Goal: Task Accomplishment & Management: Manage account settings

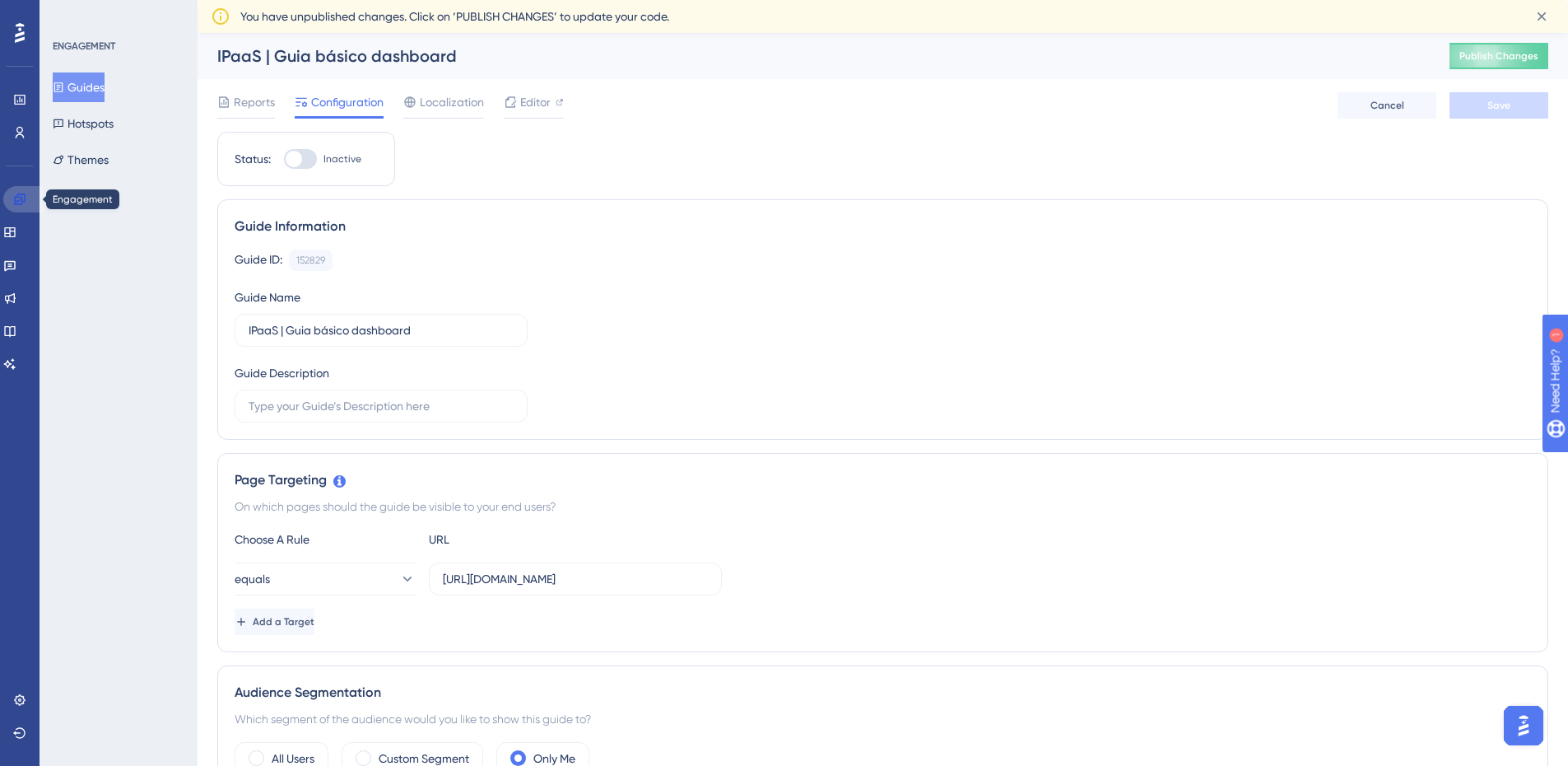
click at [21, 196] on icon at bounding box center [20, 200] width 13 height 13
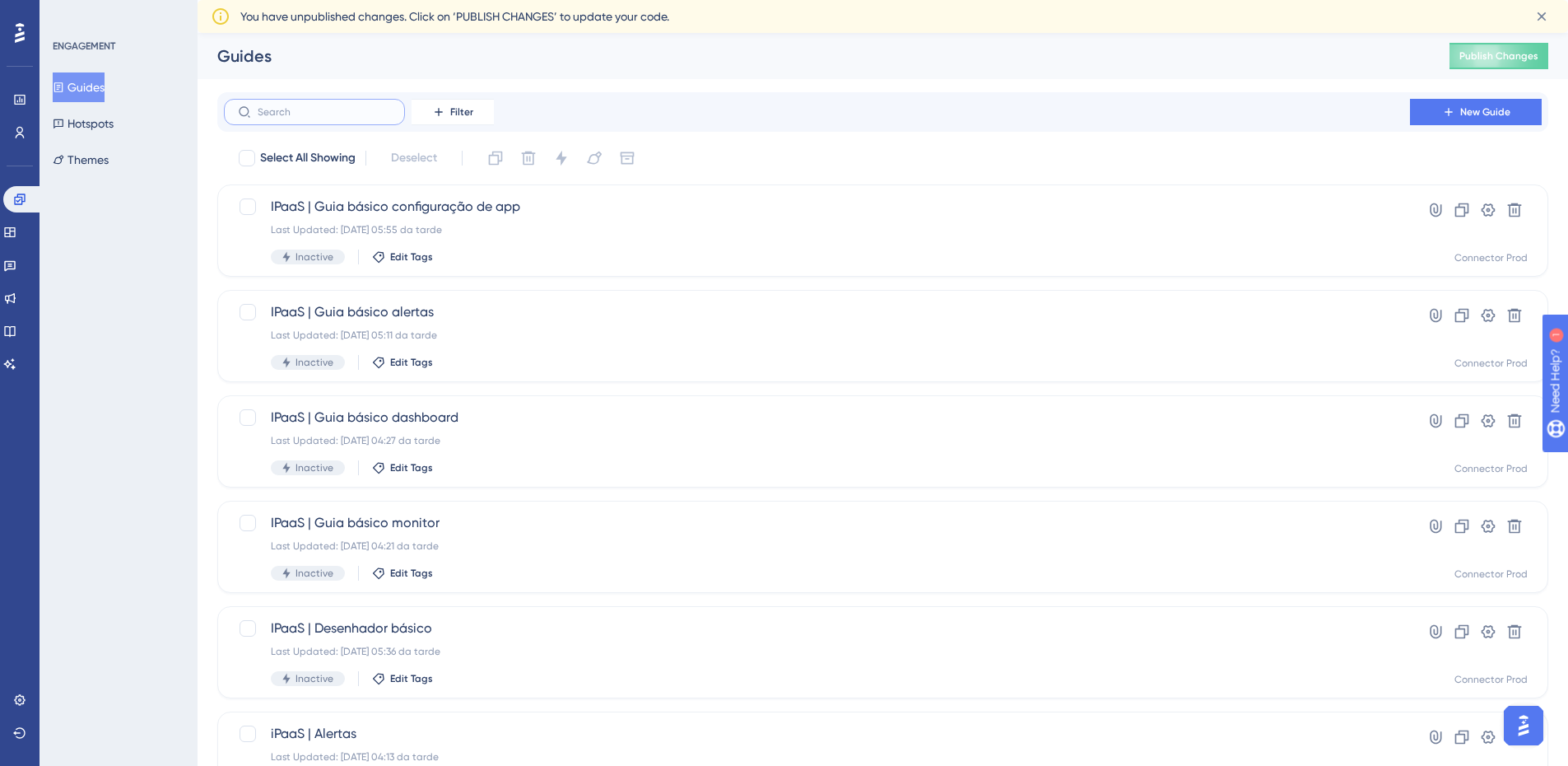
click at [272, 116] on input "text" at bounding box center [324, 112] width 133 height 12
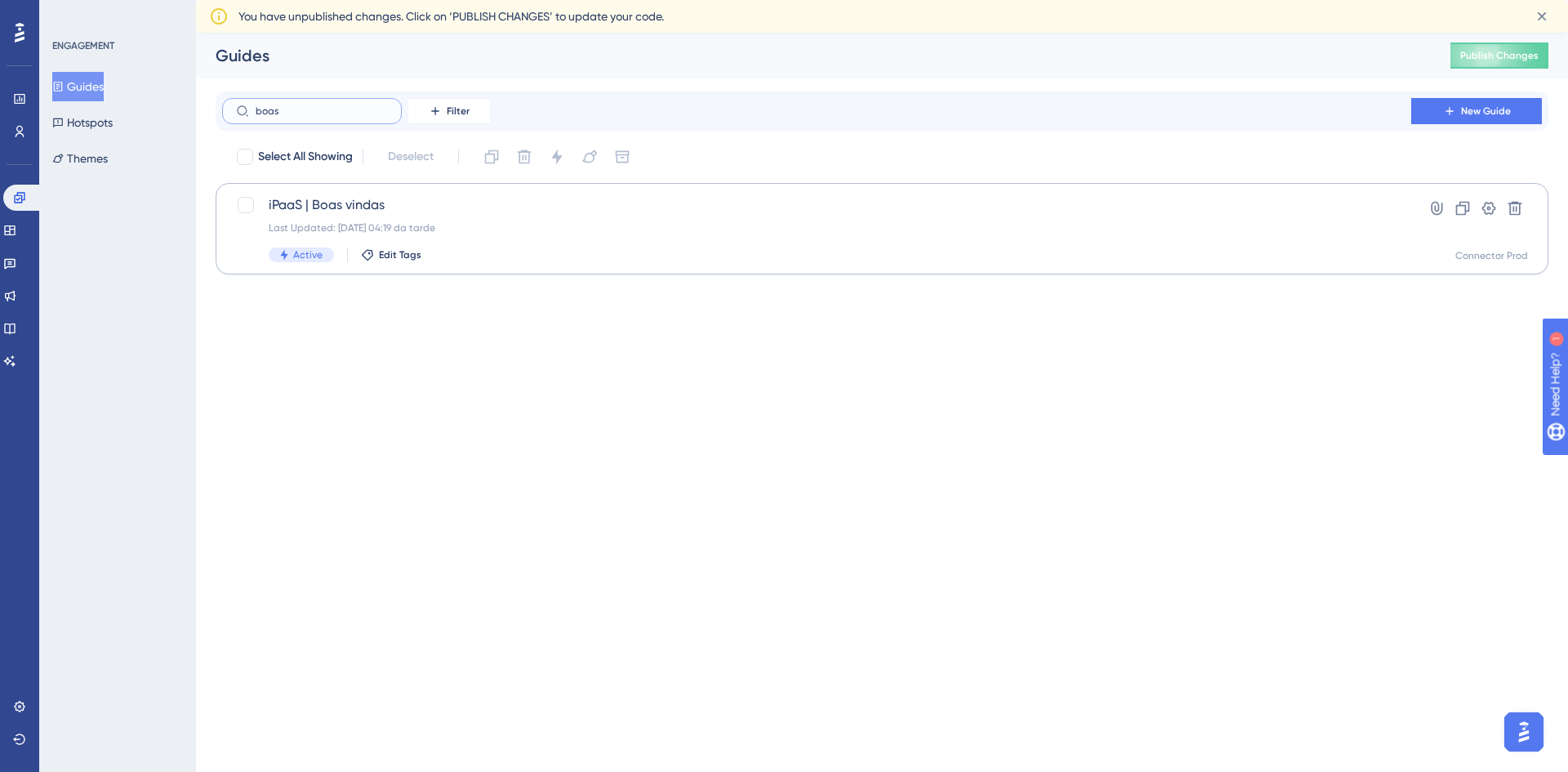
type input "boas"
click at [498, 218] on div "iPaaS | Boas vindas Last Updated: [DATE] 04:19 da tarde Active Edit Tags" at bounding box center [816, 229] width 1097 height 67
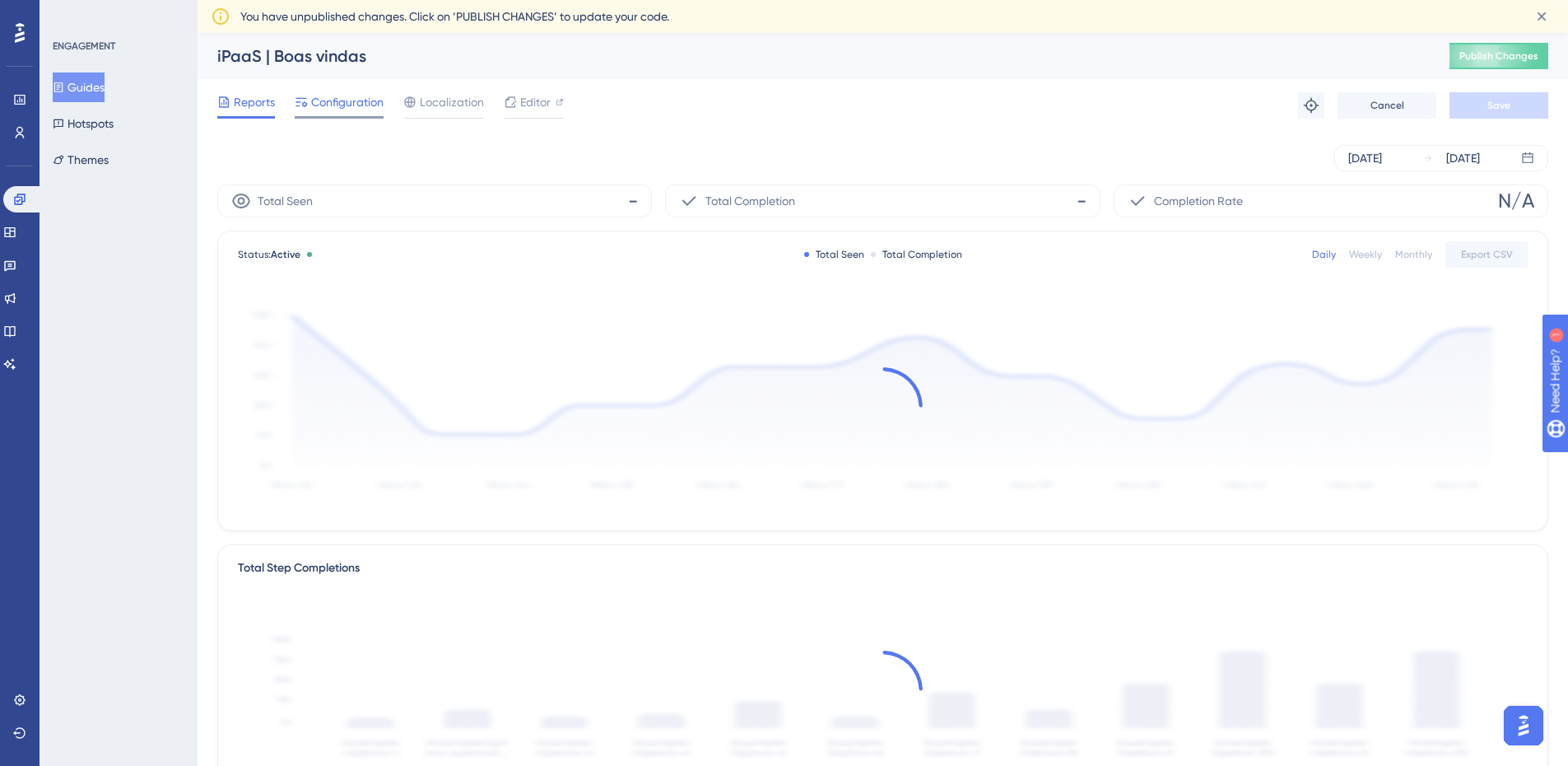
click at [378, 102] on span "Configuration" at bounding box center [348, 102] width 73 height 20
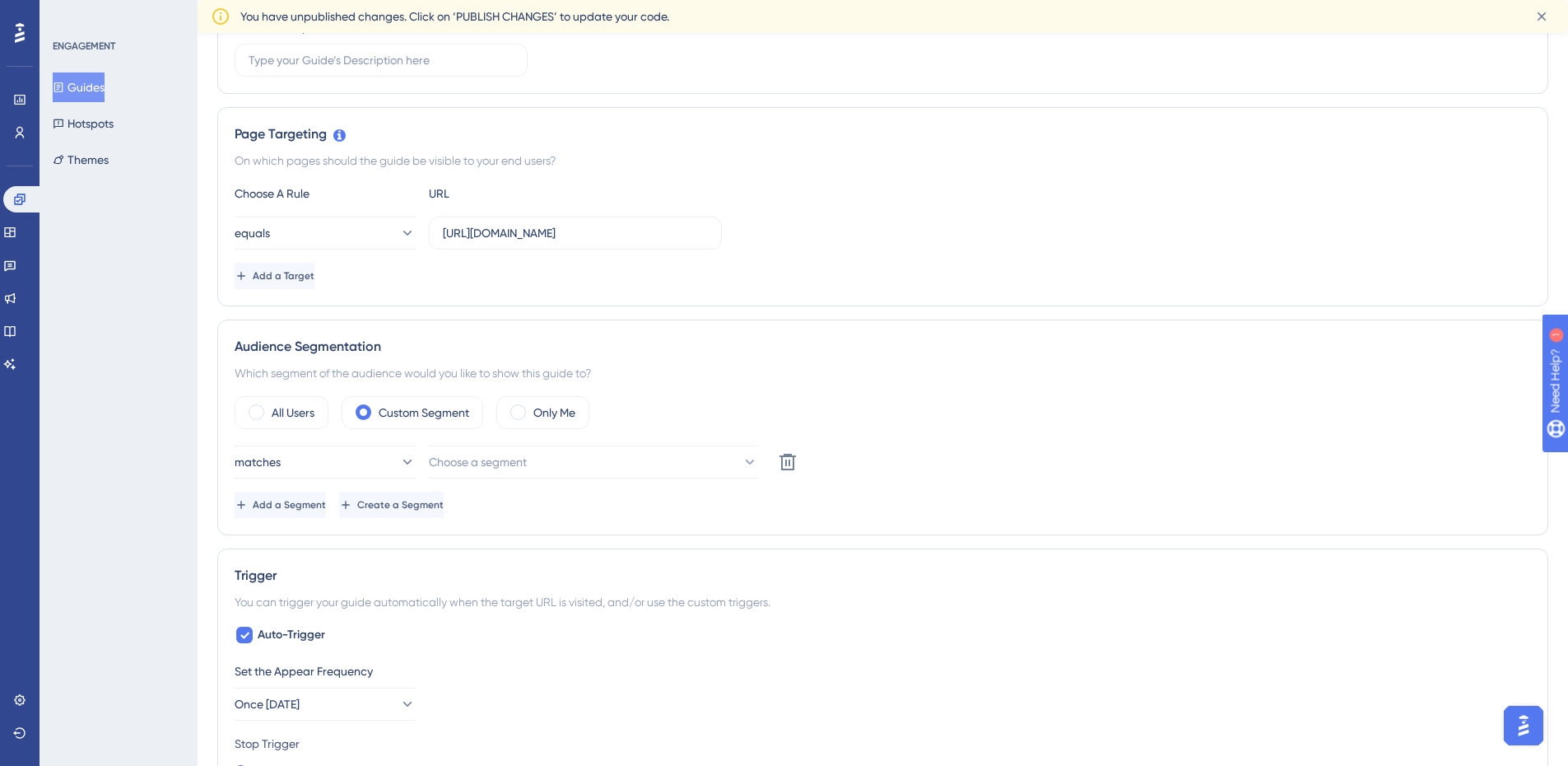
scroll to position [412, 0]
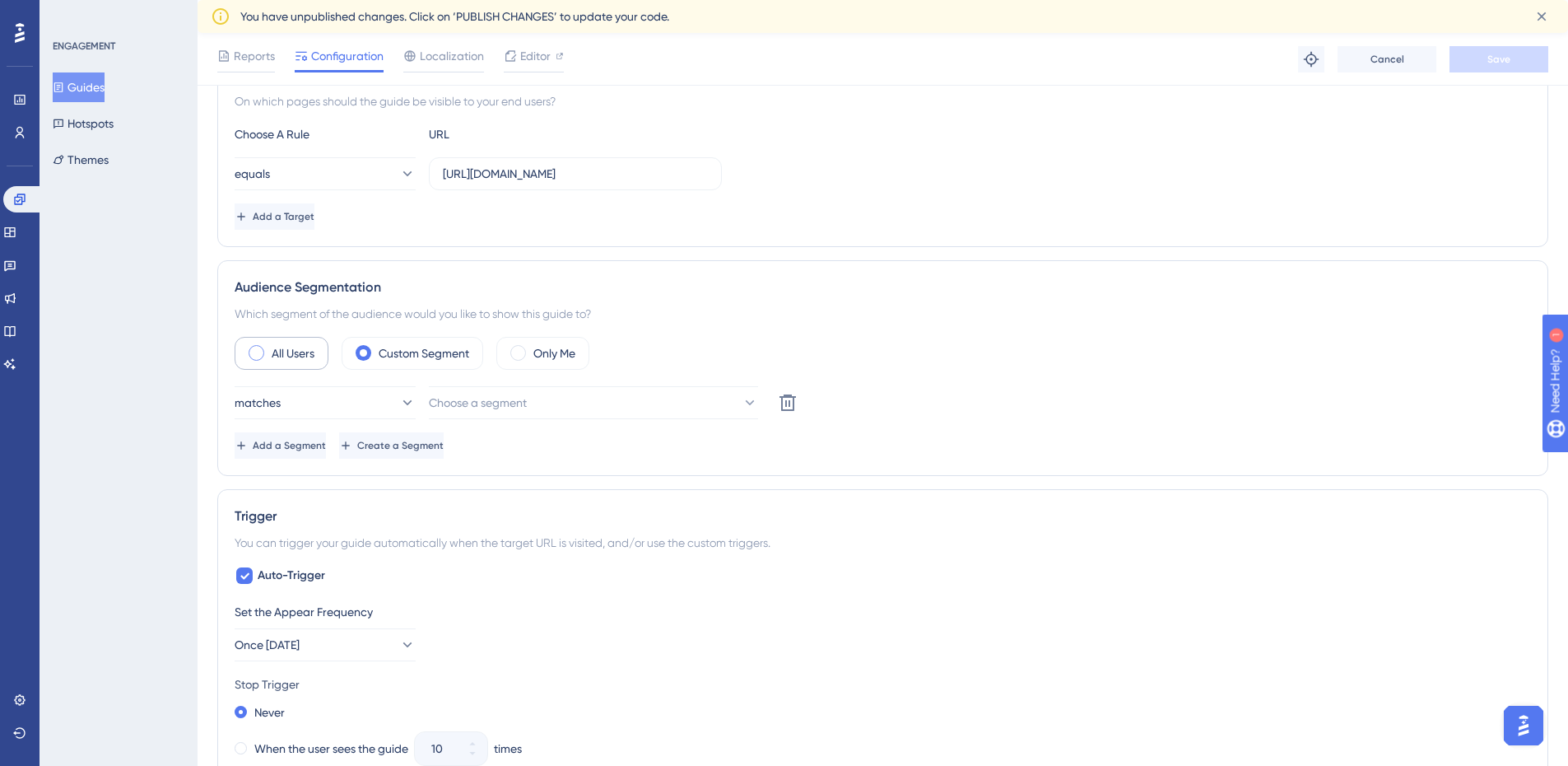
click at [252, 363] on div "All Users" at bounding box center [281, 354] width 94 height 33
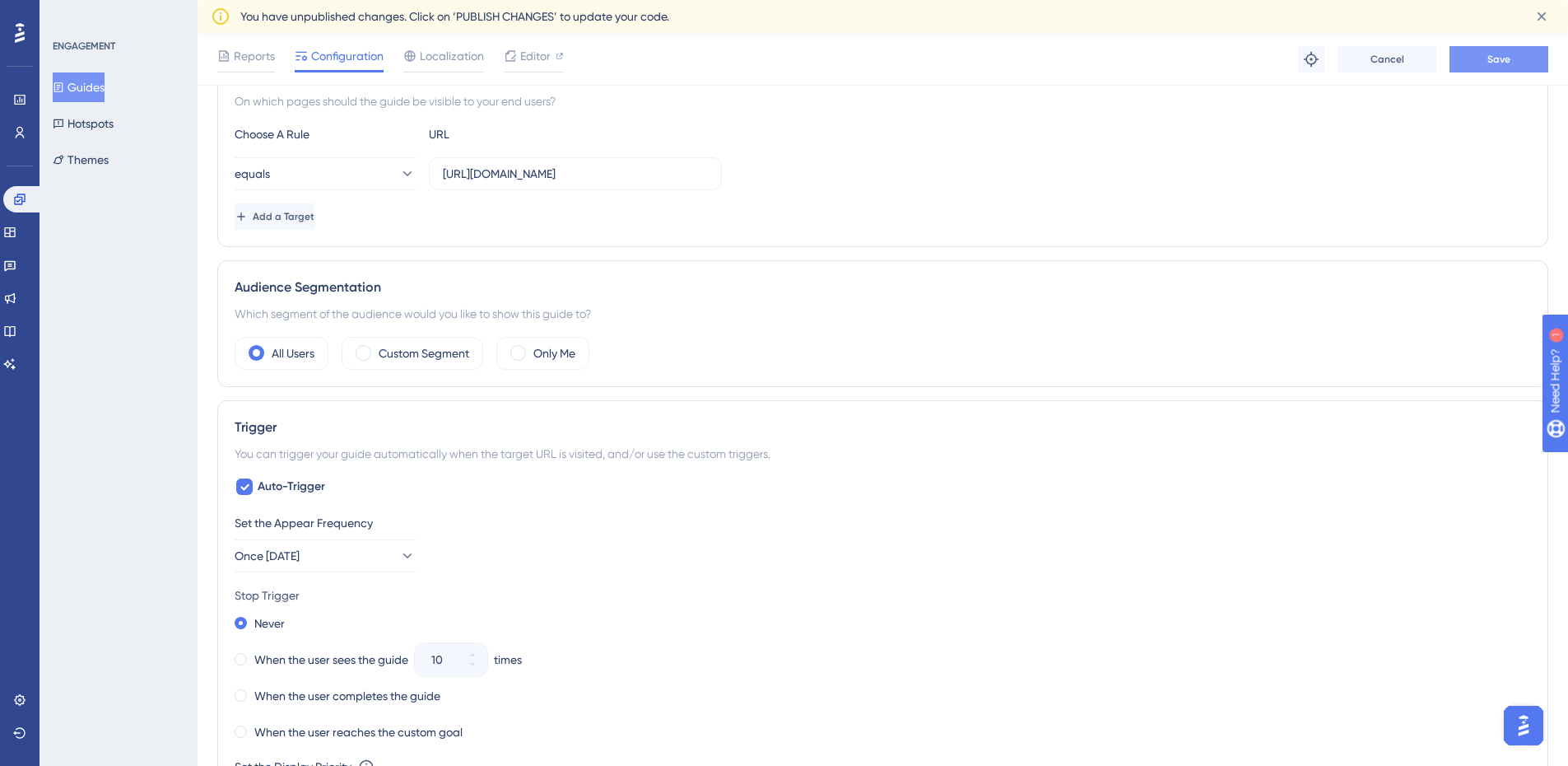
click at [1498, 67] on button "Save" at bounding box center [1498, 60] width 99 height 26
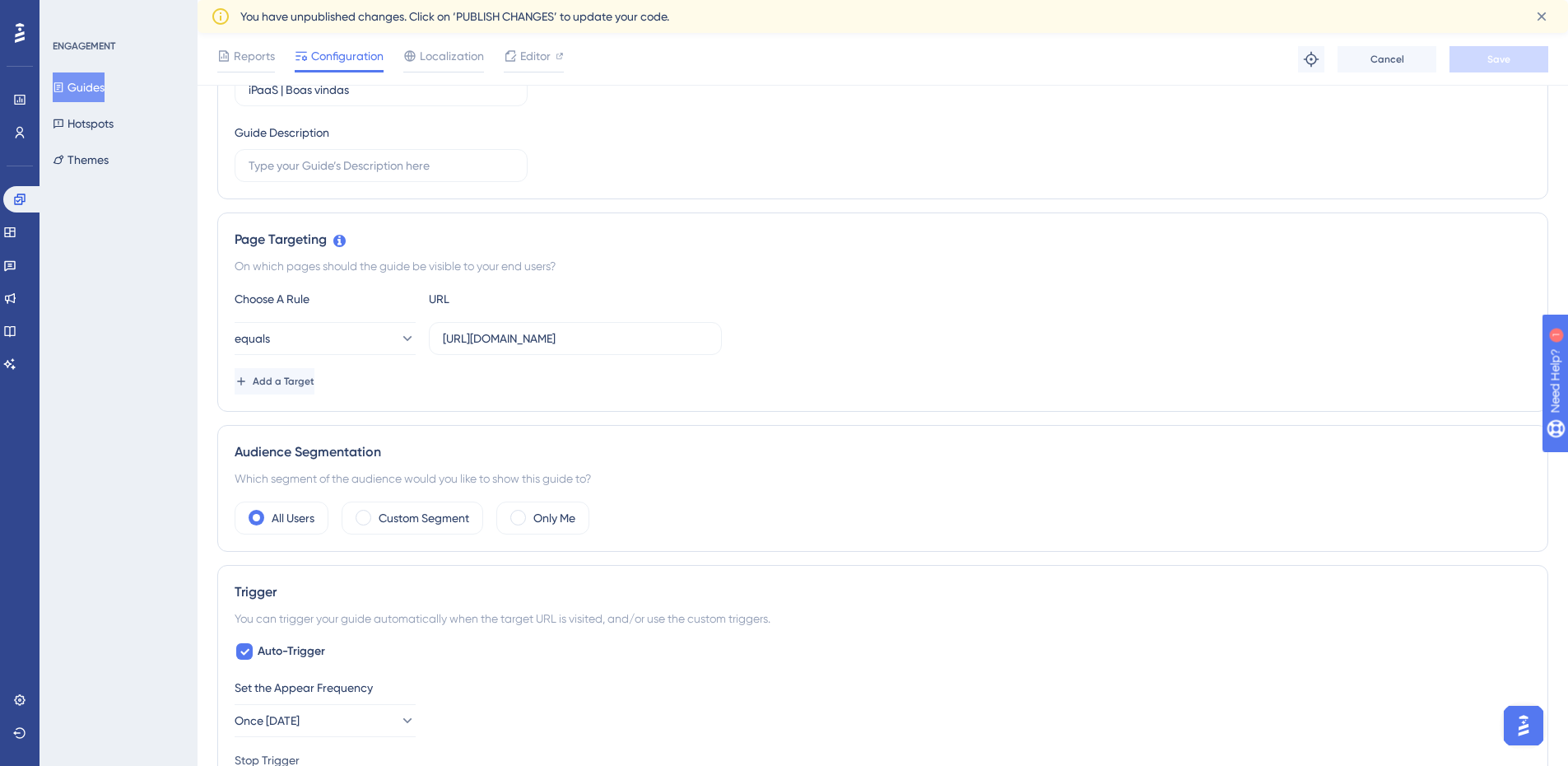
scroll to position [0, 0]
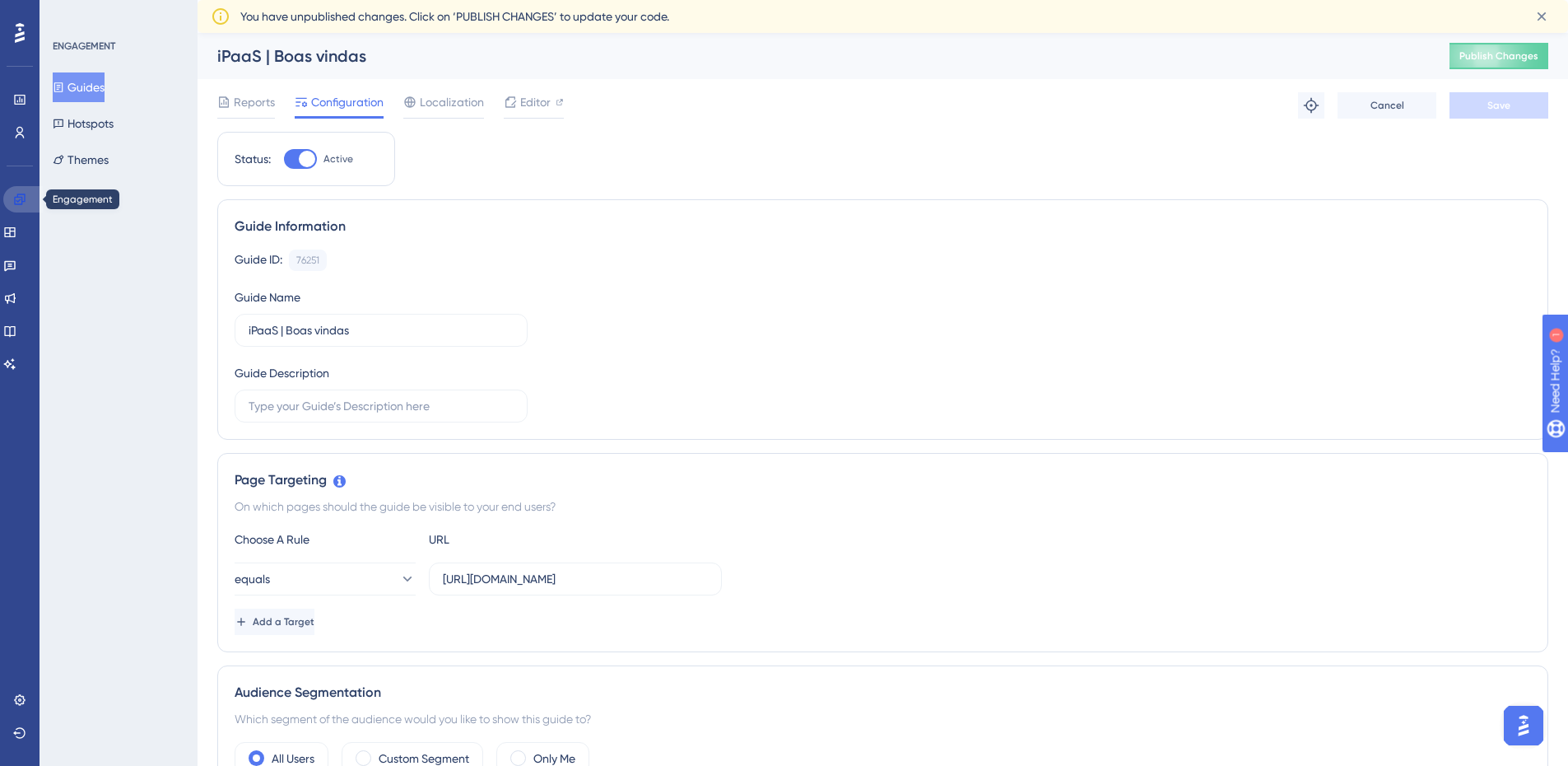
click at [19, 200] on icon at bounding box center [20, 200] width 13 height 13
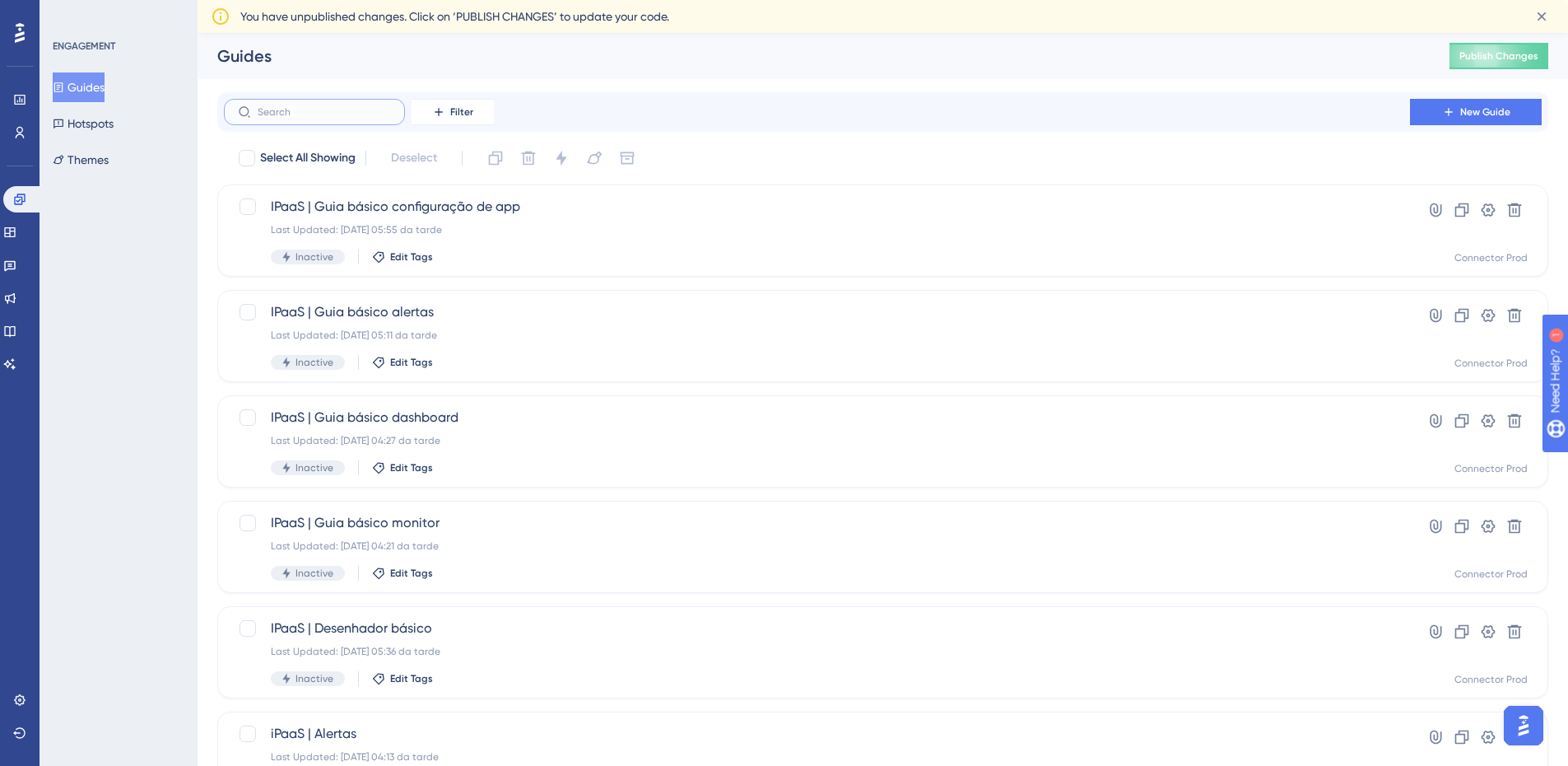
click at [344, 111] on input "text" at bounding box center [324, 112] width 133 height 12
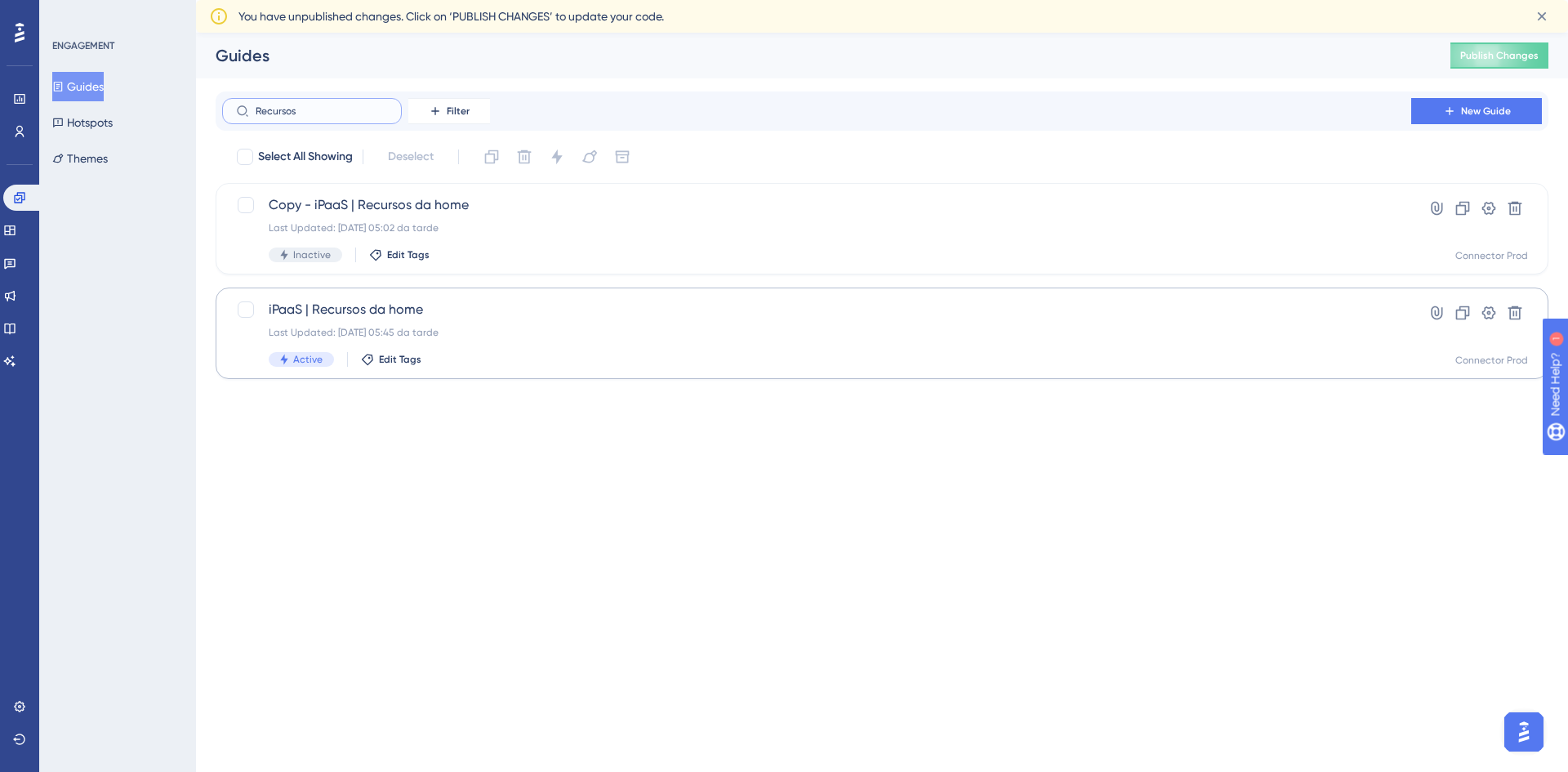
type input "Recursos"
click at [529, 317] on span "iPaaS | Recursos da home" at bounding box center [816, 310] width 1097 height 20
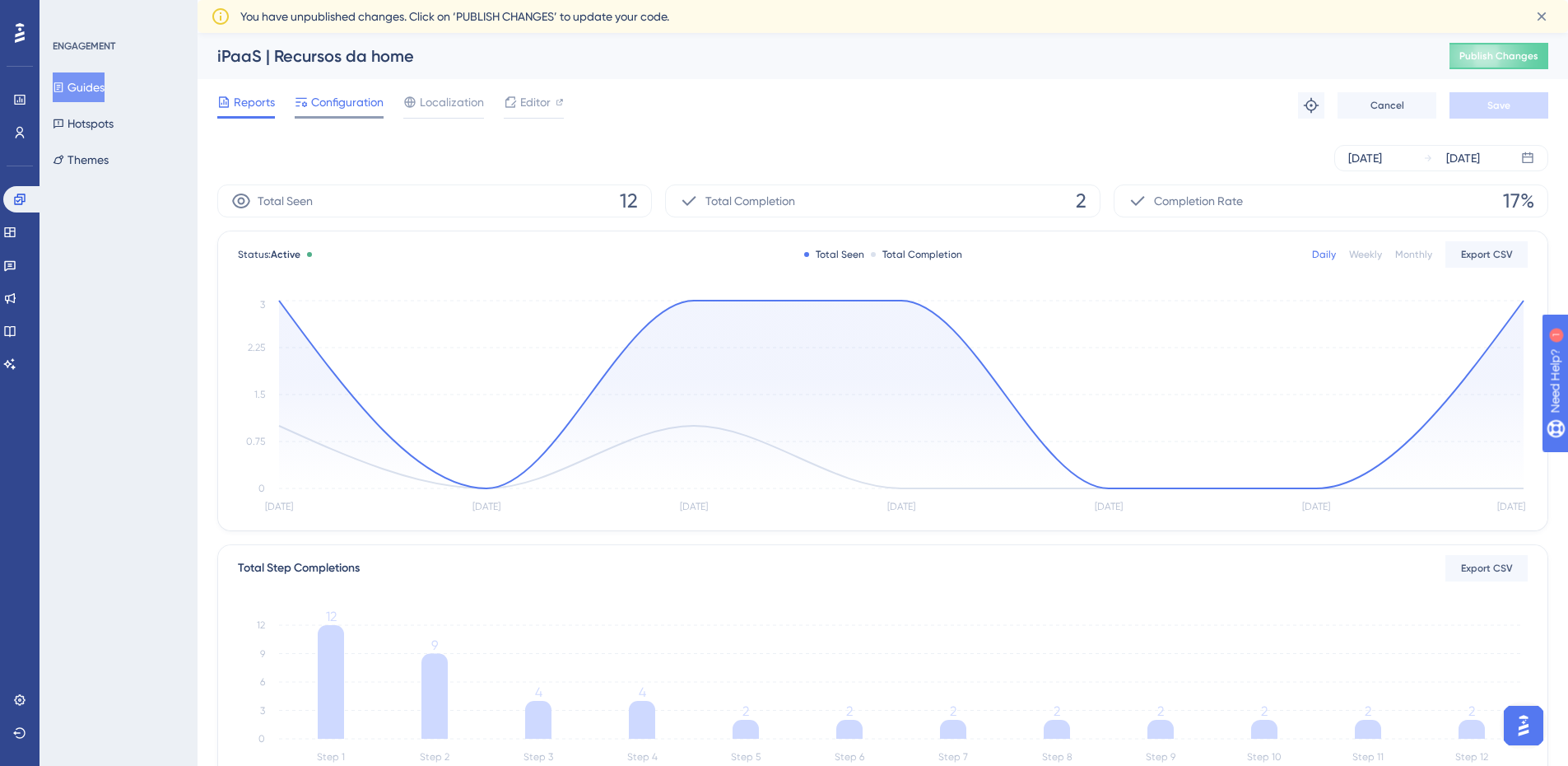
click at [354, 106] on span "Configuration" at bounding box center [348, 102] width 73 height 20
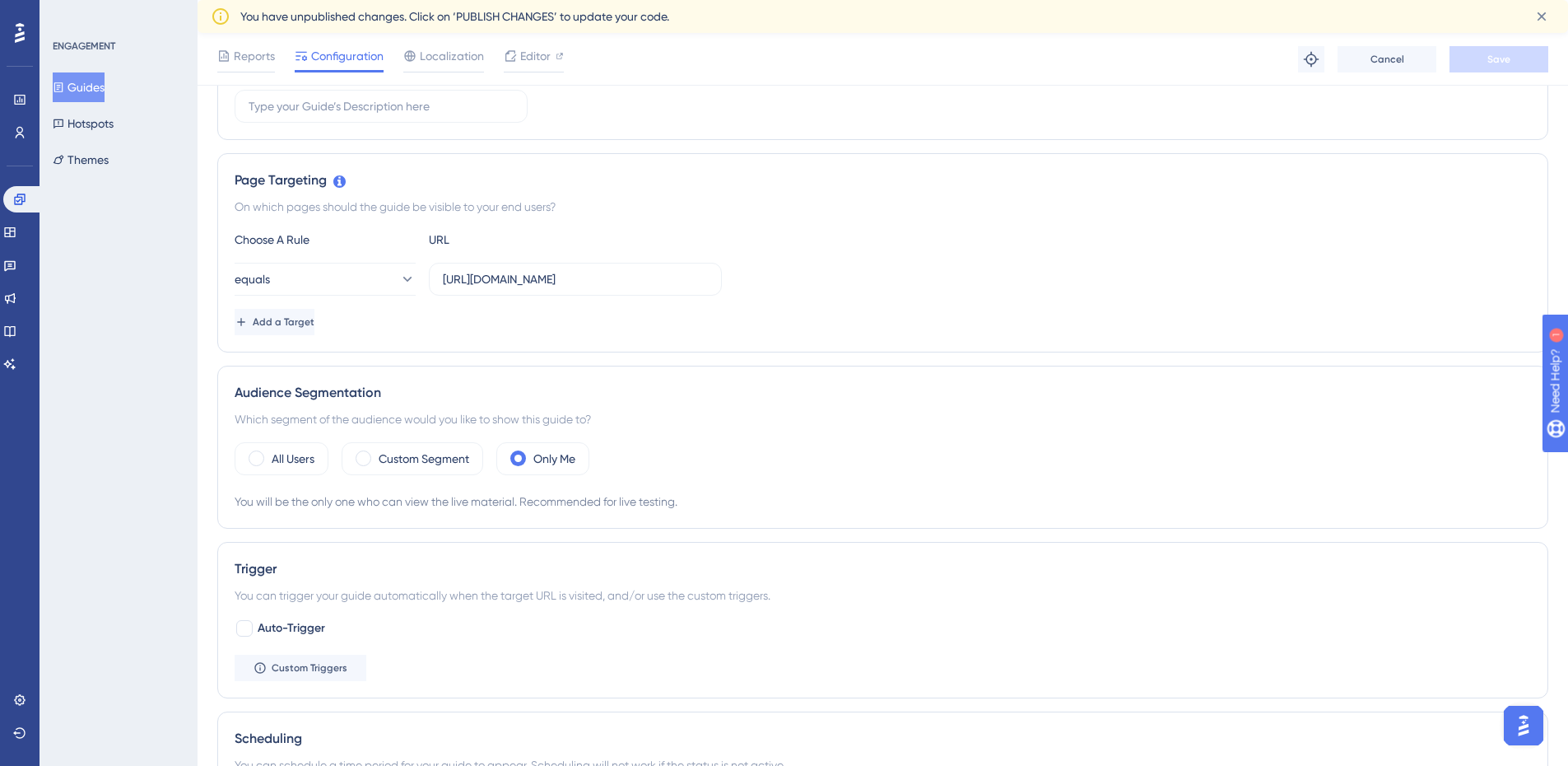
scroll to position [412, 0]
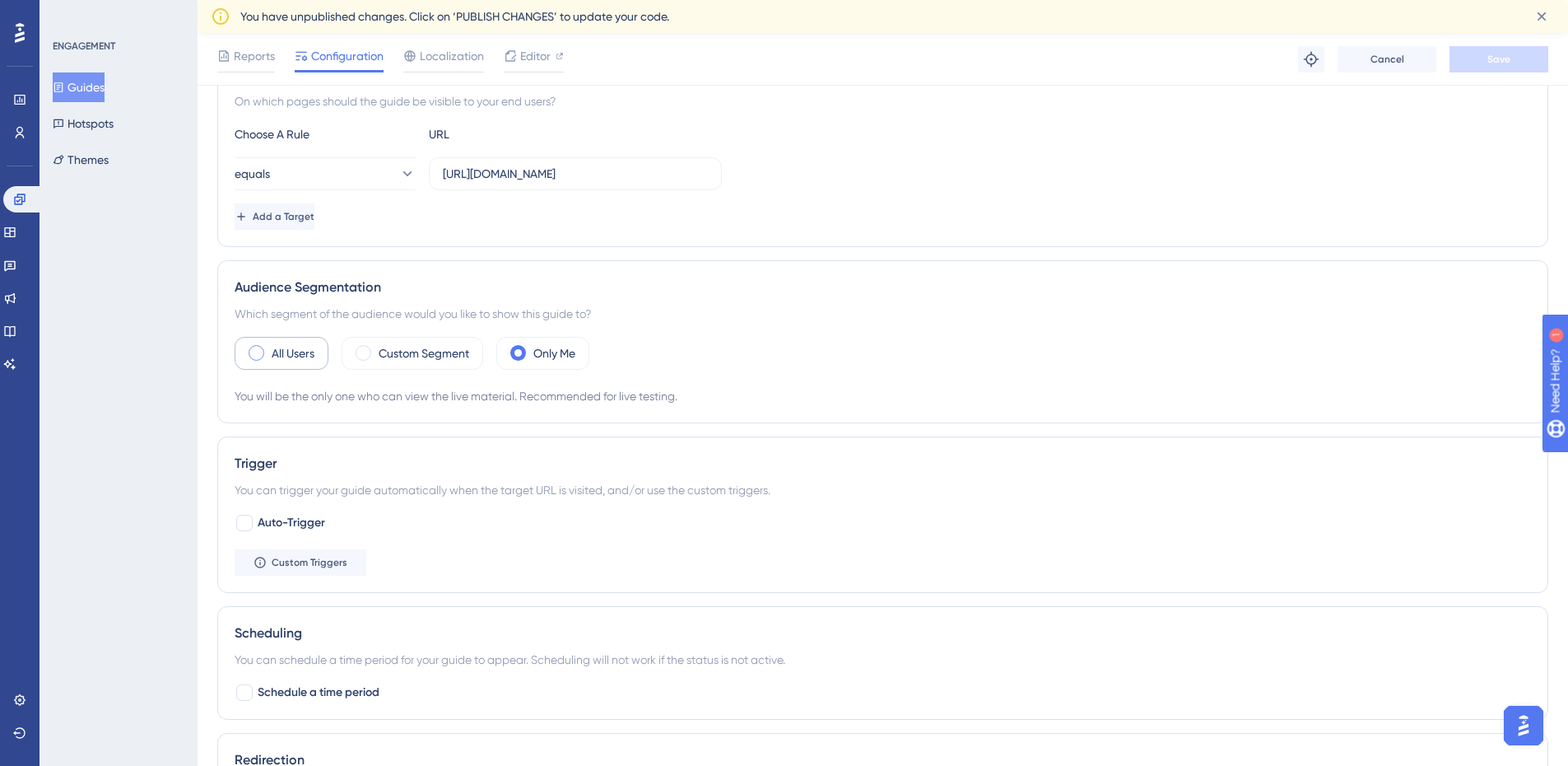
click at [277, 363] on label "All Users" at bounding box center [293, 354] width 43 height 20
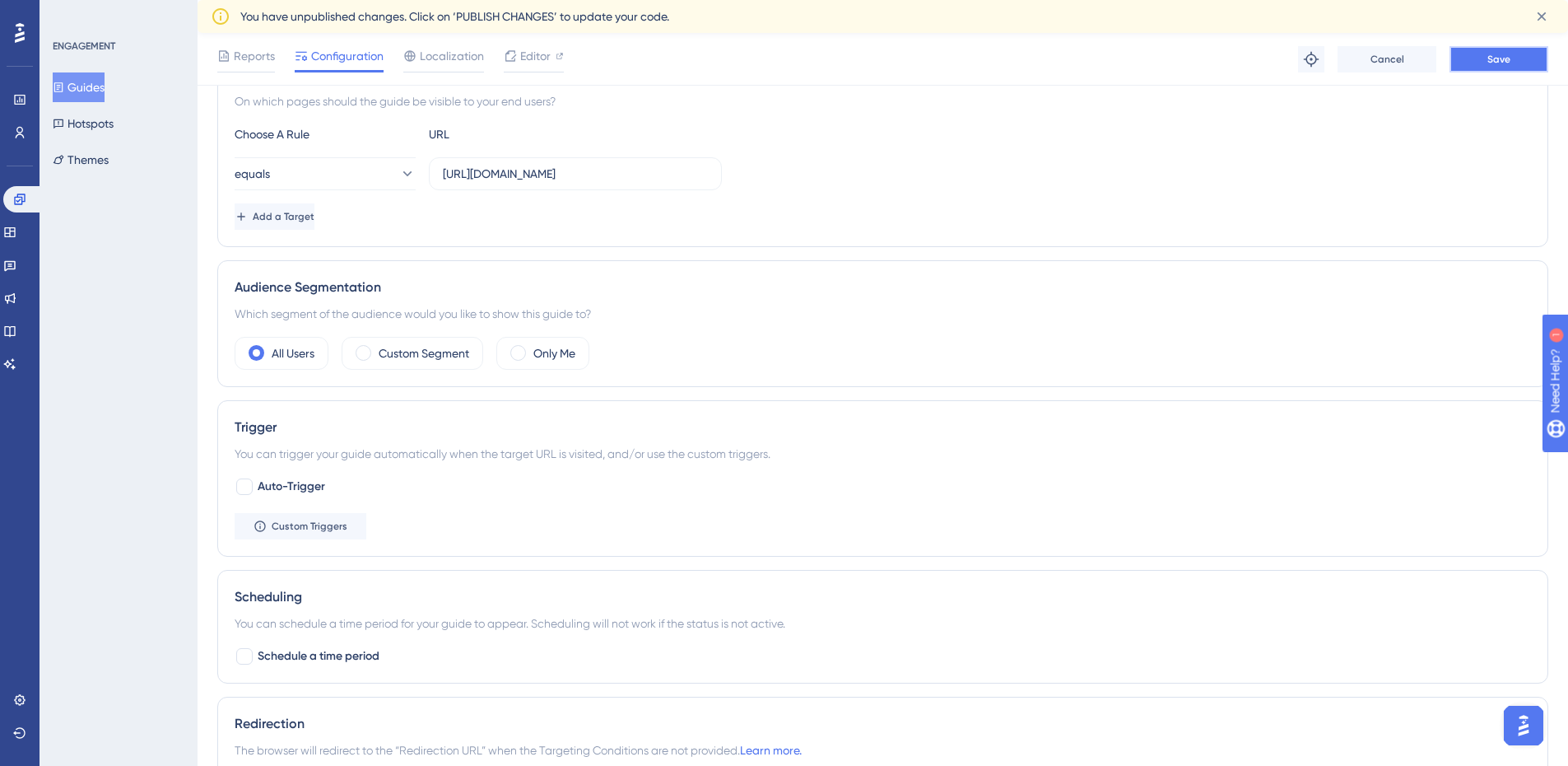
click at [1513, 65] on button "Save" at bounding box center [1498, 60] width 99 height 26
click at [23, 197] on icon at bounding box center [20, 200] width 13 height 13
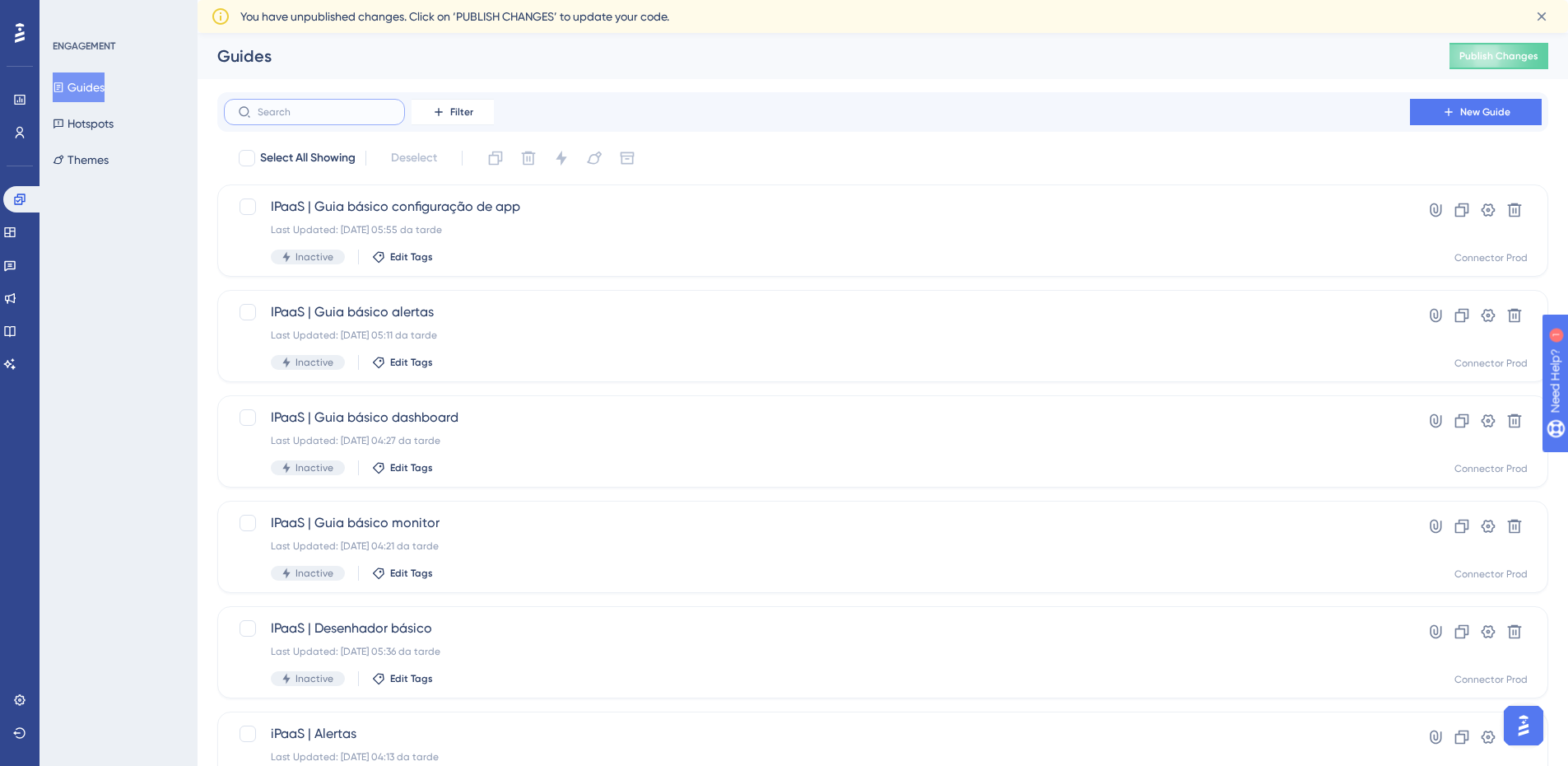
click at [311, 106] on input "text" at bounding box center [324, 112] width 133 height 12
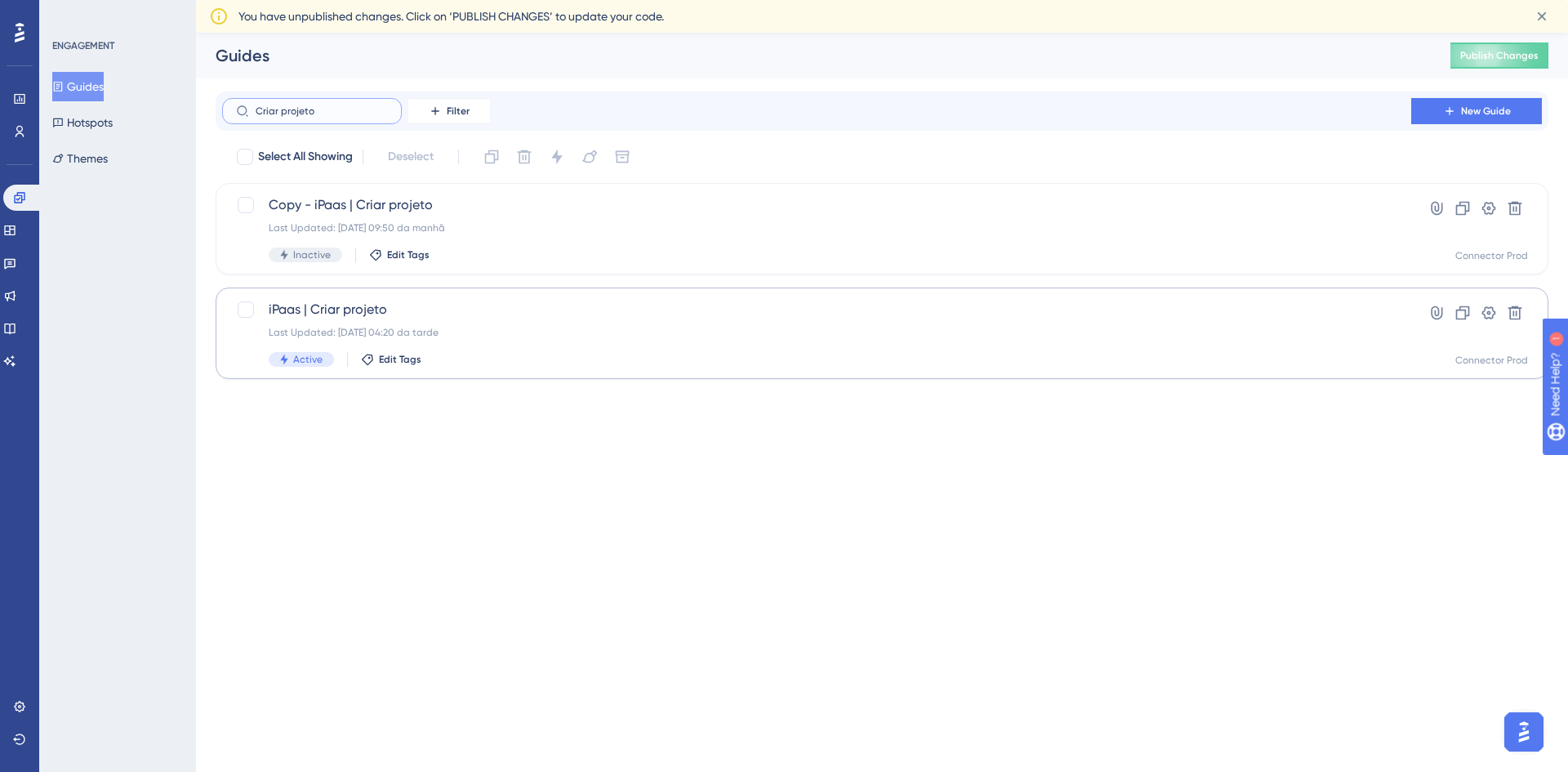
type input "Criar projeto"
click at [431, 335] on div "Last Updated: [DATE] 04:20 da tarde" at bounding box center [816, 333] width 1097 height 13
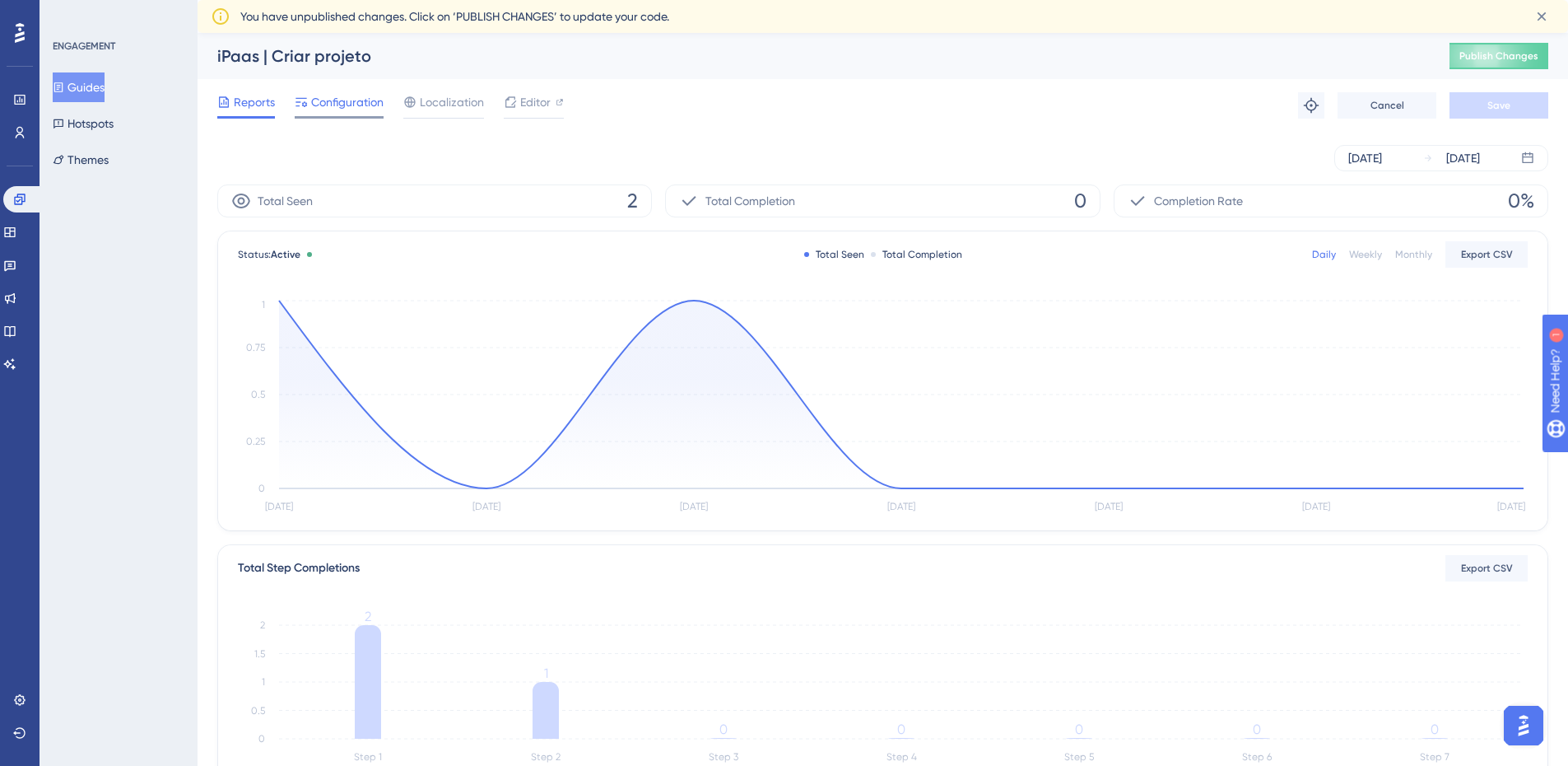
click at [373, 114] on div "Configuration" at bounding box center [339, 105] width 89 height 26
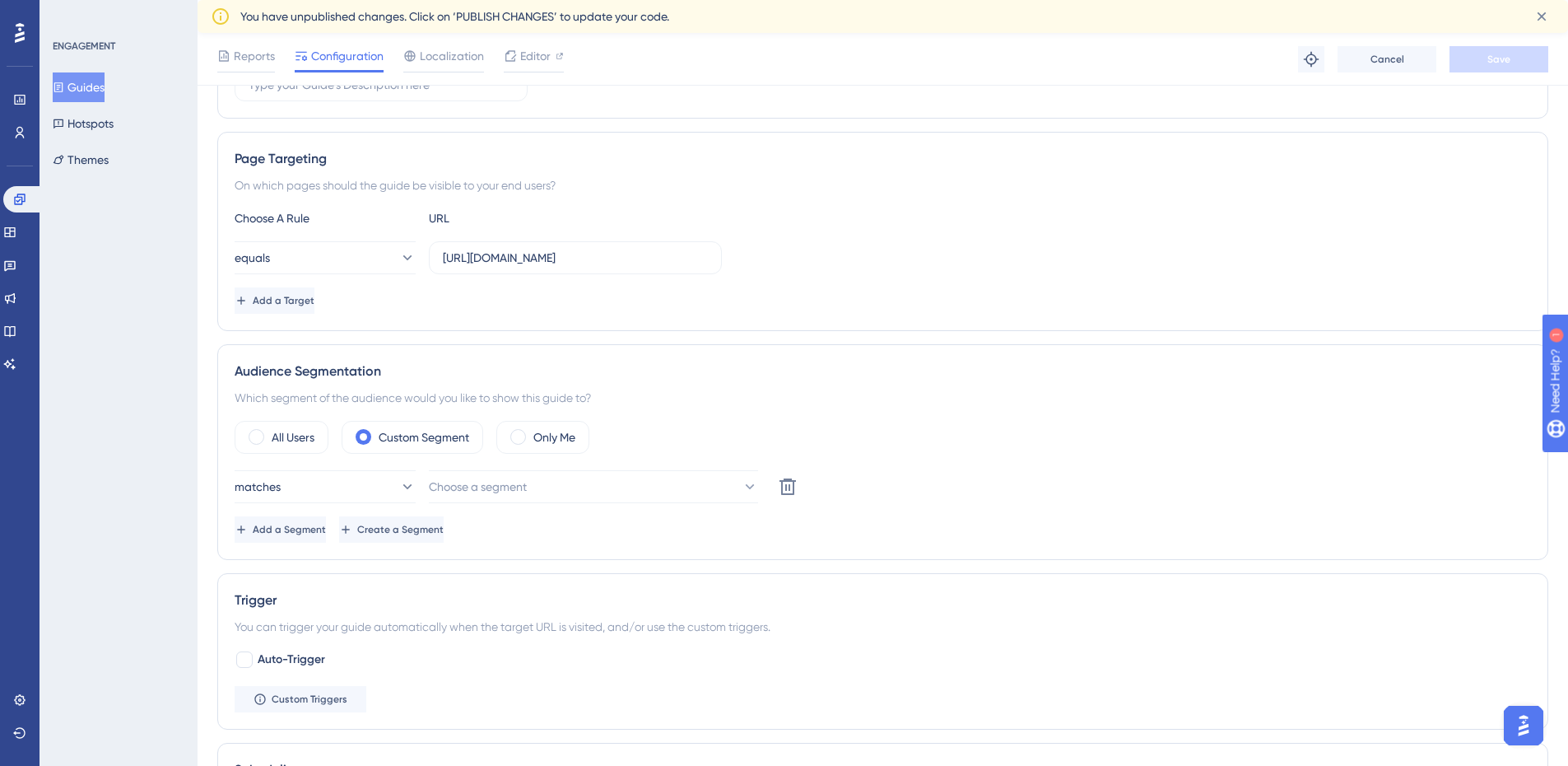
scroll to position [330, 0]
click at [285, 433] on label "All Users" at bounding box center [293, 436] width 43 height 20
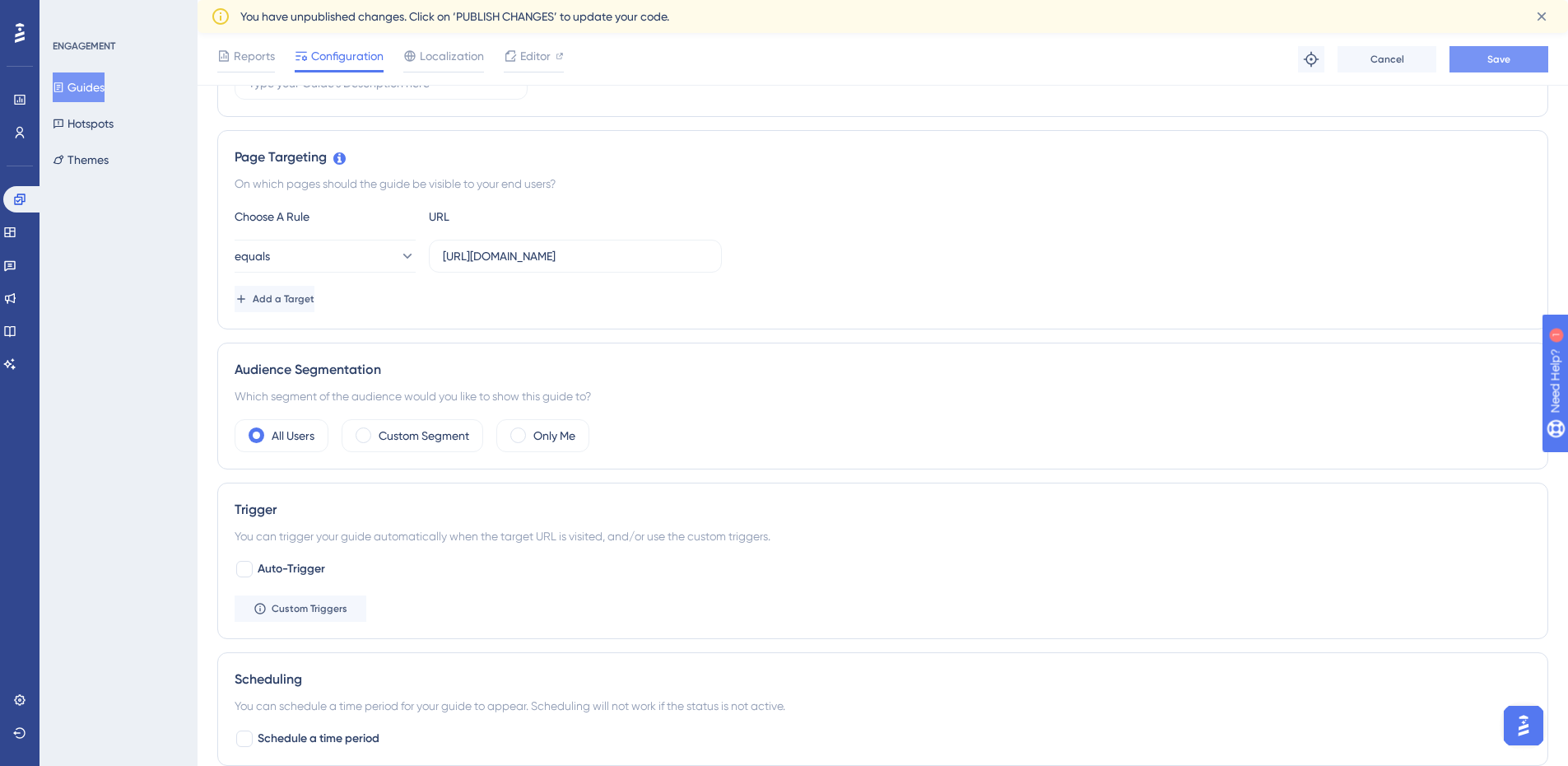
click at [1517, 52] on button "Save" at bounding box center [1498, 60] width 99 height 26
click at [17, 201] on icon at bounding box center [19, 199] width 11 height 11
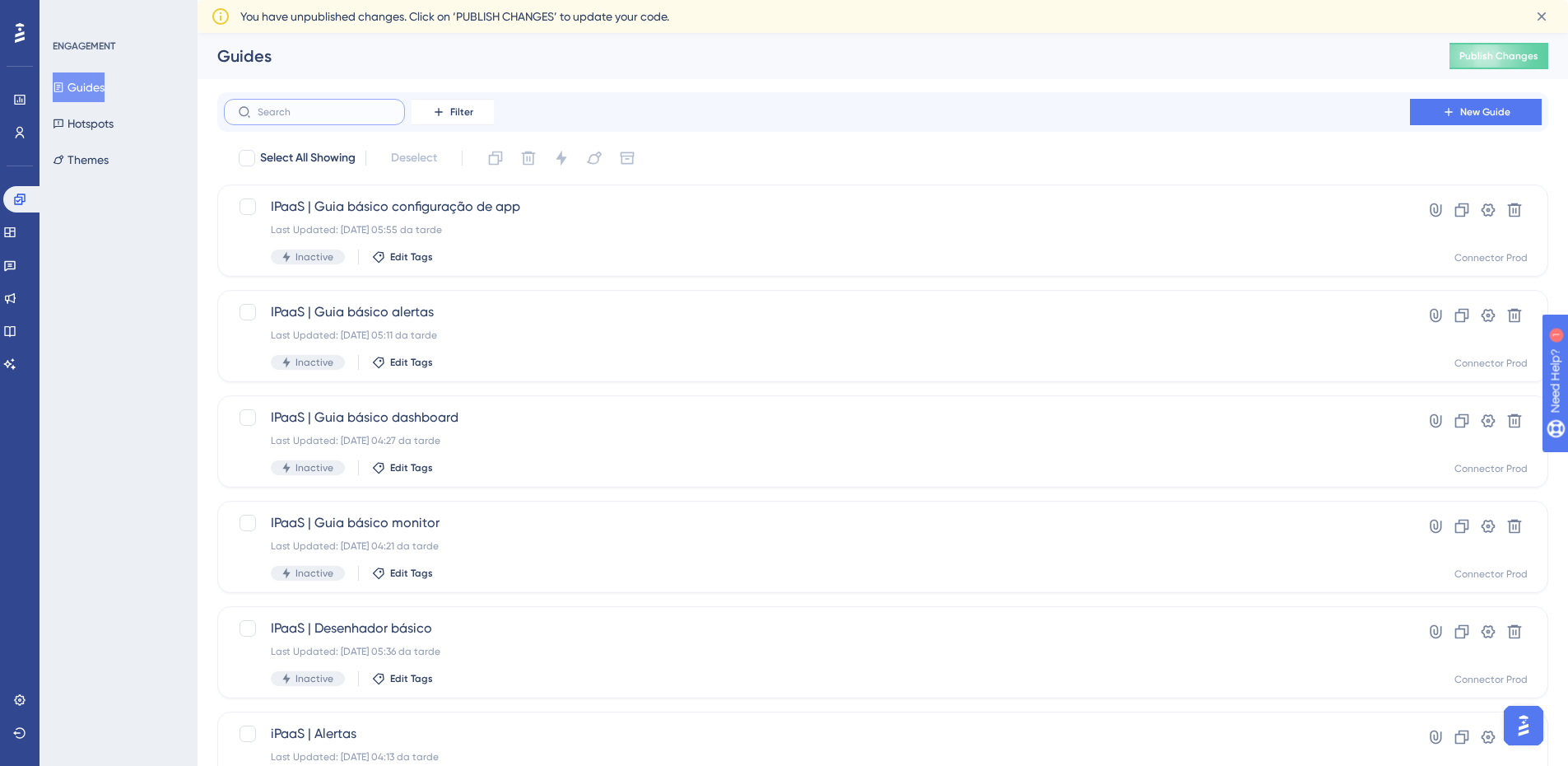
click at [322, 113] on input "text" at bounding box center [324, 112] width 133 height 12
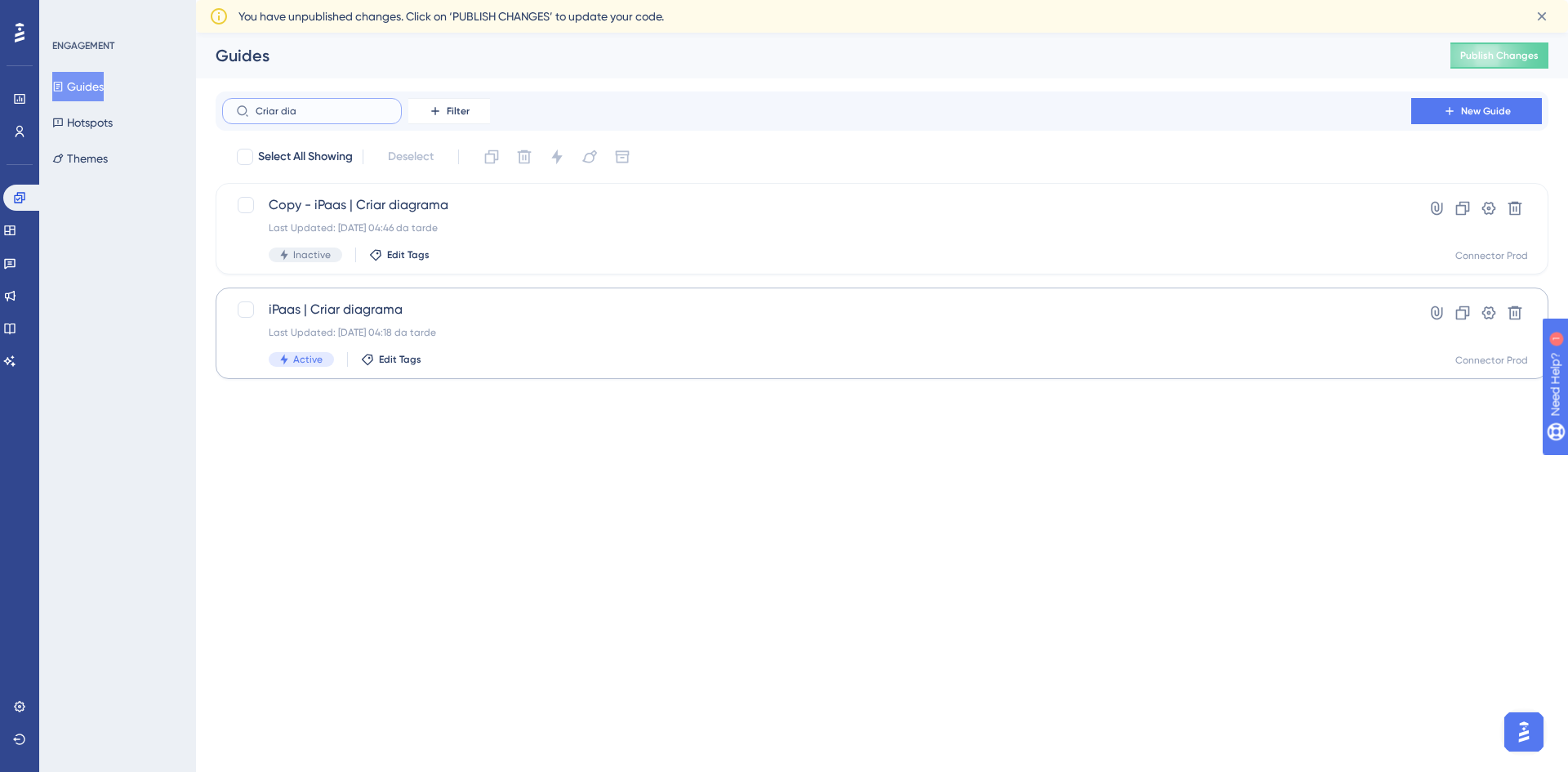
type input "Criar dia"
click at [481, 301] on span "iPaas | Criar diagrama" at bounding box center [816, 310] width 1097 height 20
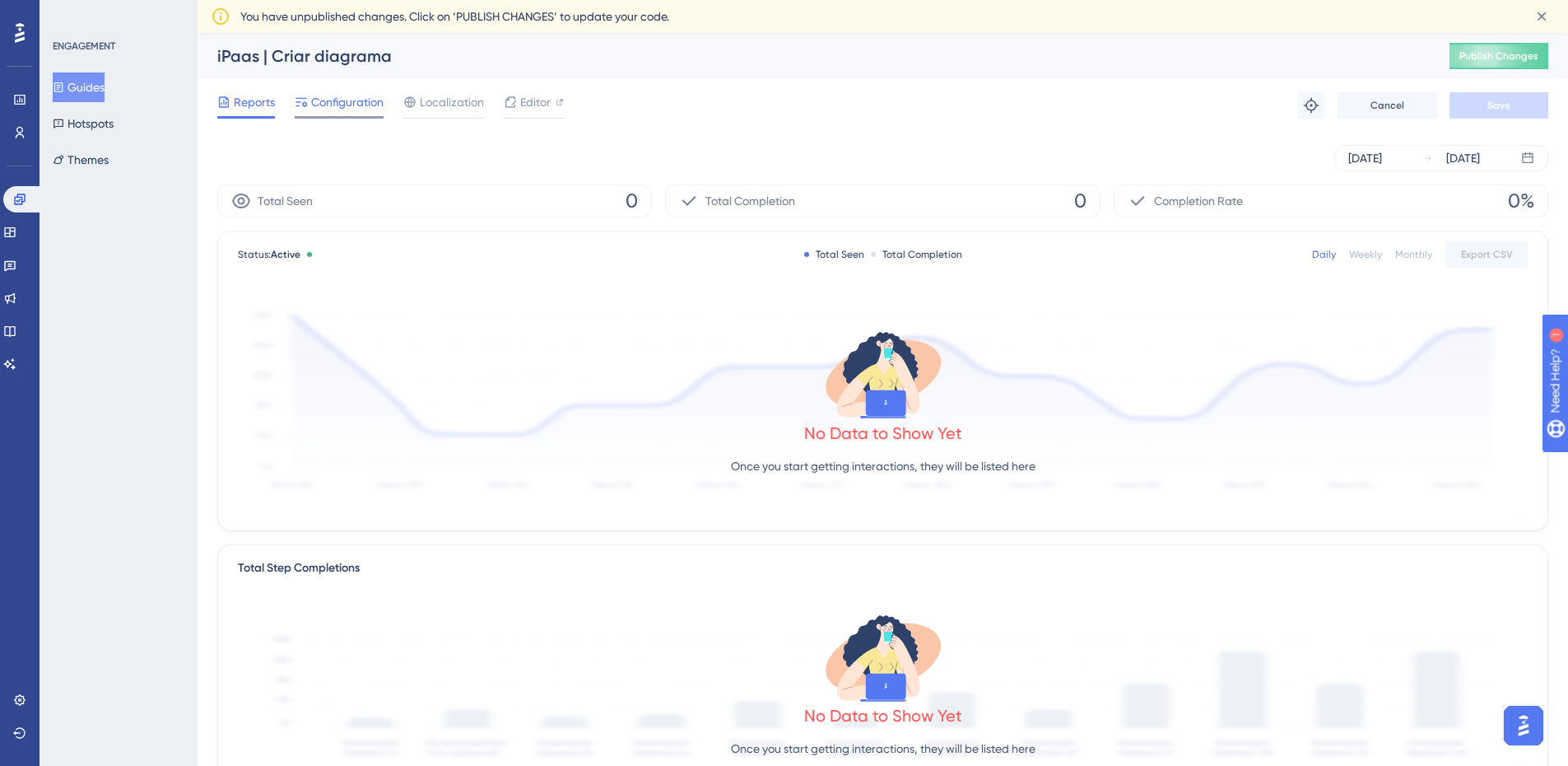
click at [332, 113] on div "Configuration" at bounding box center [339, 105] width 89 height 26
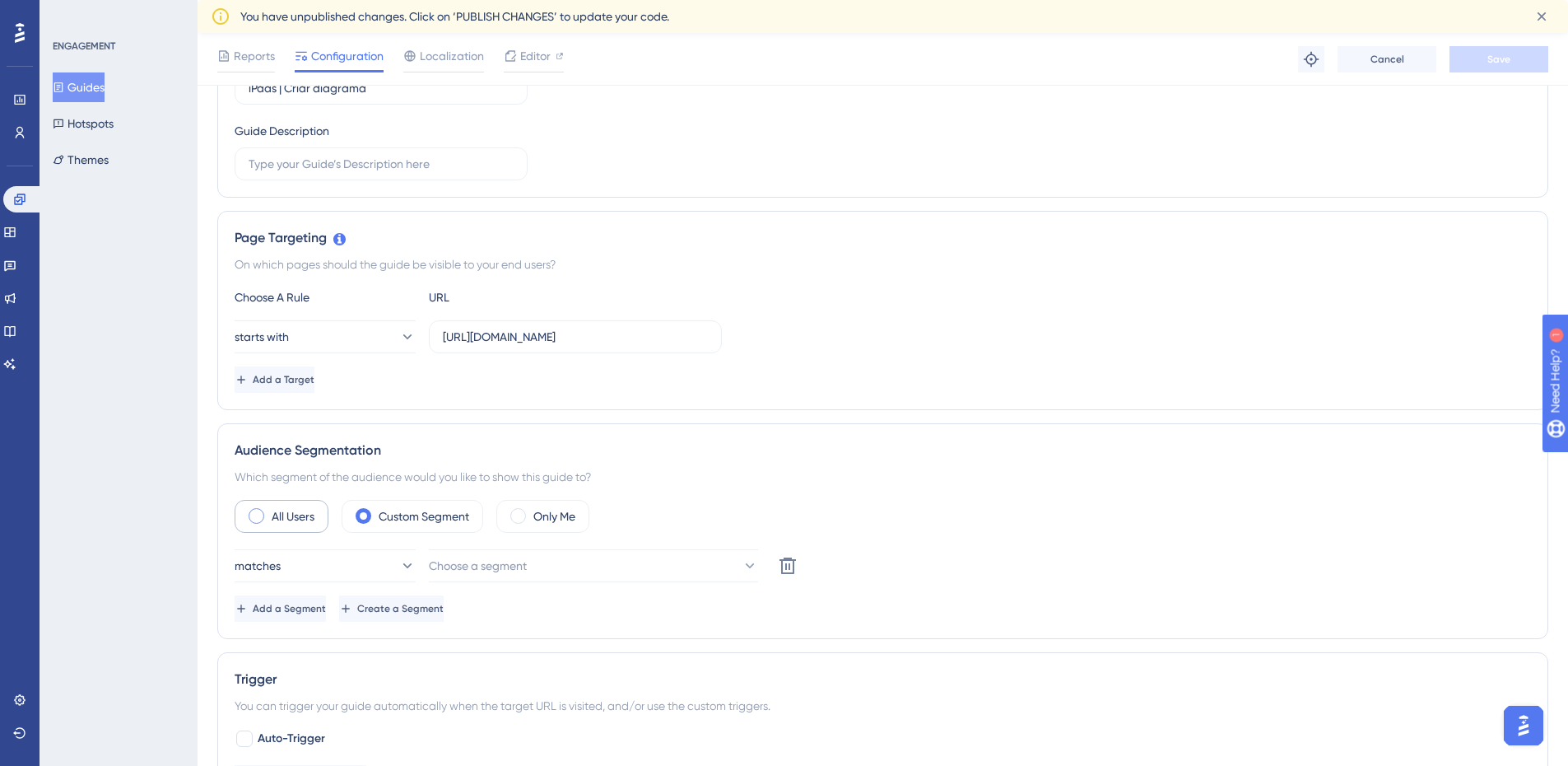
scroll to position [330, 0]
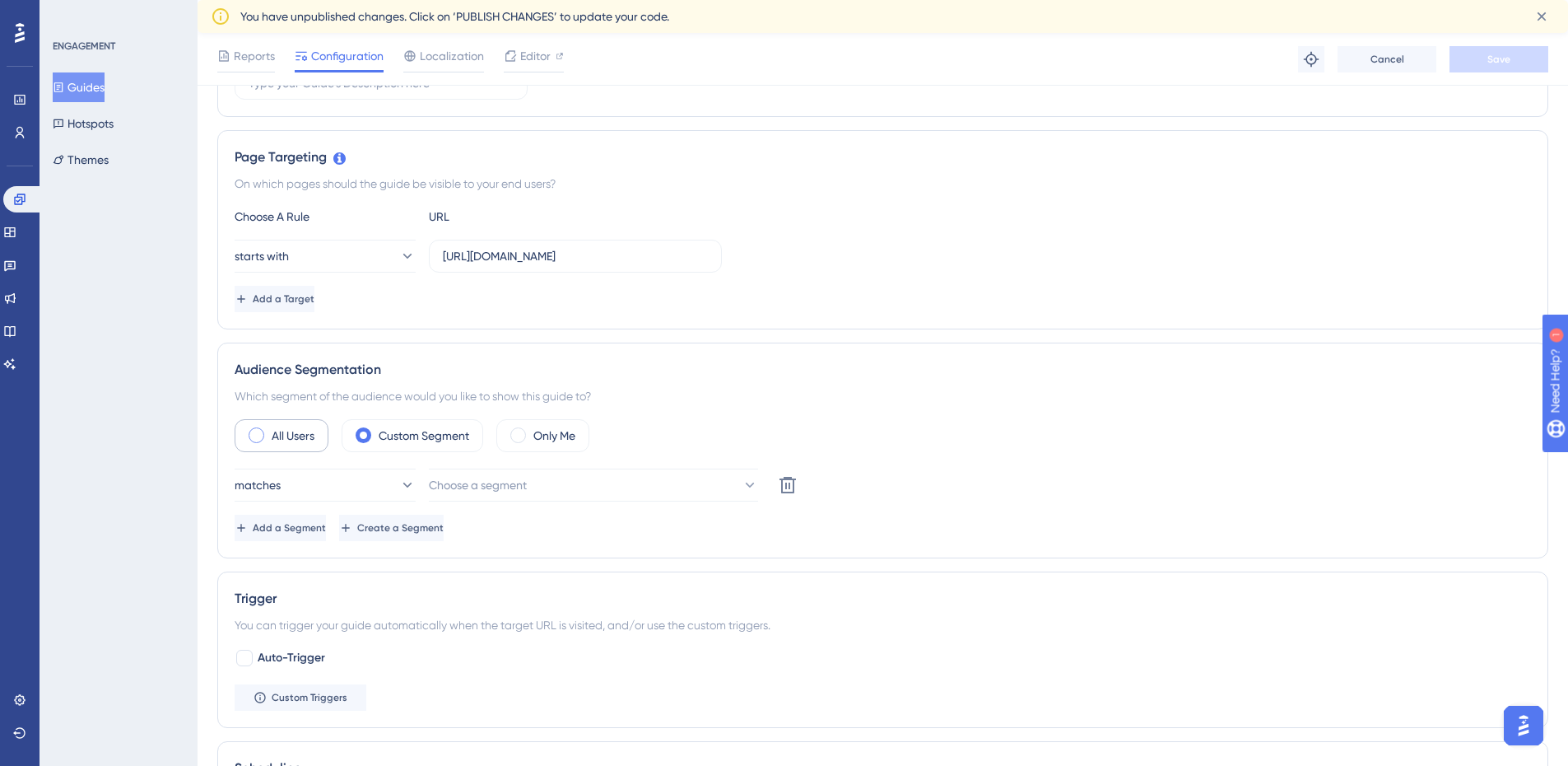
click at [290, 434] on label "All Users" at bounding box center [293, 436] width 43 height 20
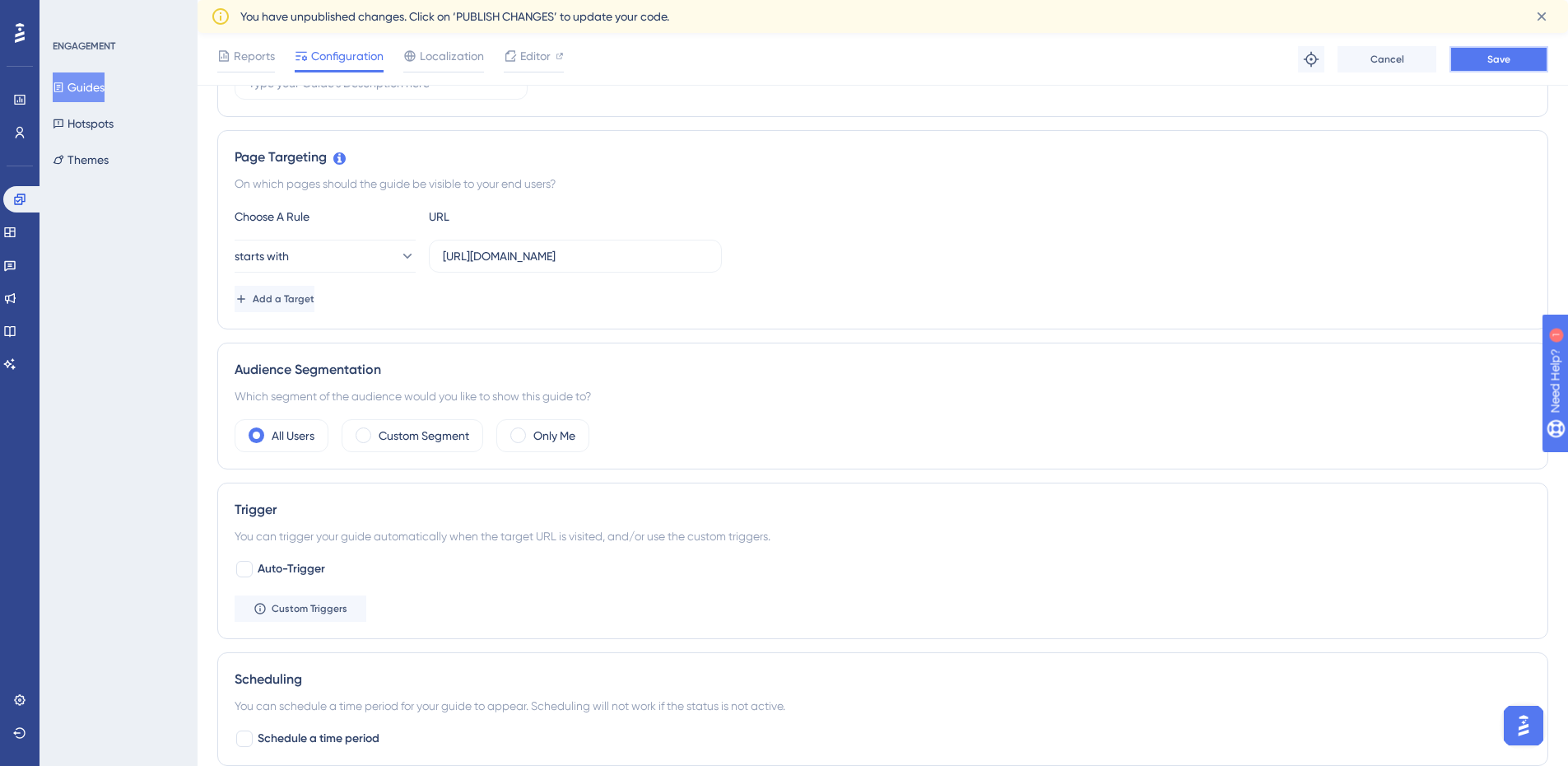
click at [1528, 51] on button "Save" at bounding box center [1498, 60] width 99 height 26
click at [22, 193] on icon at bounding box center [20, 200] width 13 height 13
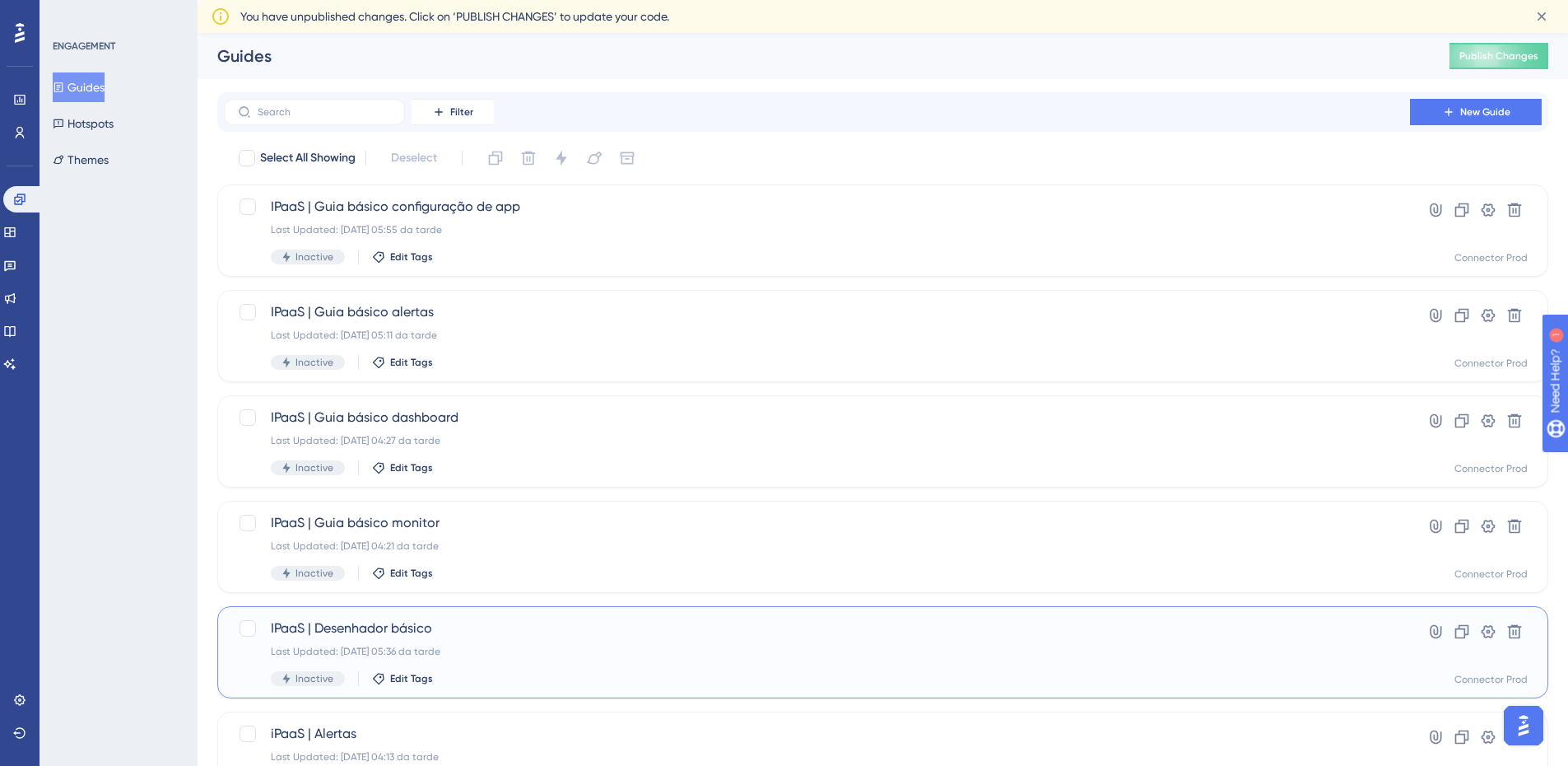
click at [595, 627] on span "IPaaS | Desenhador básico" at bounding box center [817, 629] width 1093 height 20
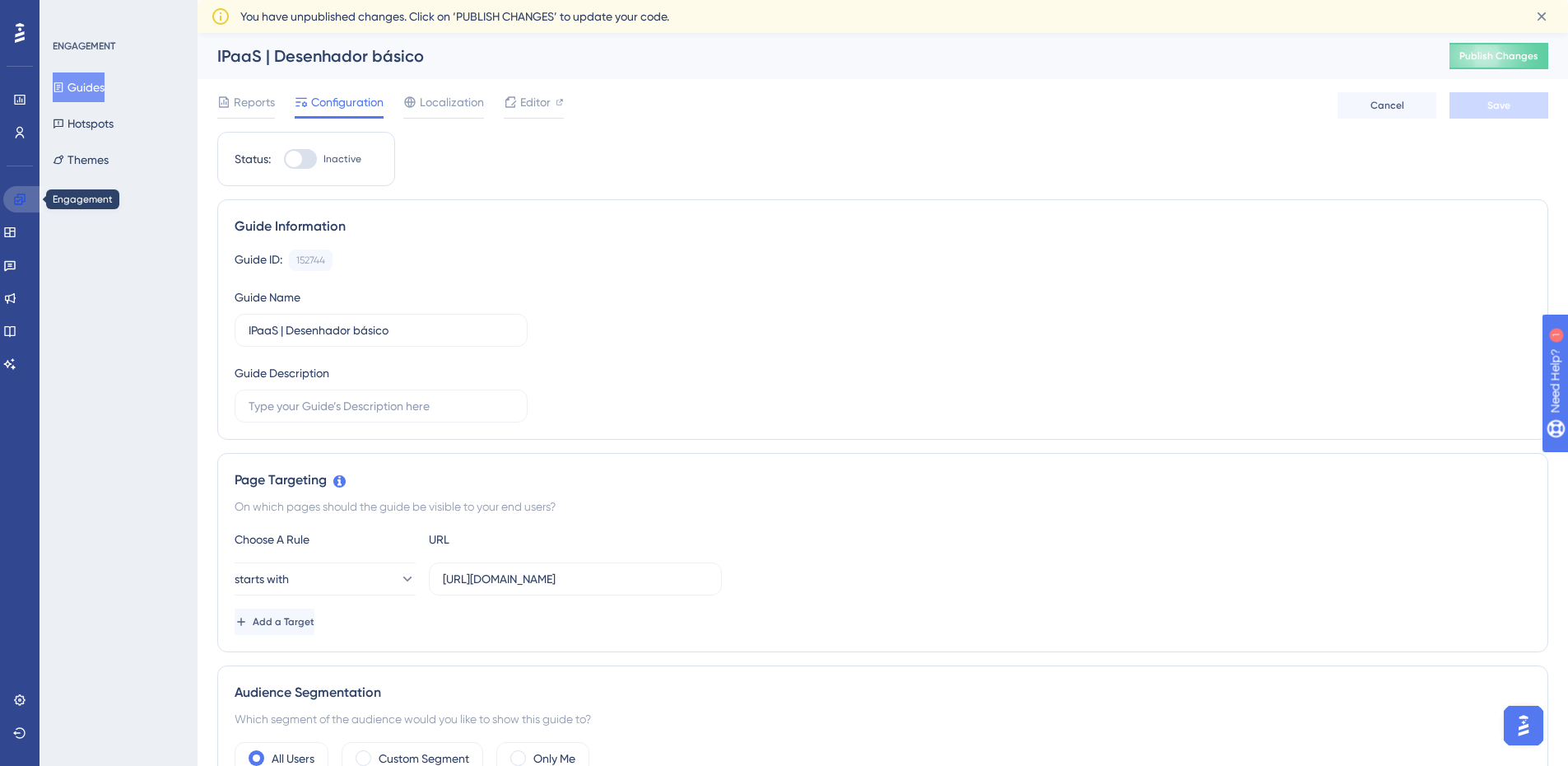
click at [18, 198] on icon at bounding box center [19, 199] width 11 height 11
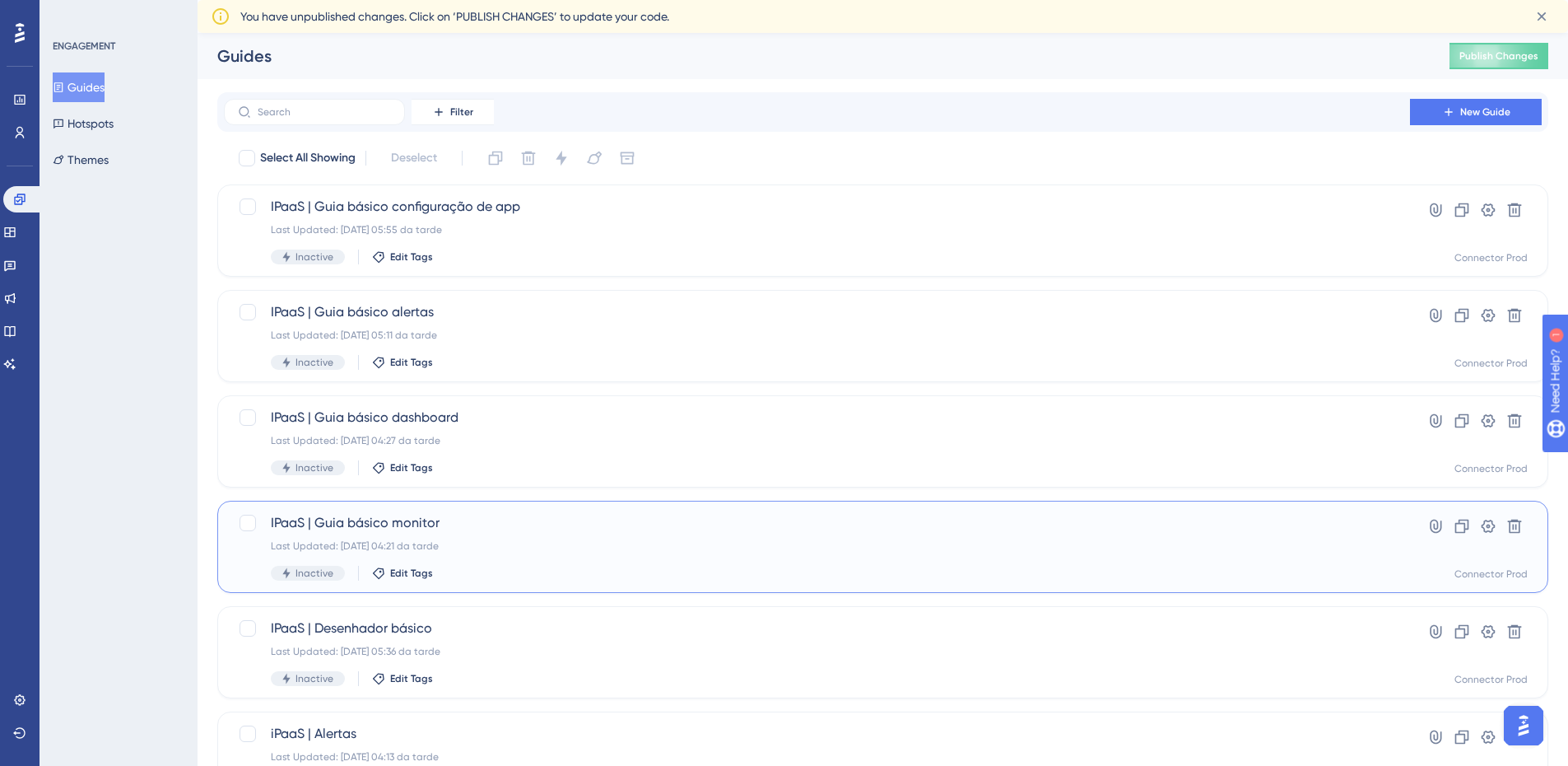
click at [531, 550] on div "Last Updated: [DATE] 04:21 da tarde" at bounding box center [817, 546] width 1093 height 13
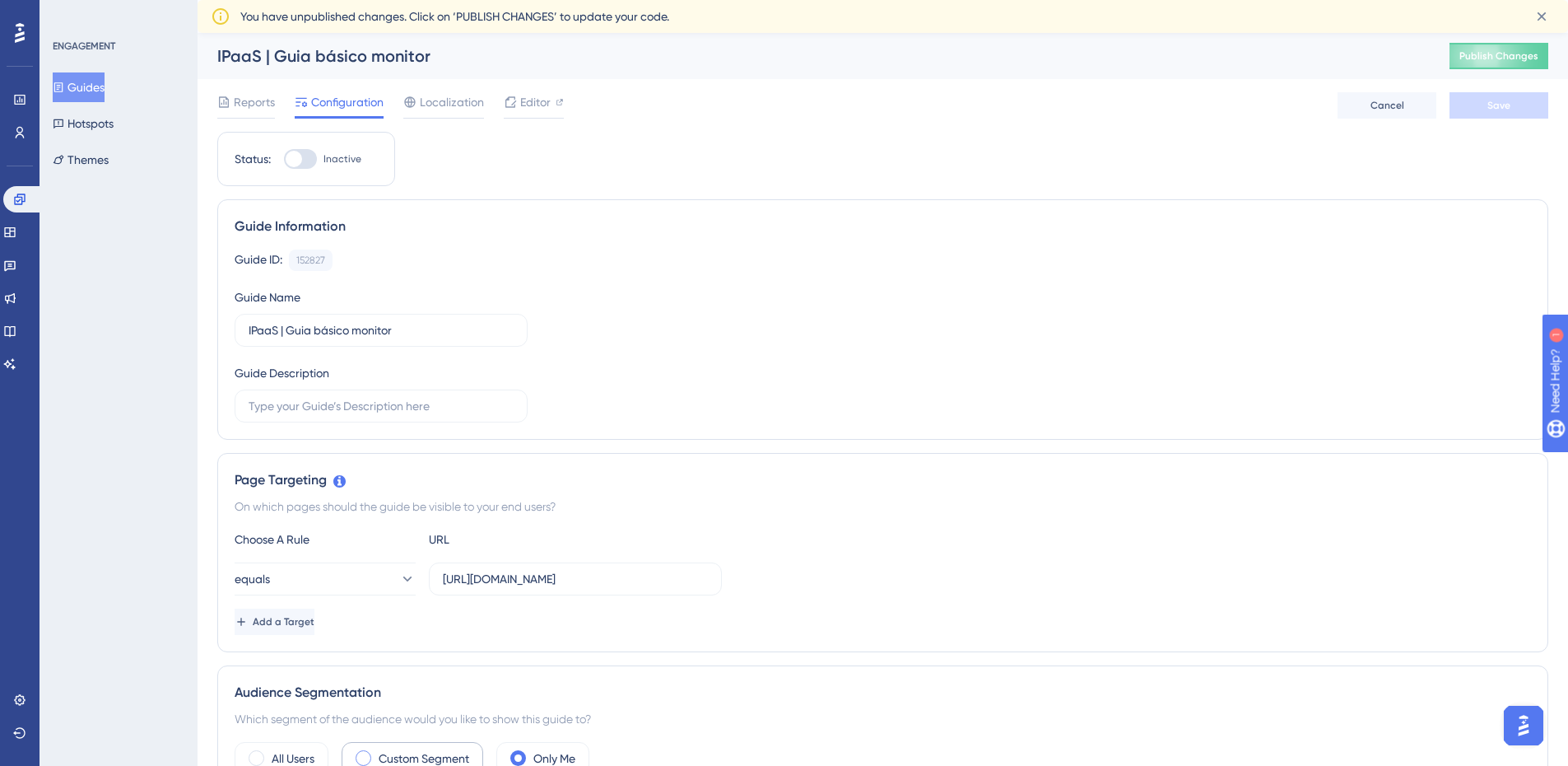
scroll to position [247, 0]
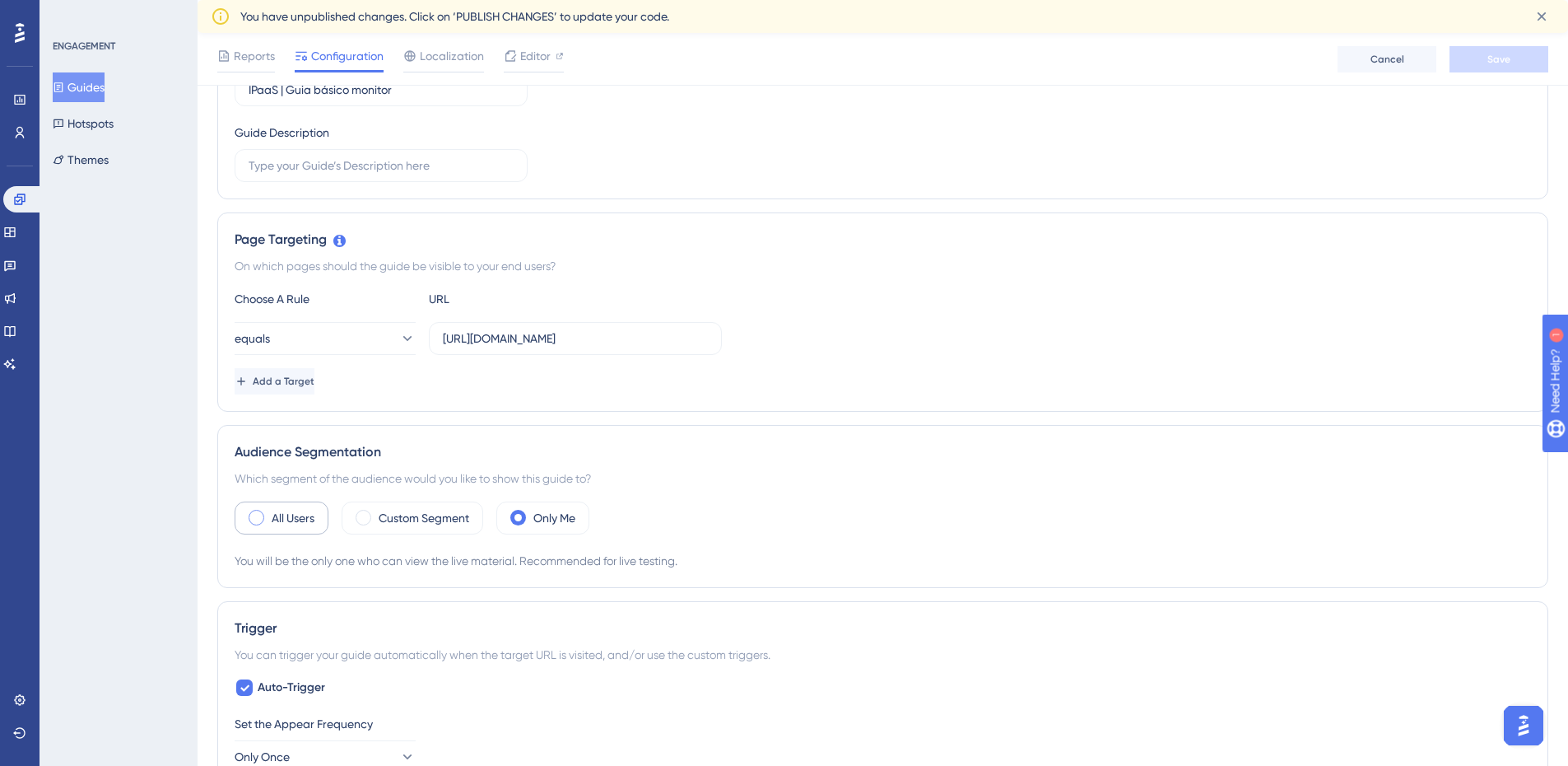
click at [296, 529] on div "All Users" at bounding box center [281, 518] width 94 height 33
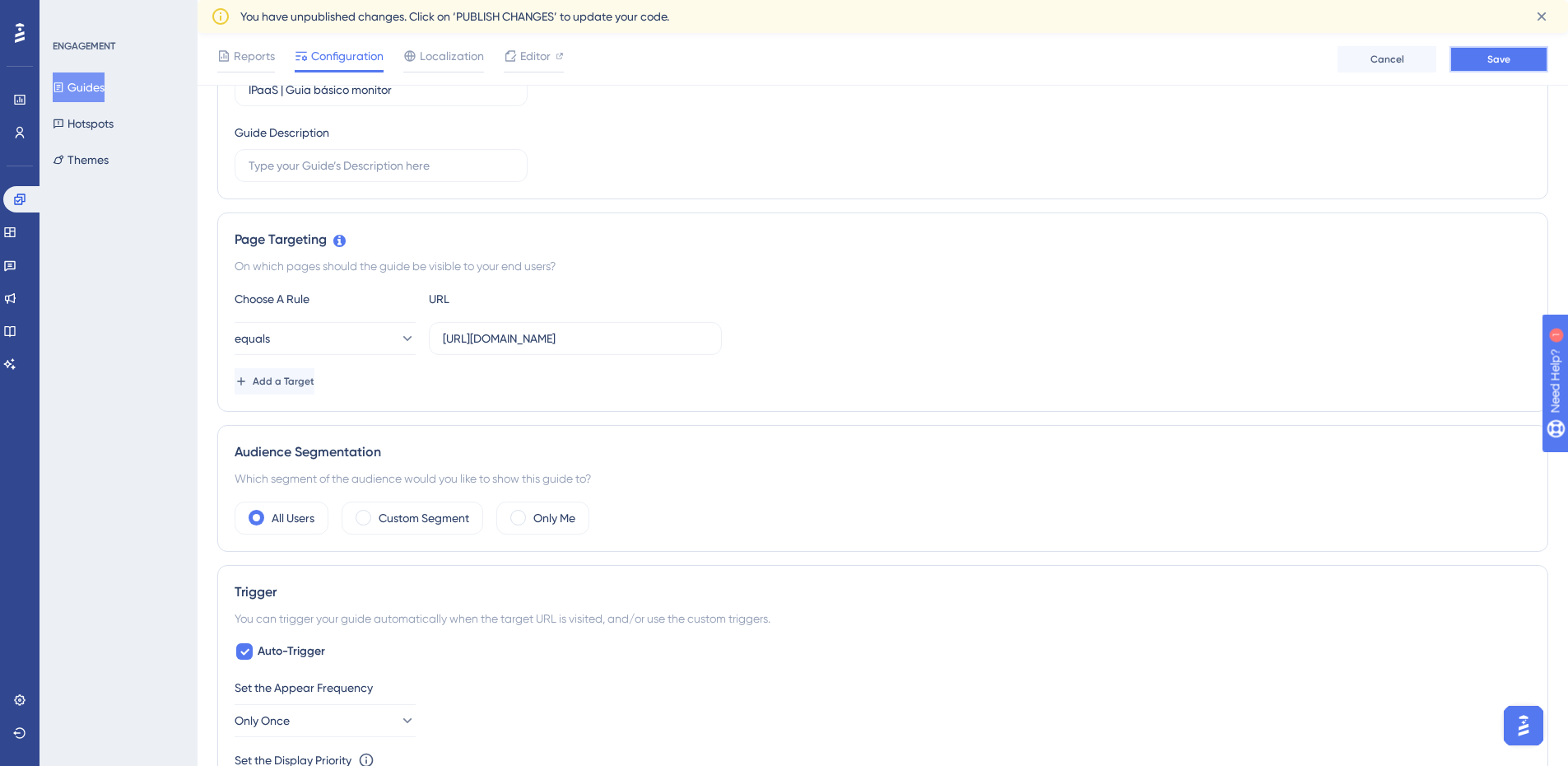
click at [1475, 56] on button "Save" at bounding box center [1498, 60] width 99 height 26
click at [26, 202] on icon at bounding box center [20, 200] width 13 height 13
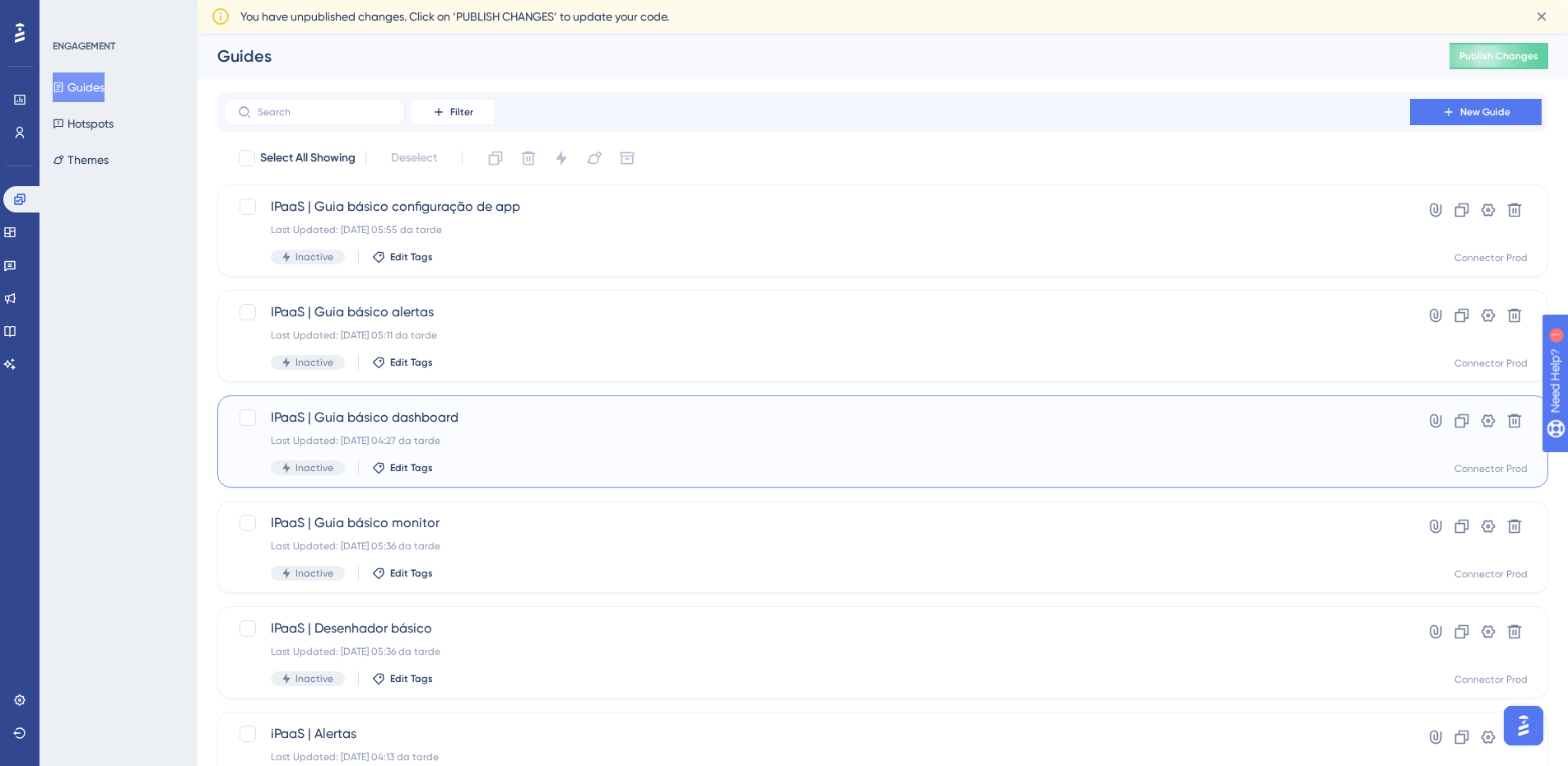
click at [566, 408] on span "IPaaS | Guia básico dashboard" at bounding box center [817, 417] width 1093 height 20
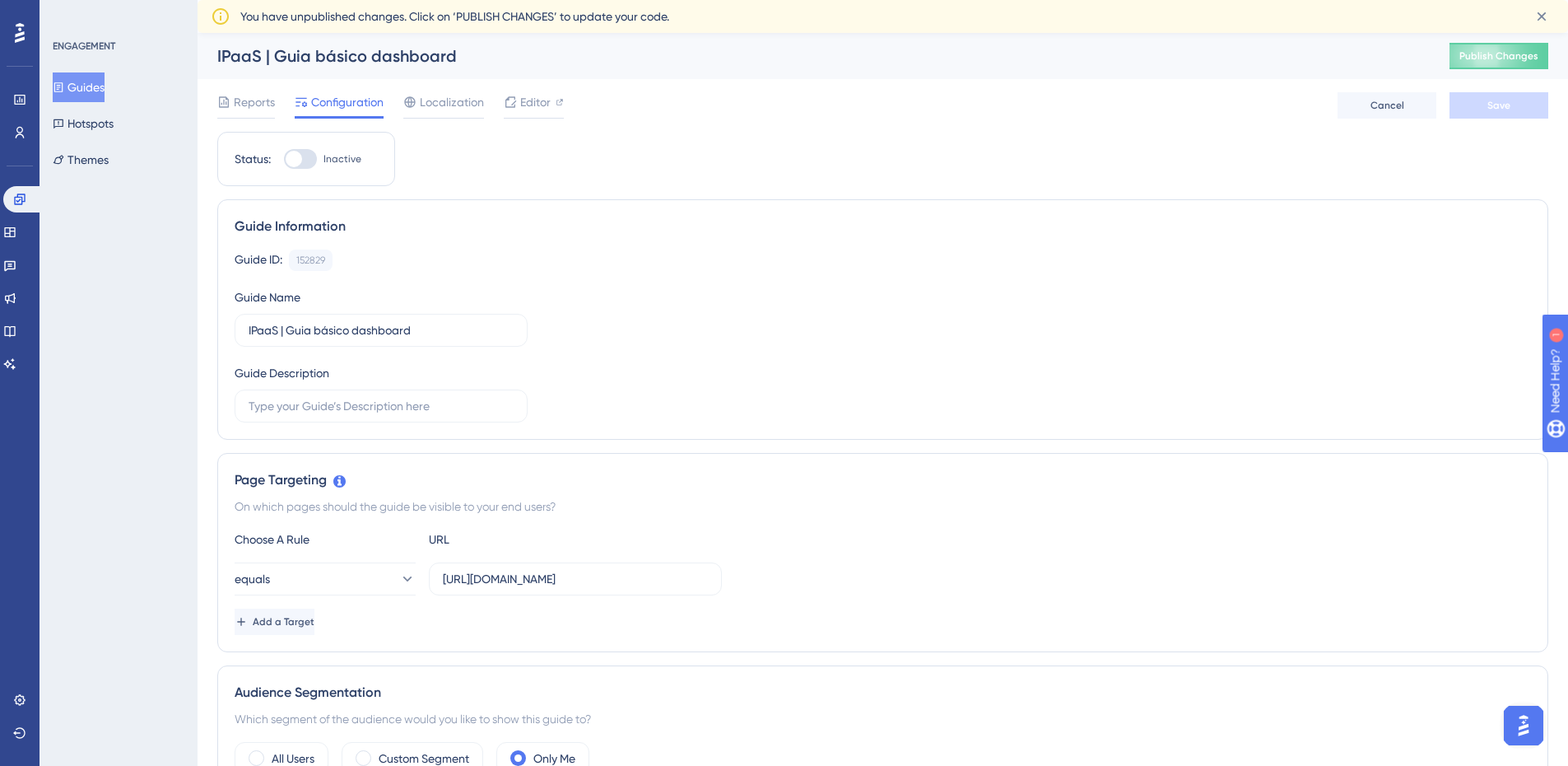
scroll to position [330, 0]
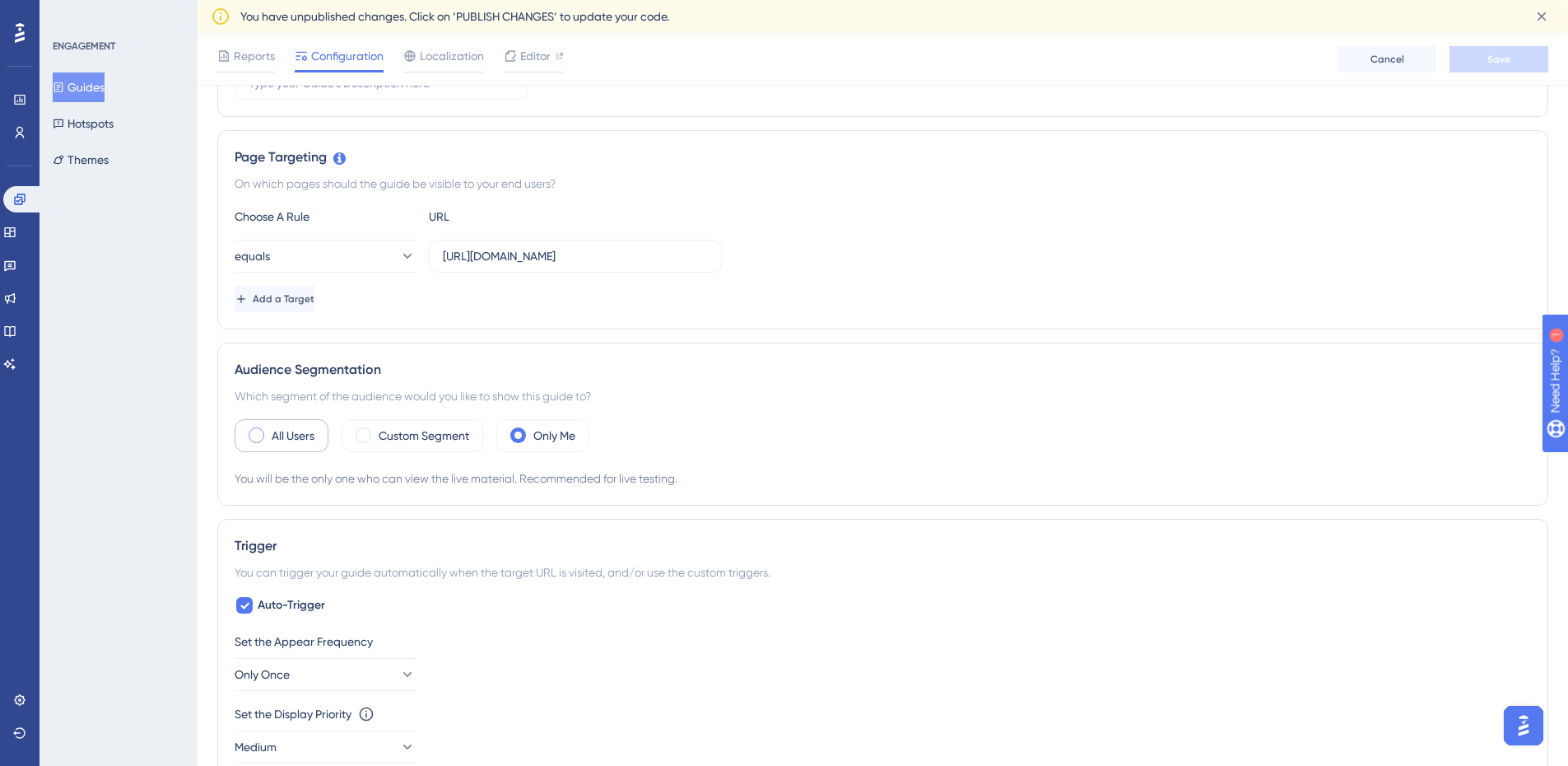
click at [258, 446] on div "All Users" at bounding box center [281, 436] width 94 height 33
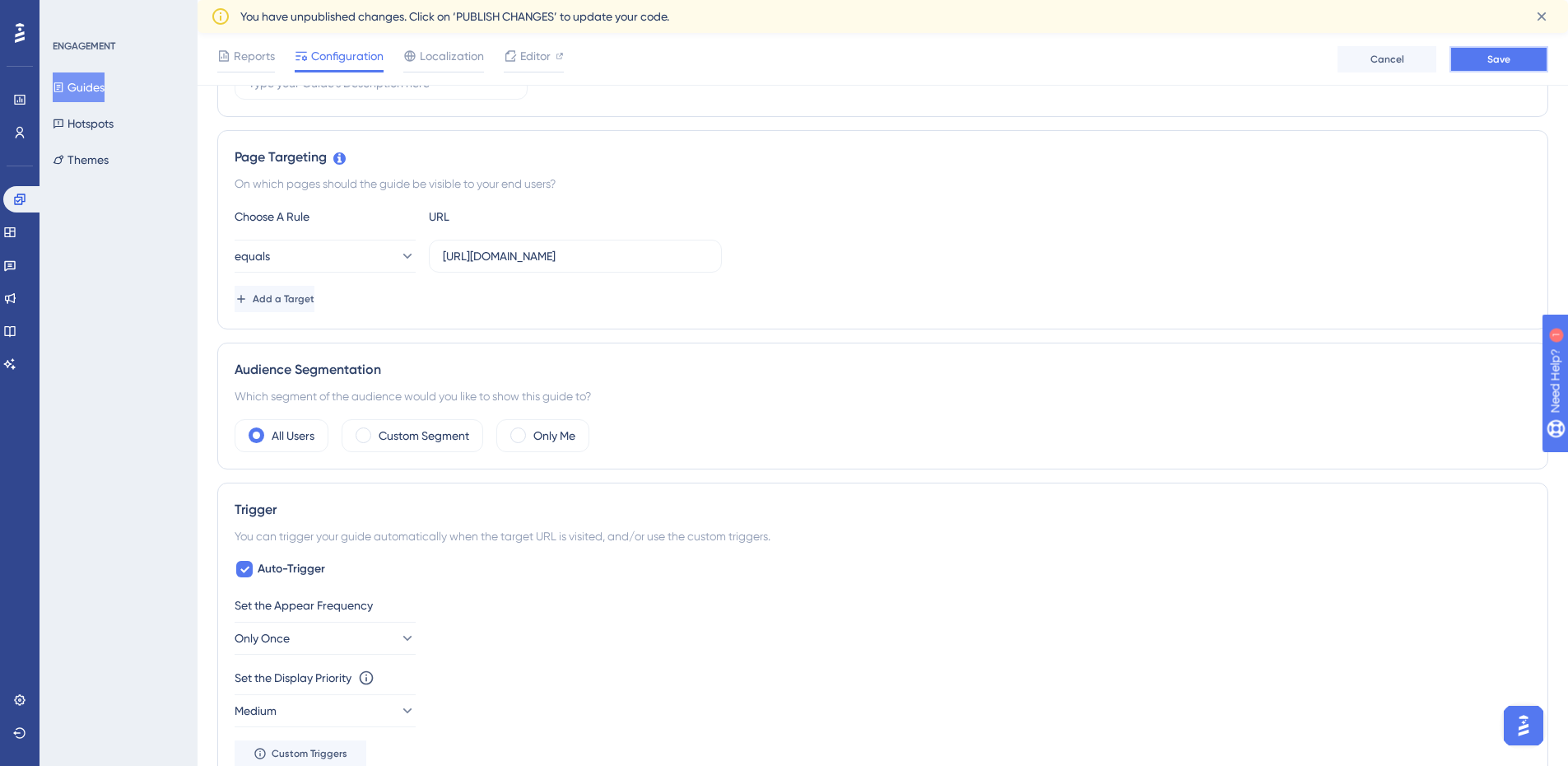
click at [1502, 55] on span "Save" at bounding box center [1499, 60] width 23 height 13
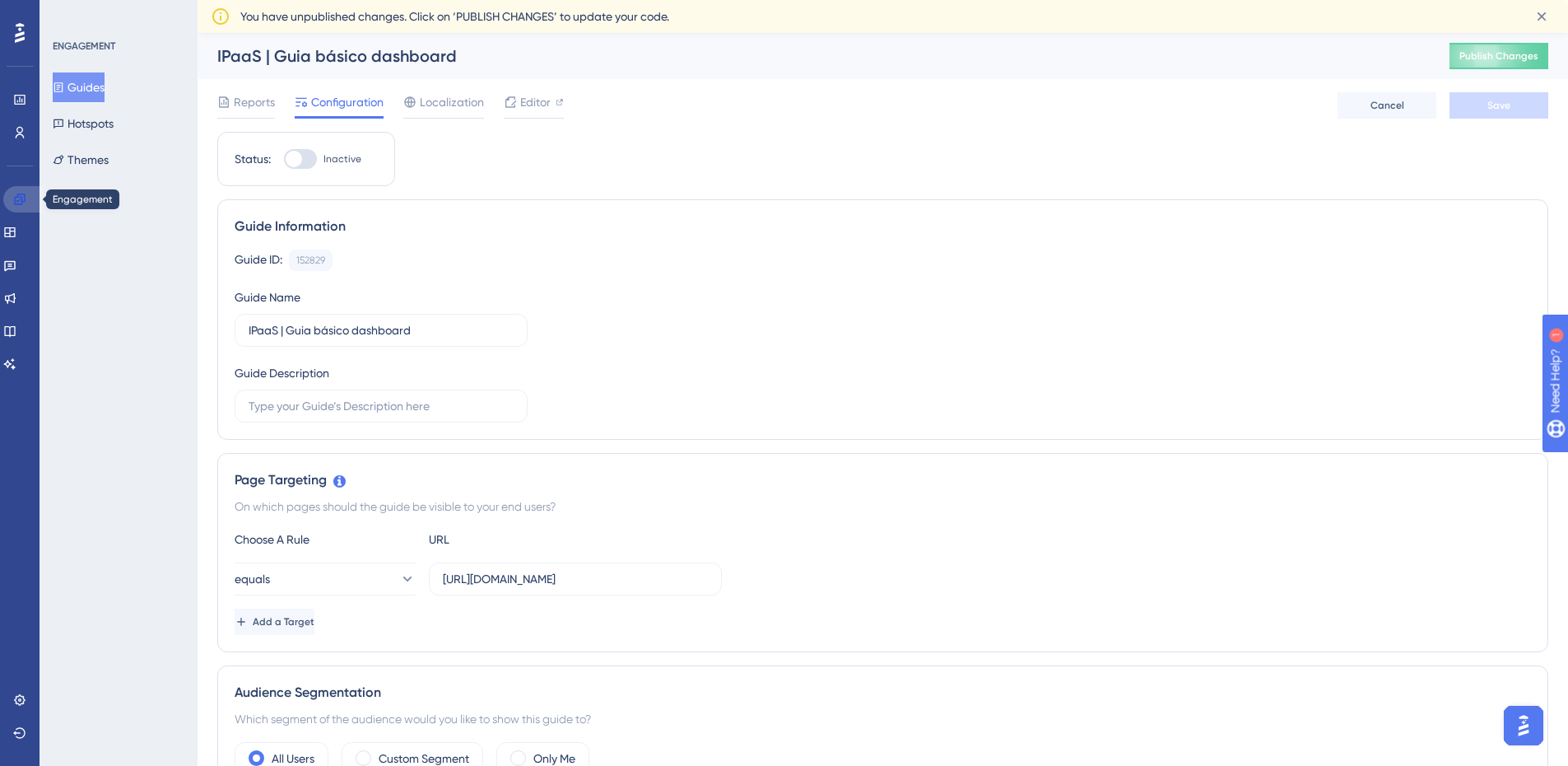
click at [34, 206] on link at bounding box center [23, 200] width 40 height 26
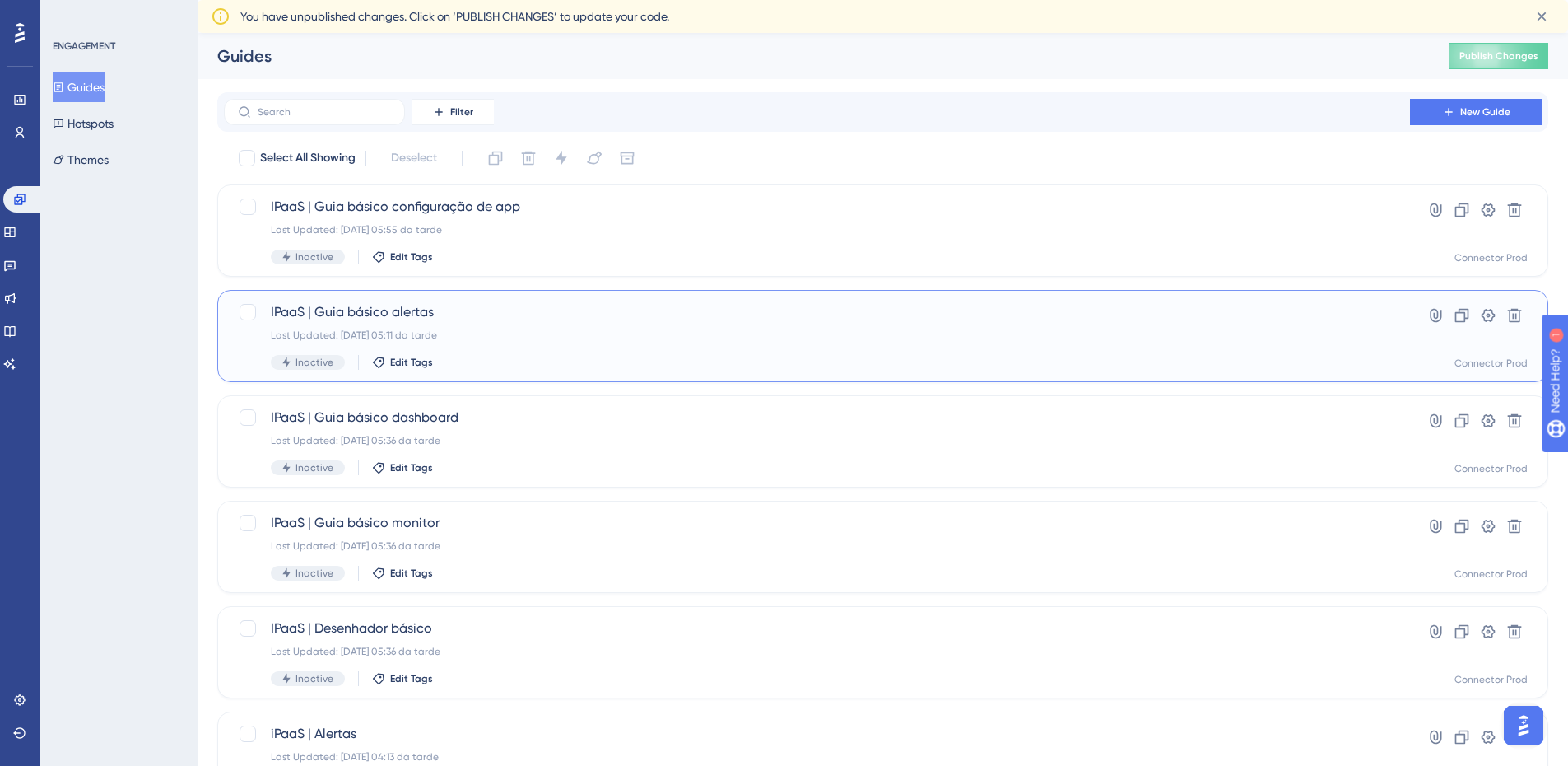
click at [670, 314] on span "IPaaS | Guia básico alertas" at bounding box center [817, 312] width 1093 height 20
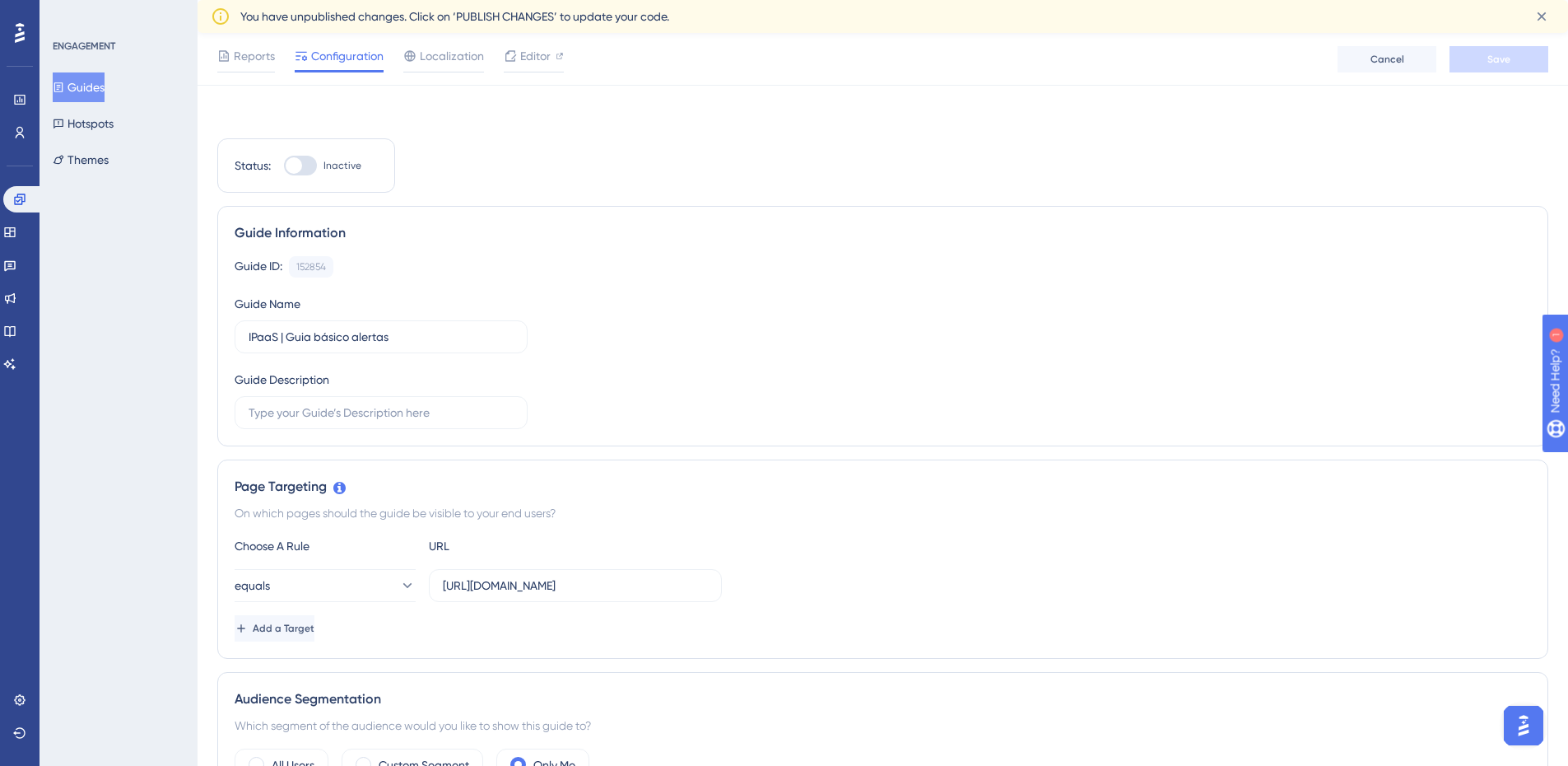
scroll to position [412, 0]
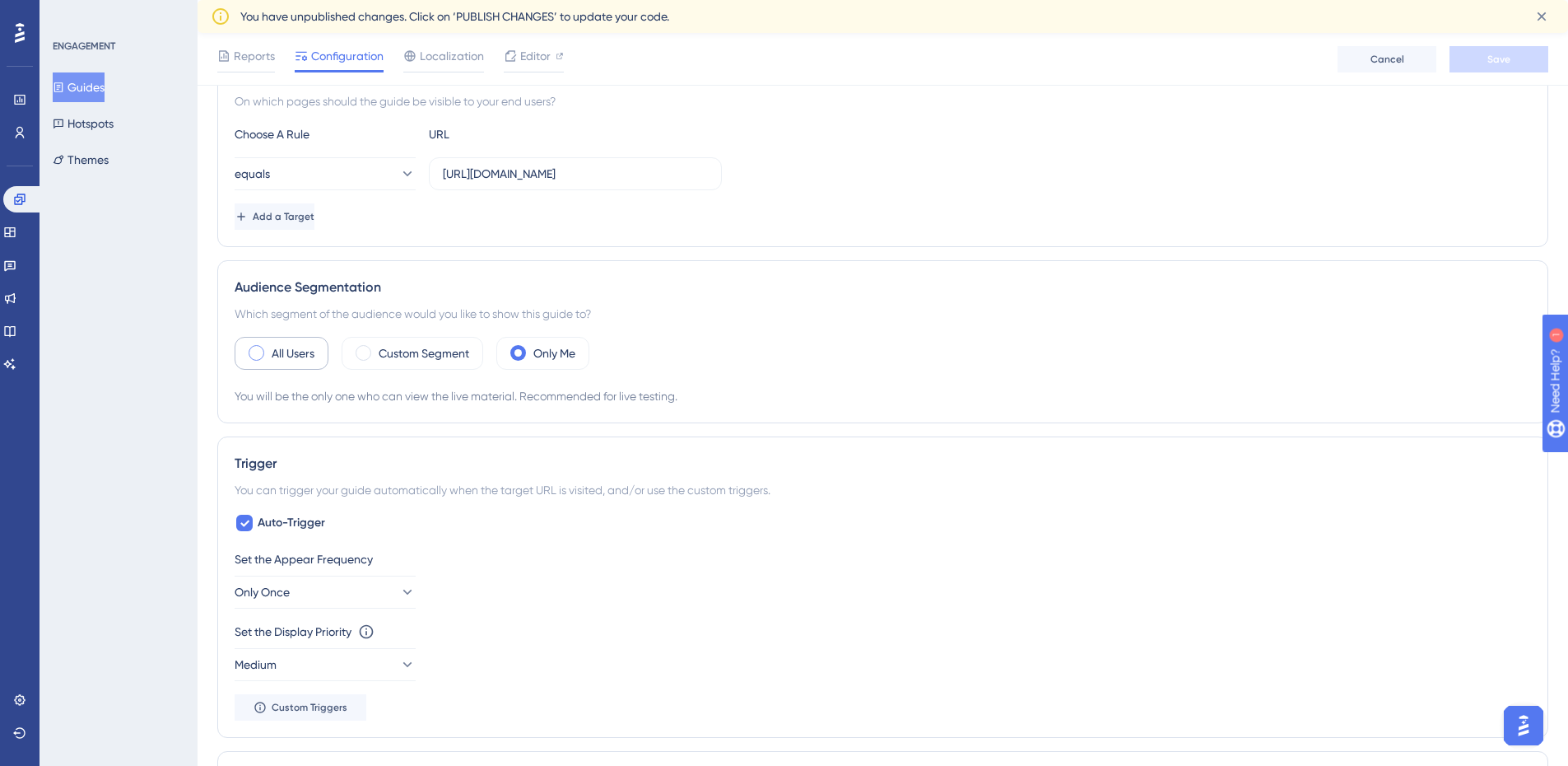
click at [316, 362] on div "All Users" at bounding box center [281, 354] width 94 height 33
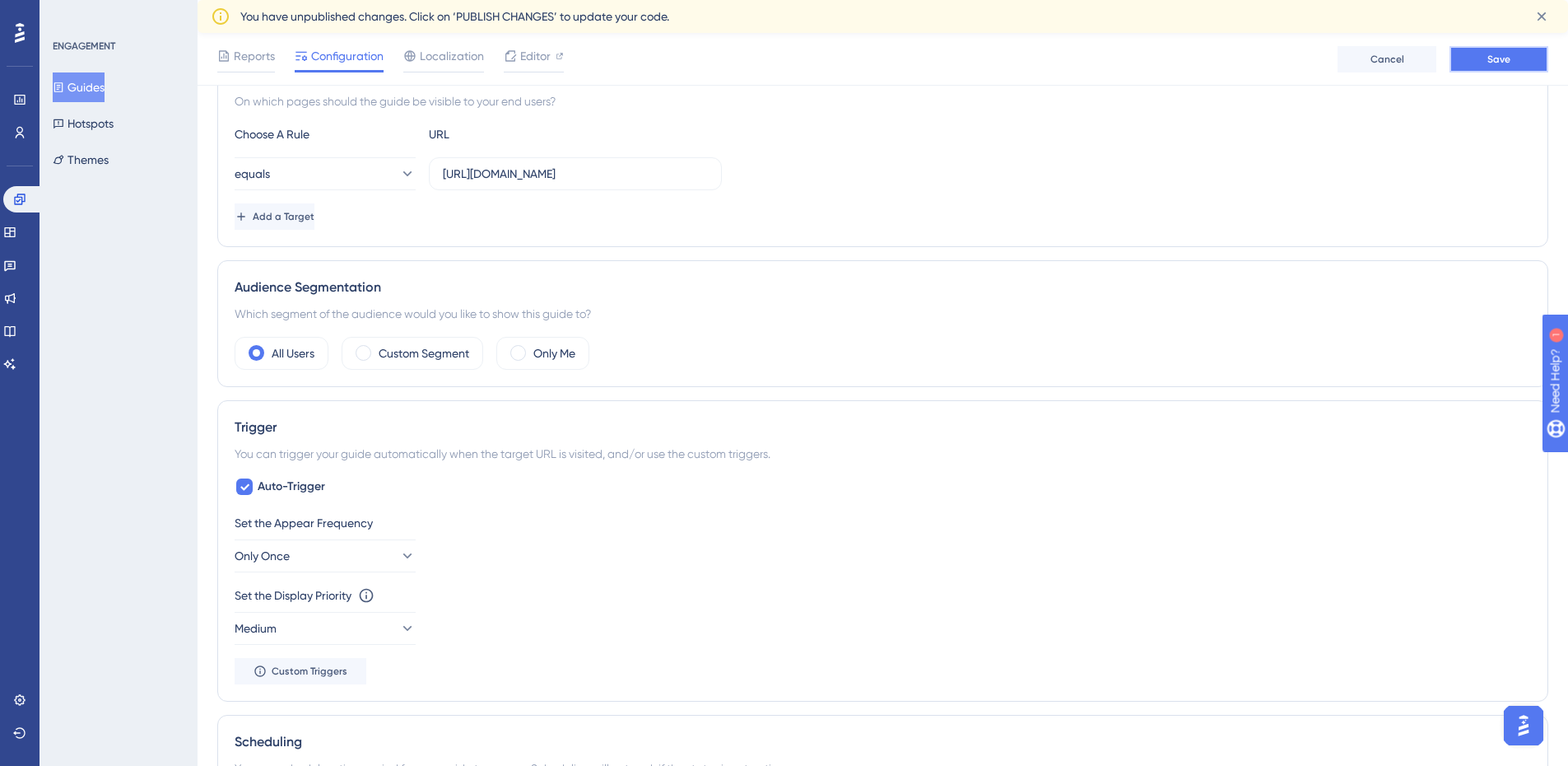
click at [1523, 70] on button "Save" at bounding box center [1498, 60] width 99 height 26
click at [23, 187] on link at bounding box center [23, 200] width 40 height 26
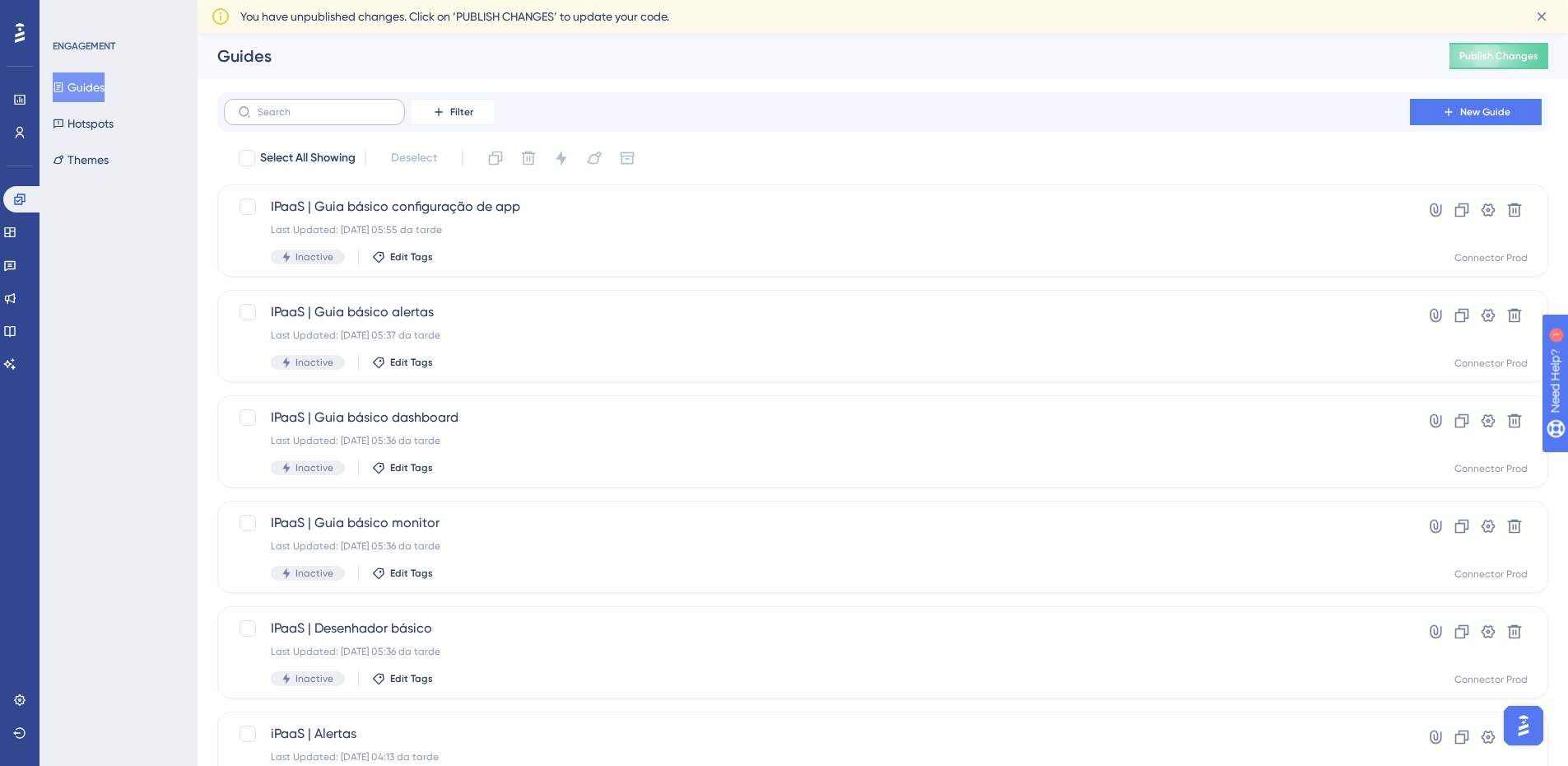
click at [337, 118] on label at bounding box center [314, 112] width 181 height 26
click at [337, 118] on input "text" at bounding box center [324, 112] width 133 height 12
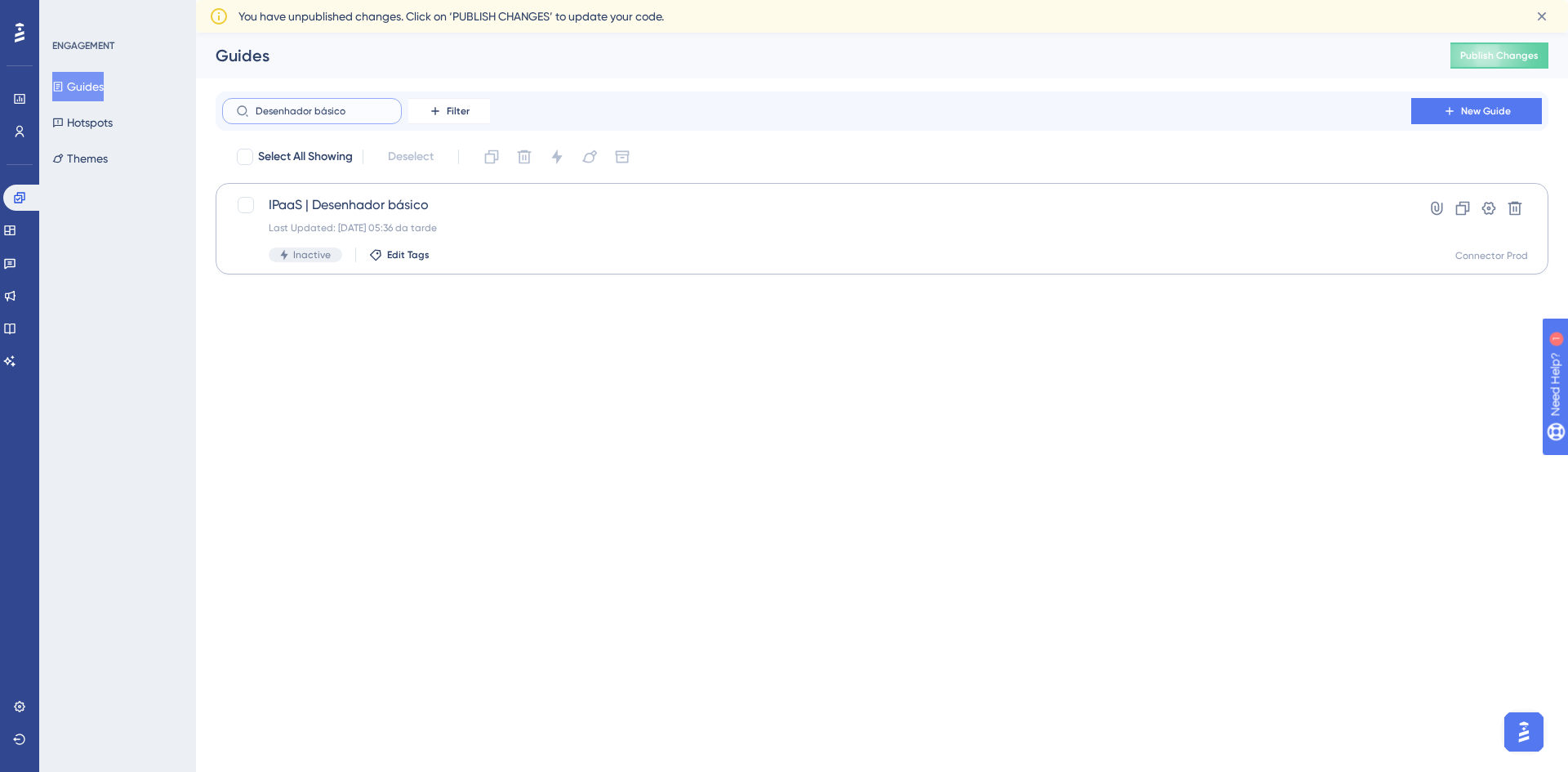
type input "Desenhador básico"
click at [476, 215] on div "IPaaS | Desenhador básico Last Updated: [DATE] 05:36 da tarde Inactive Edit Tags" at bounding box center [816, 229] width 1097 height 67
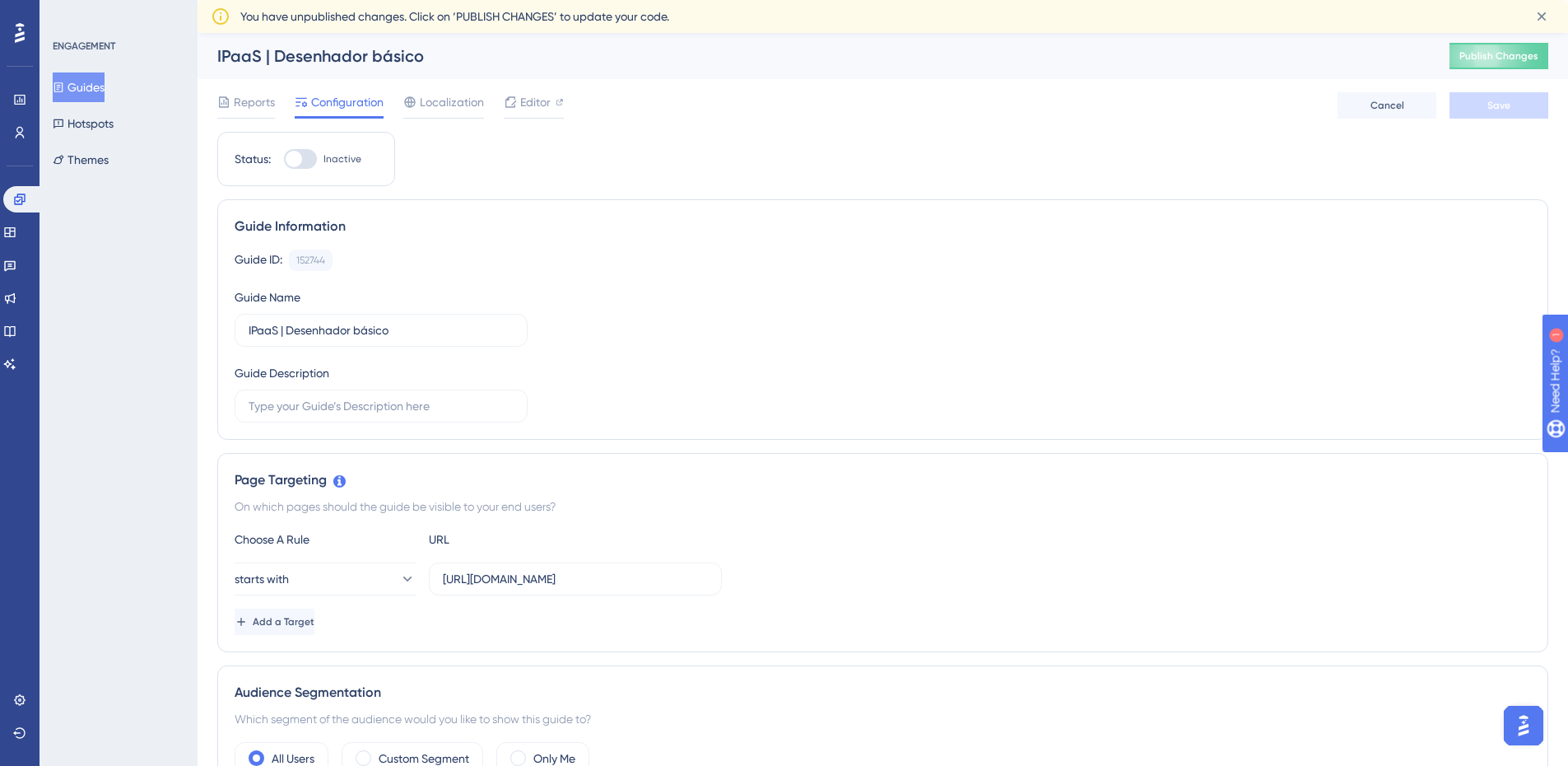
scroll to position [247, 0]
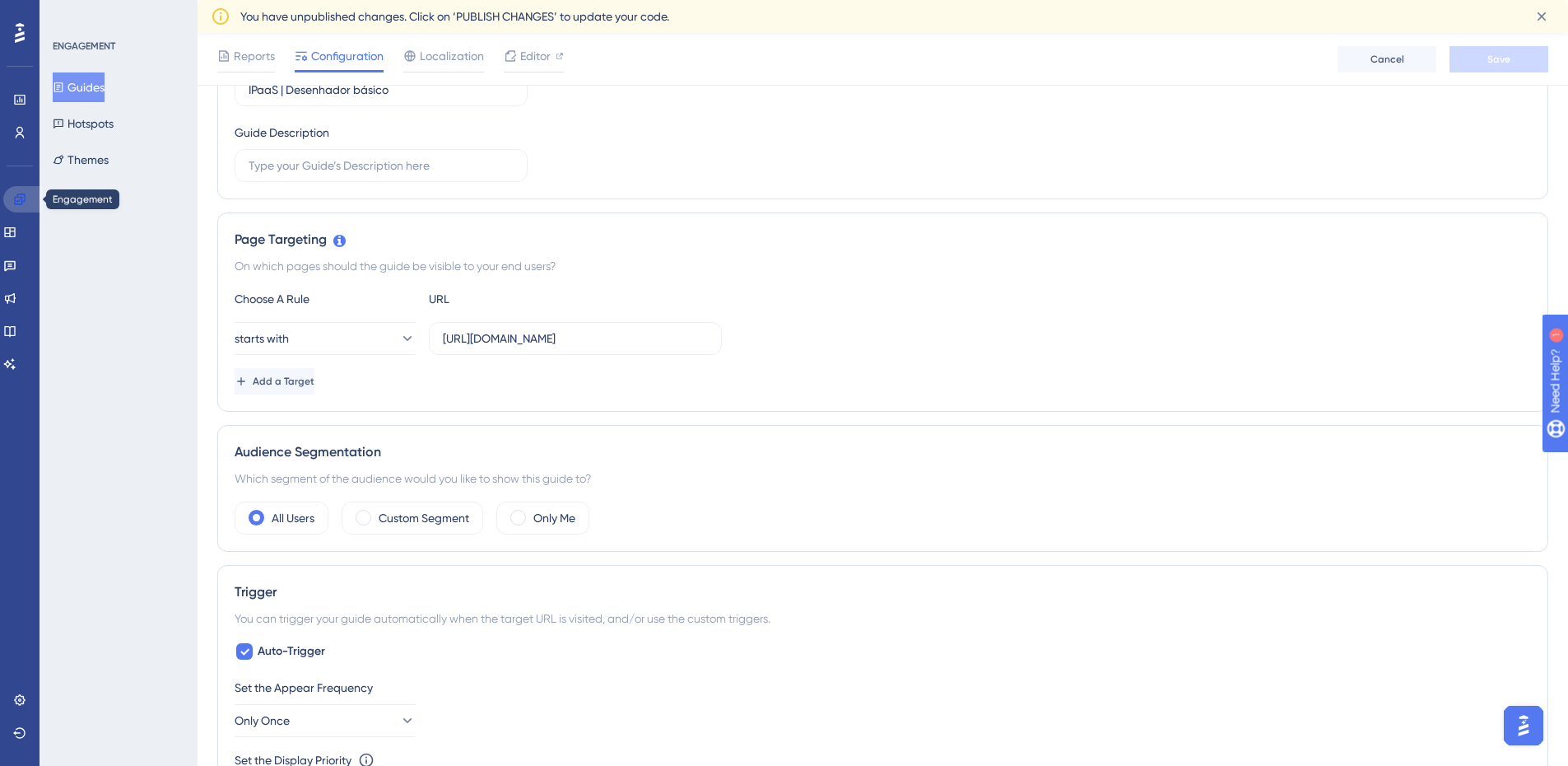
click at [31, 202] on link at bounding box center [23, 200] width 40 height 26
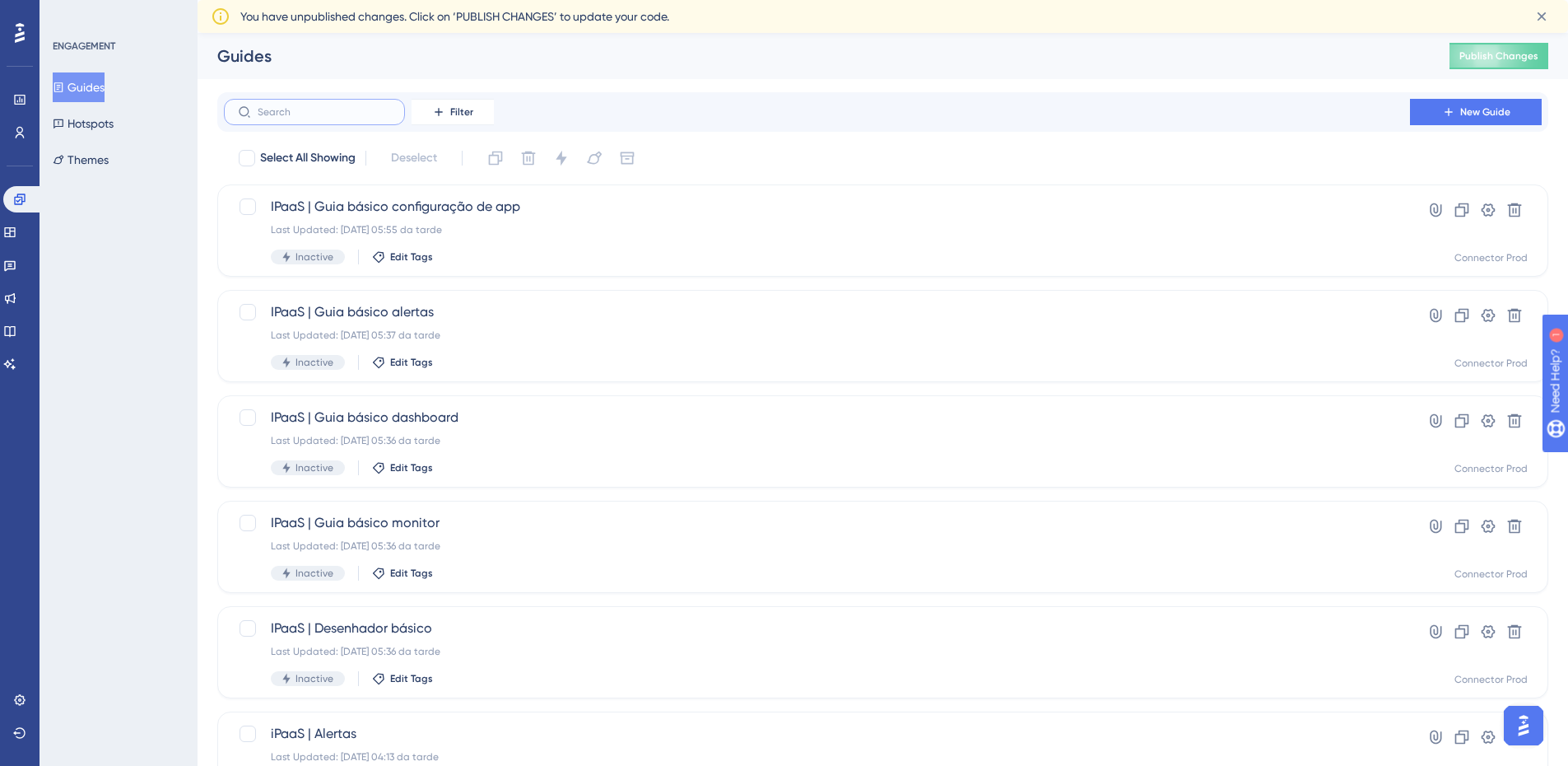
click at [331, 110] on input "text" at bounding box center [324, 112] width 133 height 12
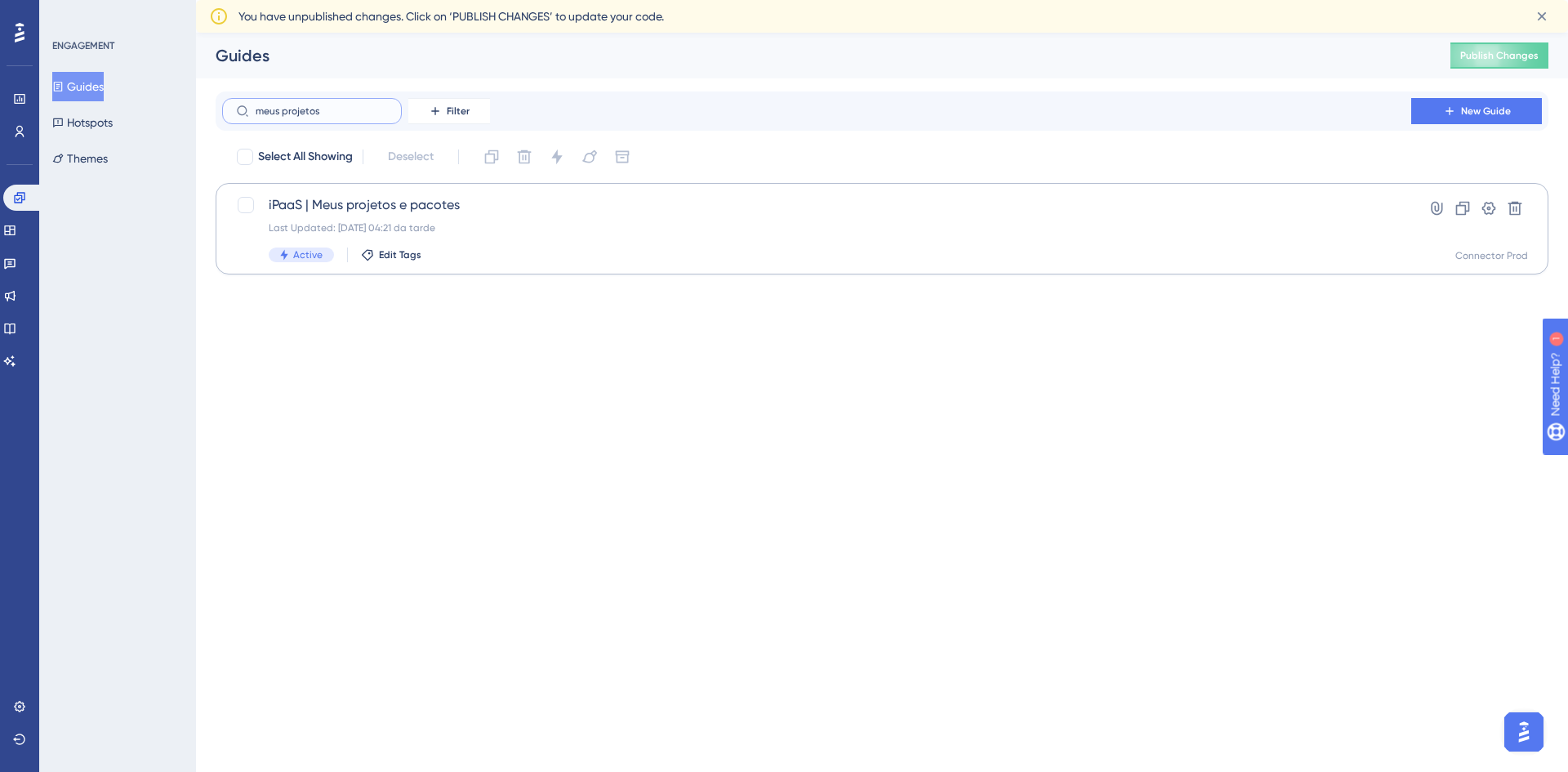
type input "meus projetos"
click at [591, 229] on div "Last Updated: [DATE] 04:21 da tarde" at bounding box center [816, 227] width 1097 height 13
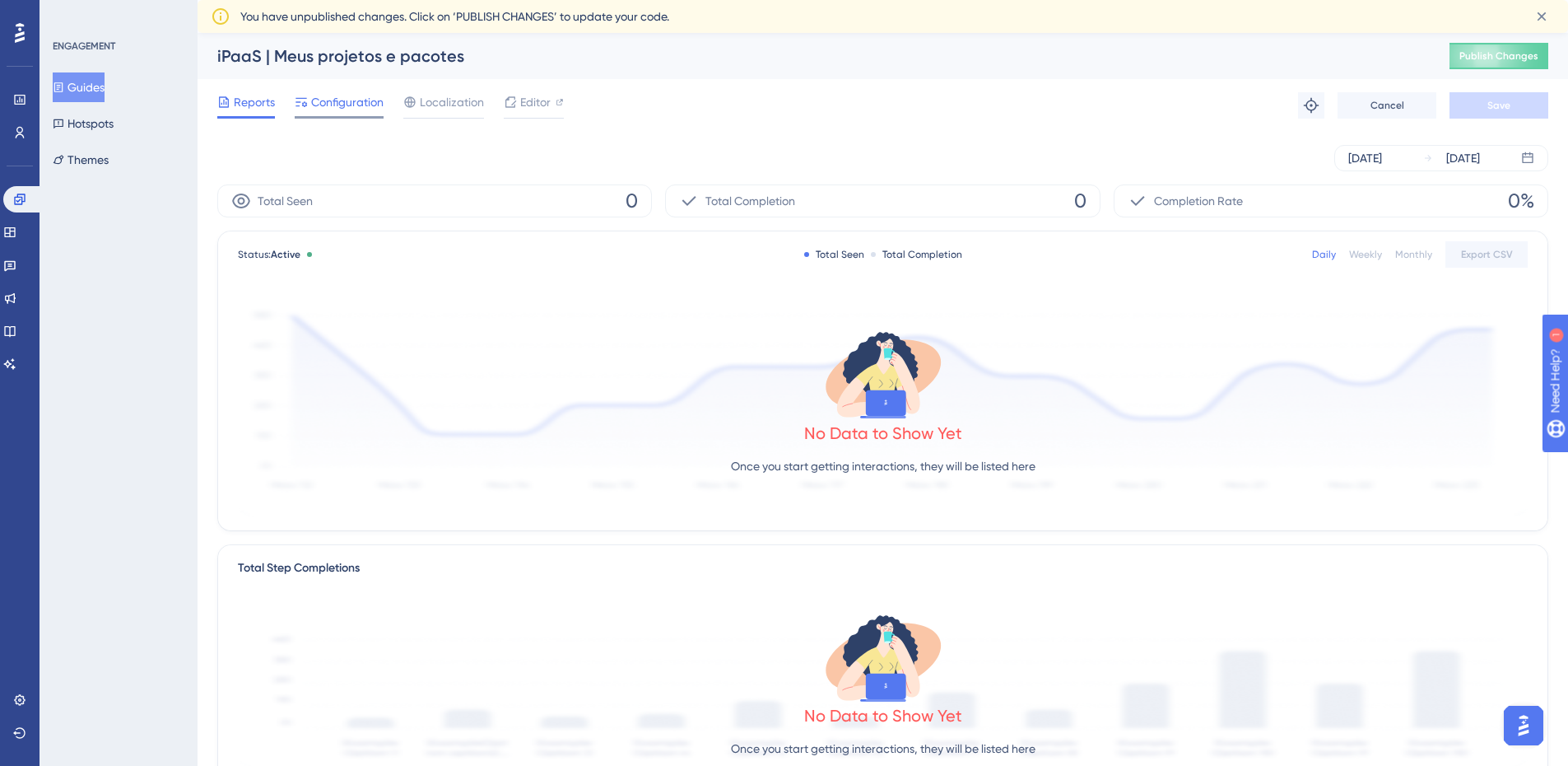
click at [360, 99] on span "Configuration" at bounding box center [348, 102] width 73 height 20
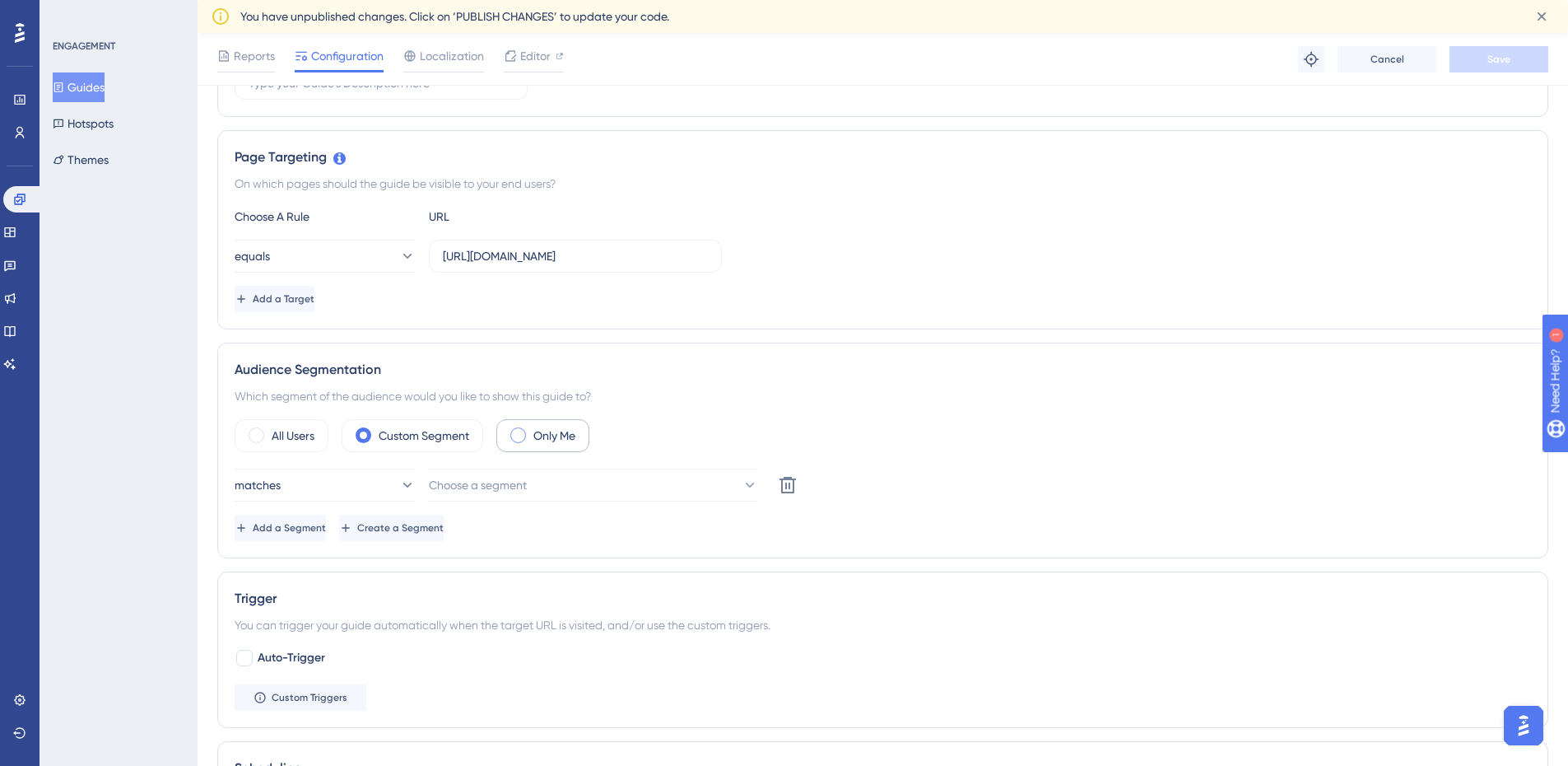
scroll to position [494, 0]
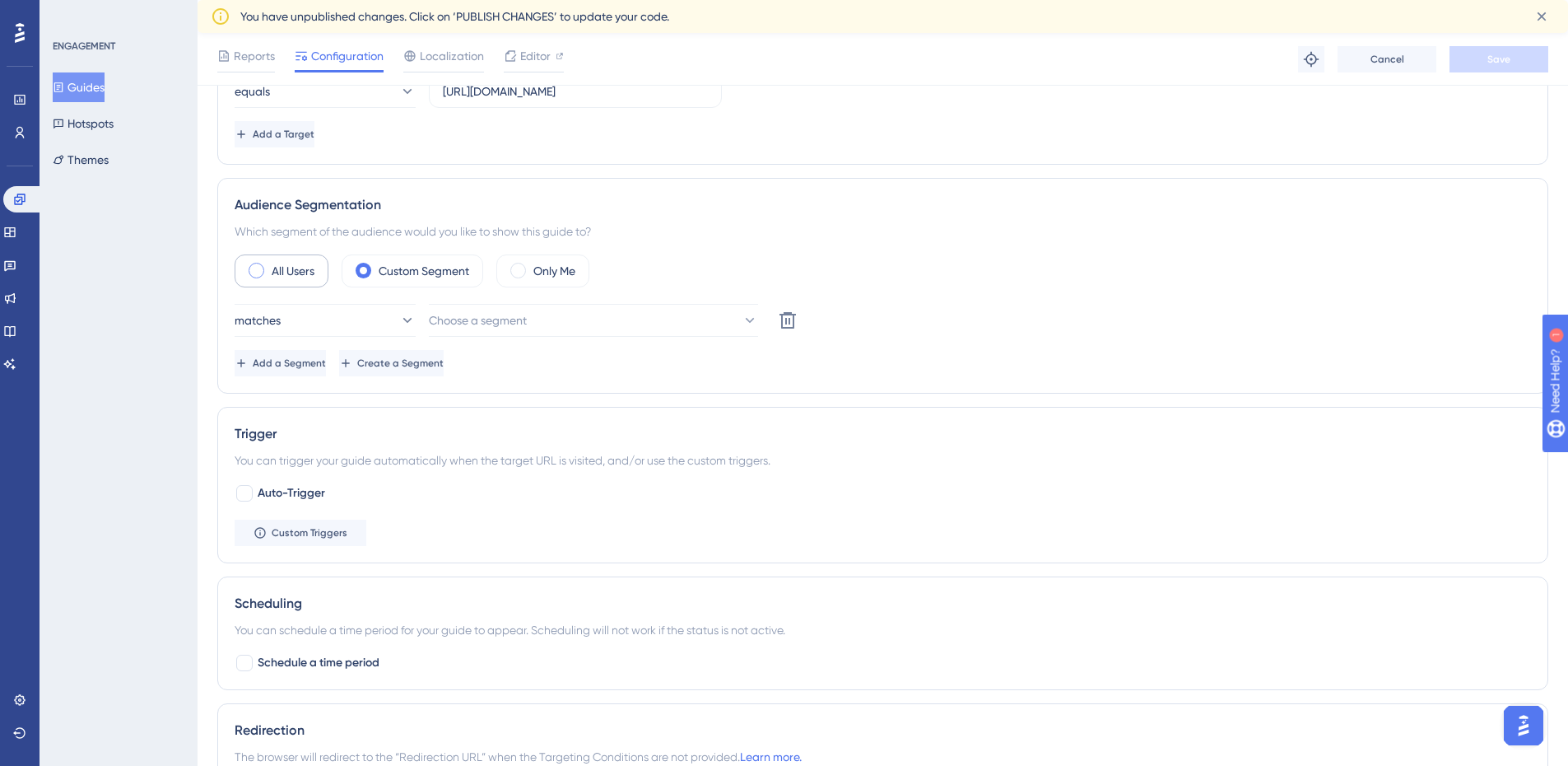
click at [301, 280] on label "All Users" at bounding box center [293, 271] width 43 height 20
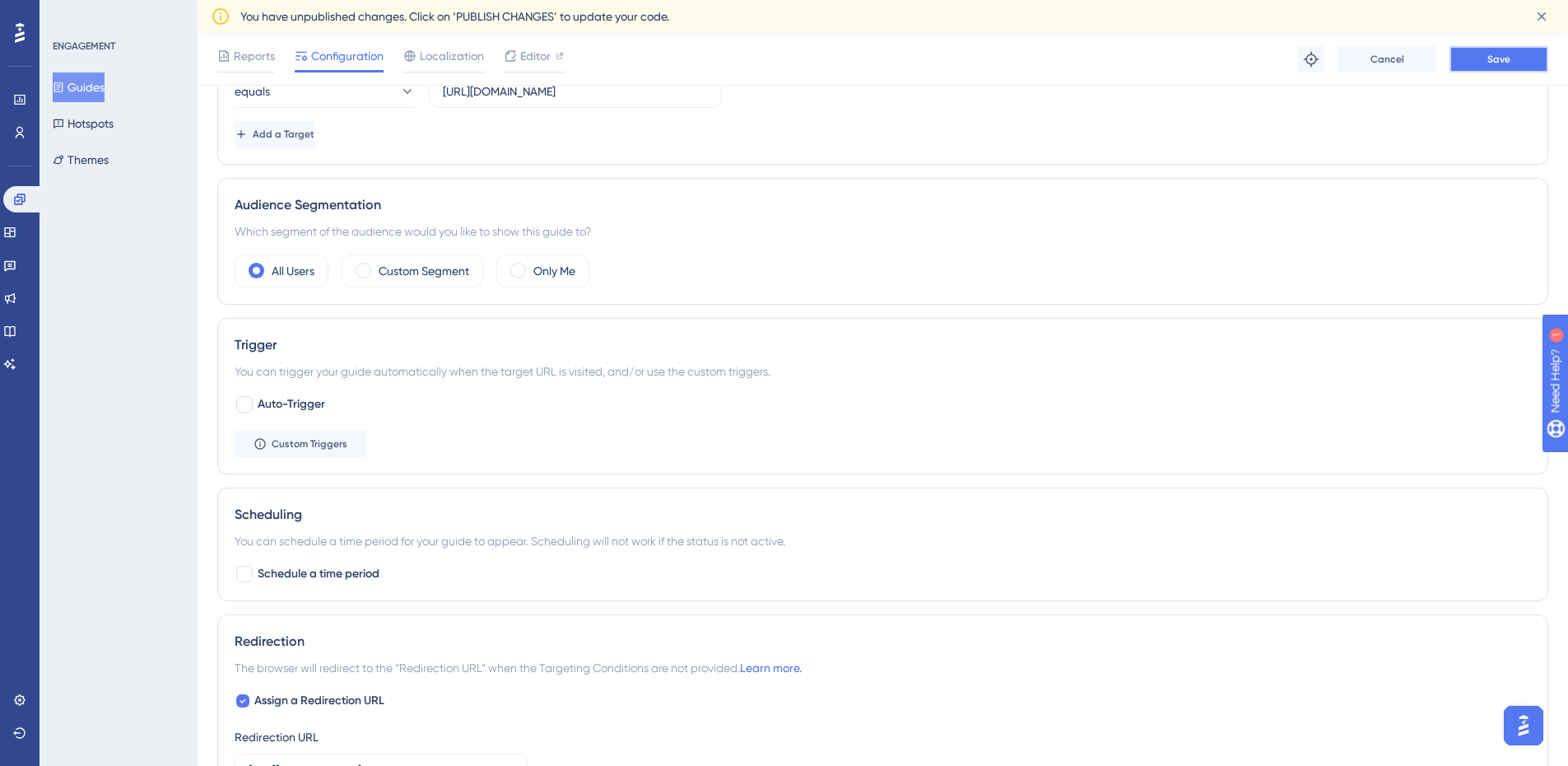
click at [1475, 65] on button "Save" at bounding box center [1498, 60] width 99 height 26
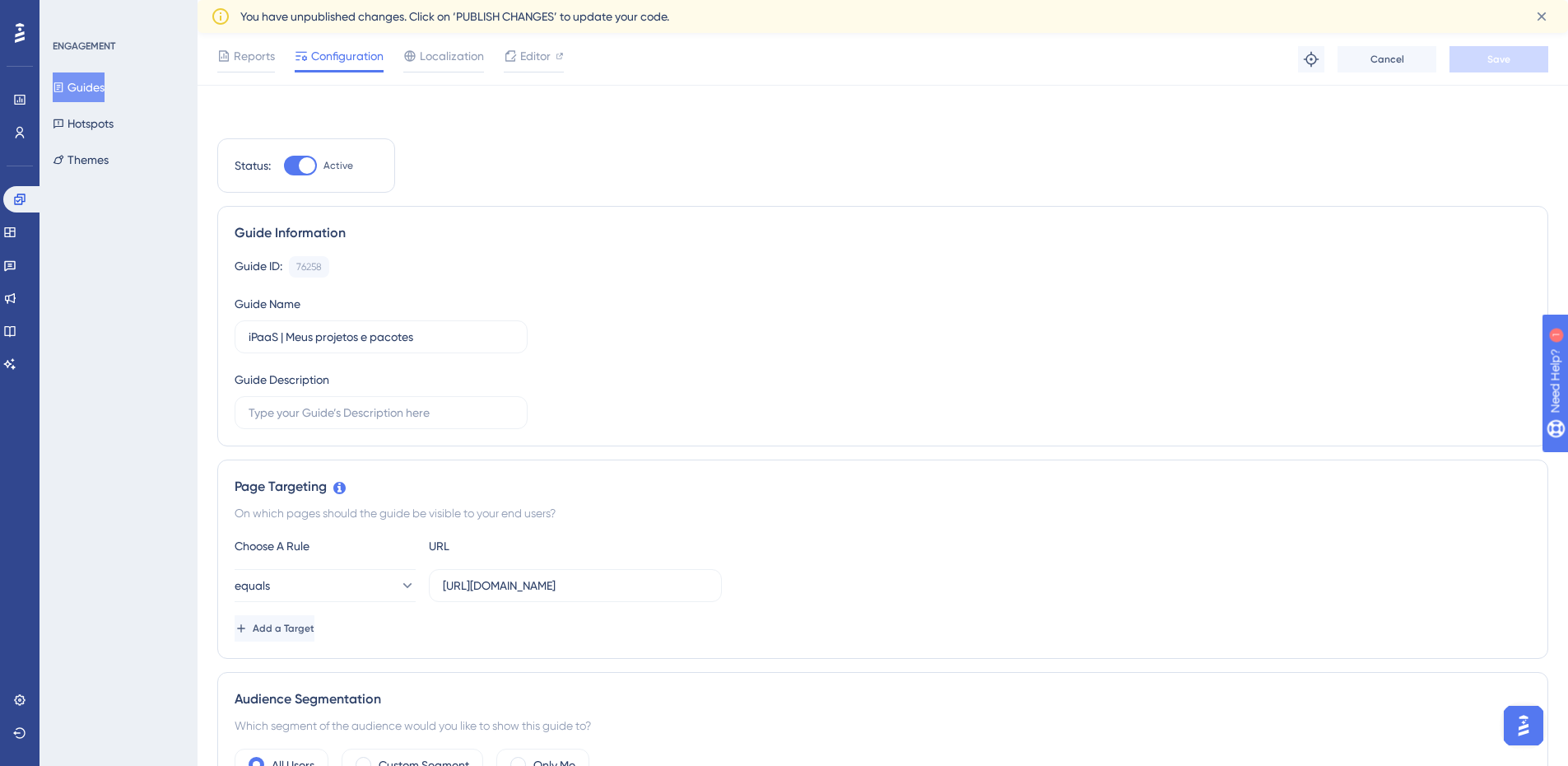
scroll to position [576, 0]
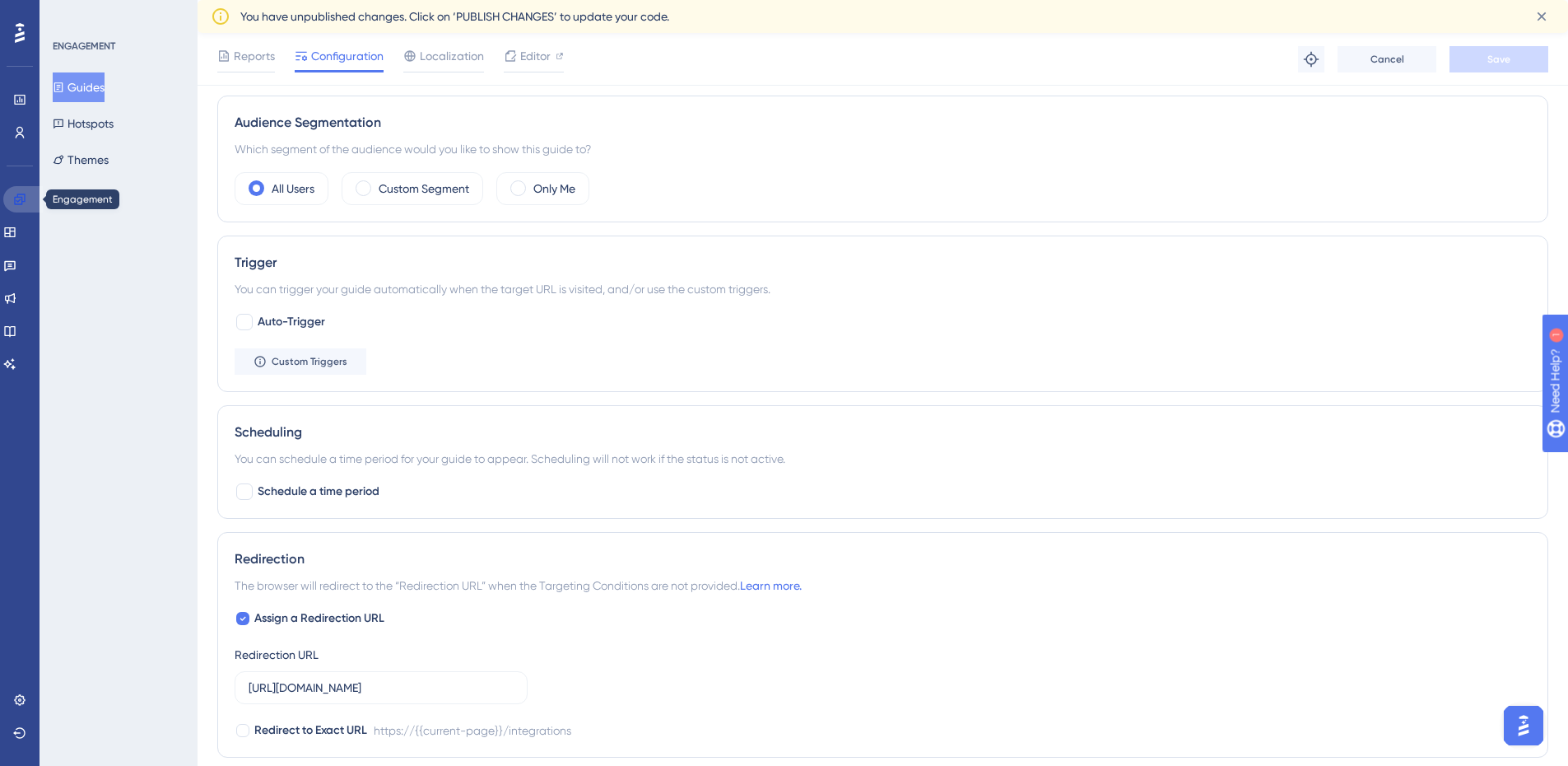
click at [33, 201] on link at bounding box center [23, 200] width 40 height 26
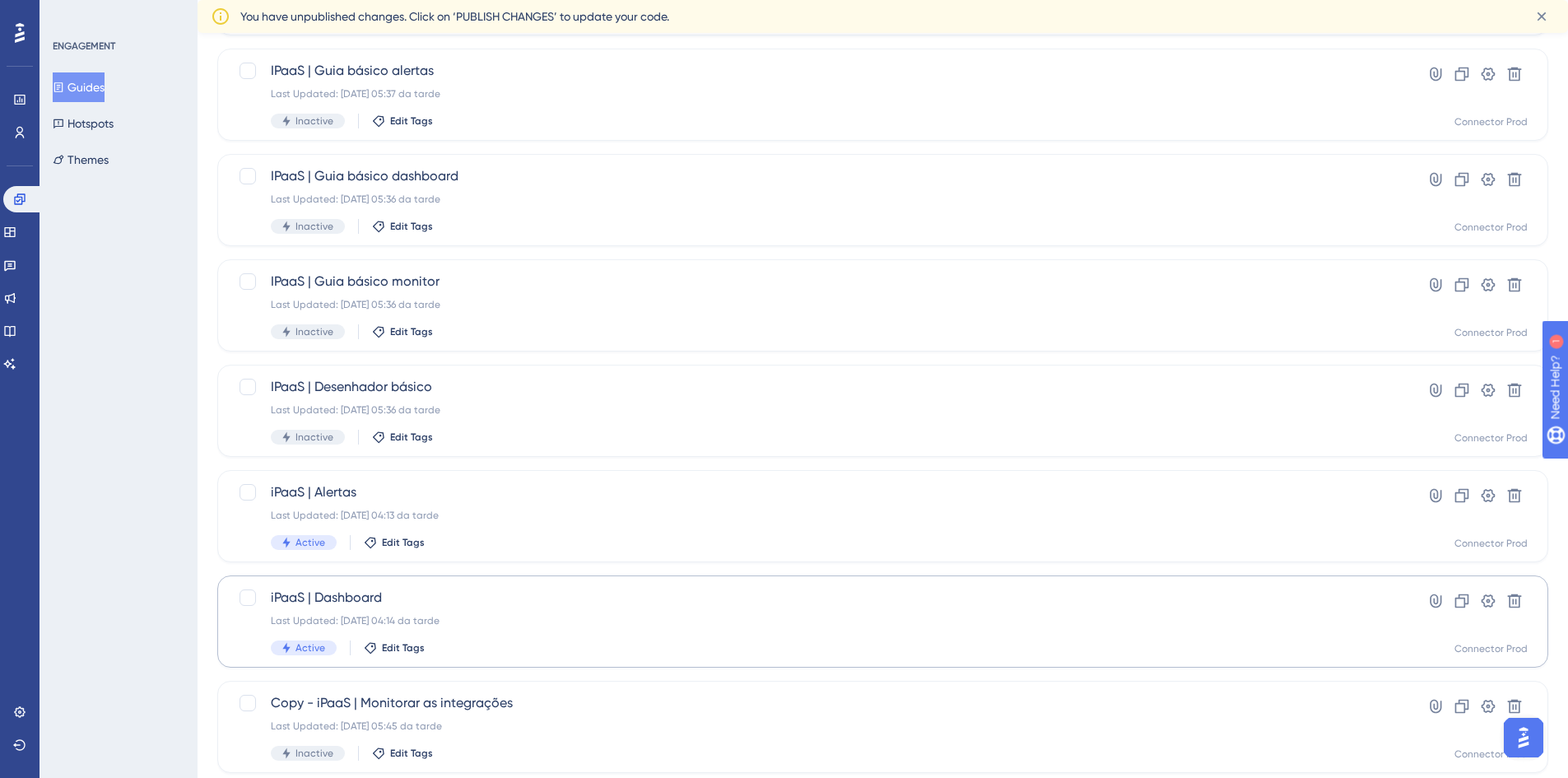
scroll to position [411, 0]
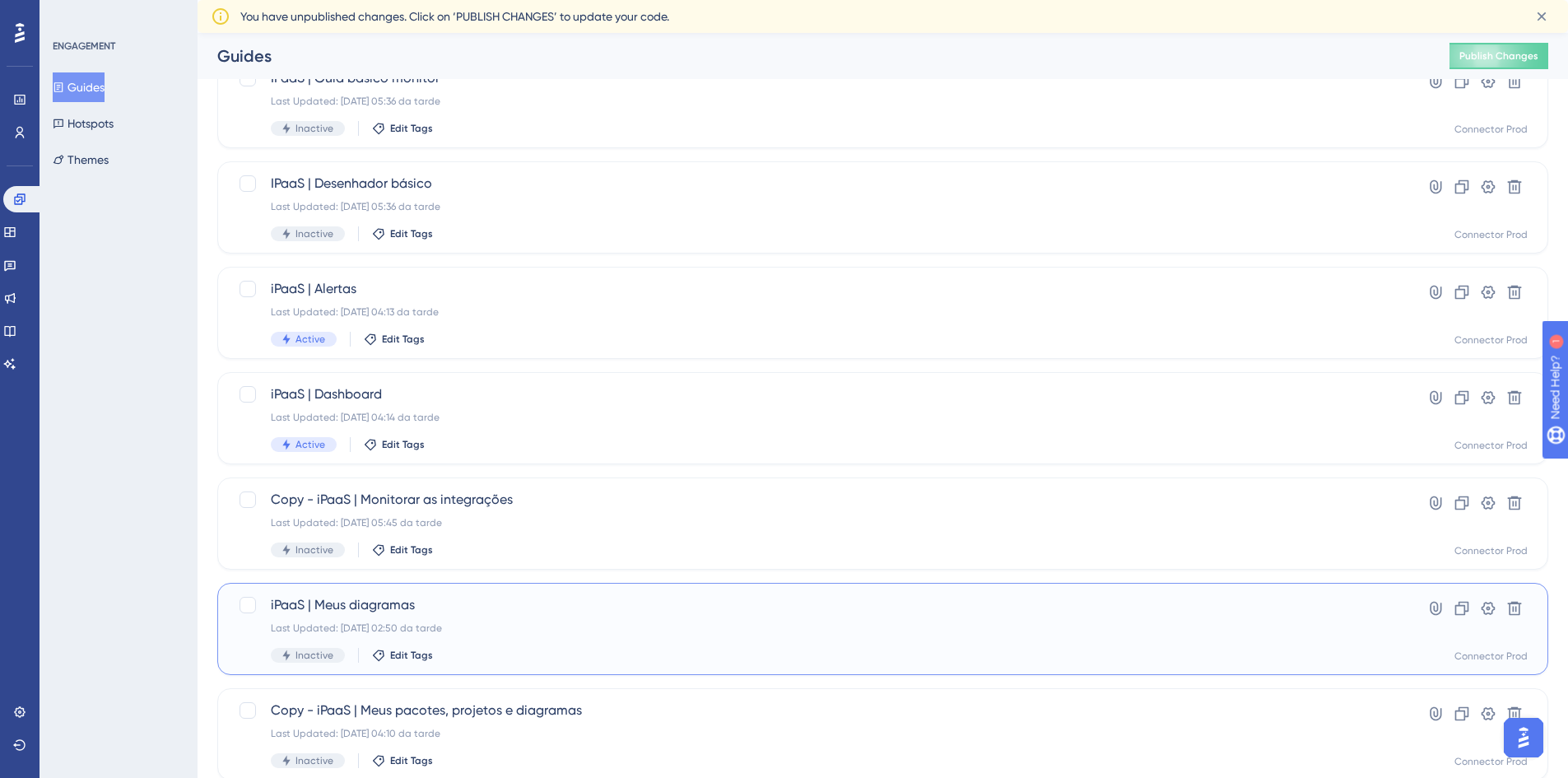
click at [613, 645] on div "iPaaS | Meus diagramas Last Updated: [DATE] 02:50 da tarde Inactive Edit Tags" at bounding box center [817, 629] width 1093 height 68
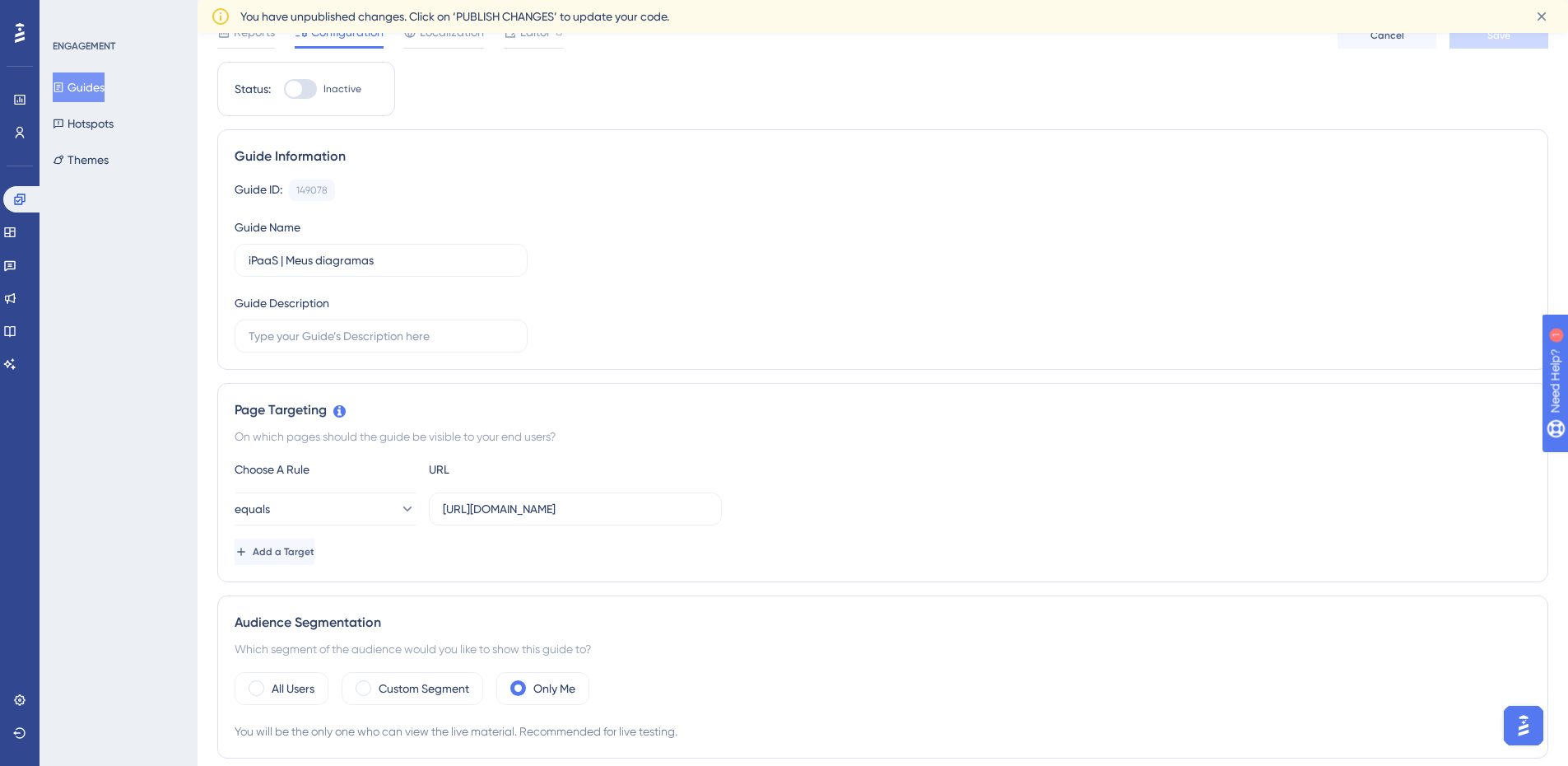
scroll to position [165, 0]
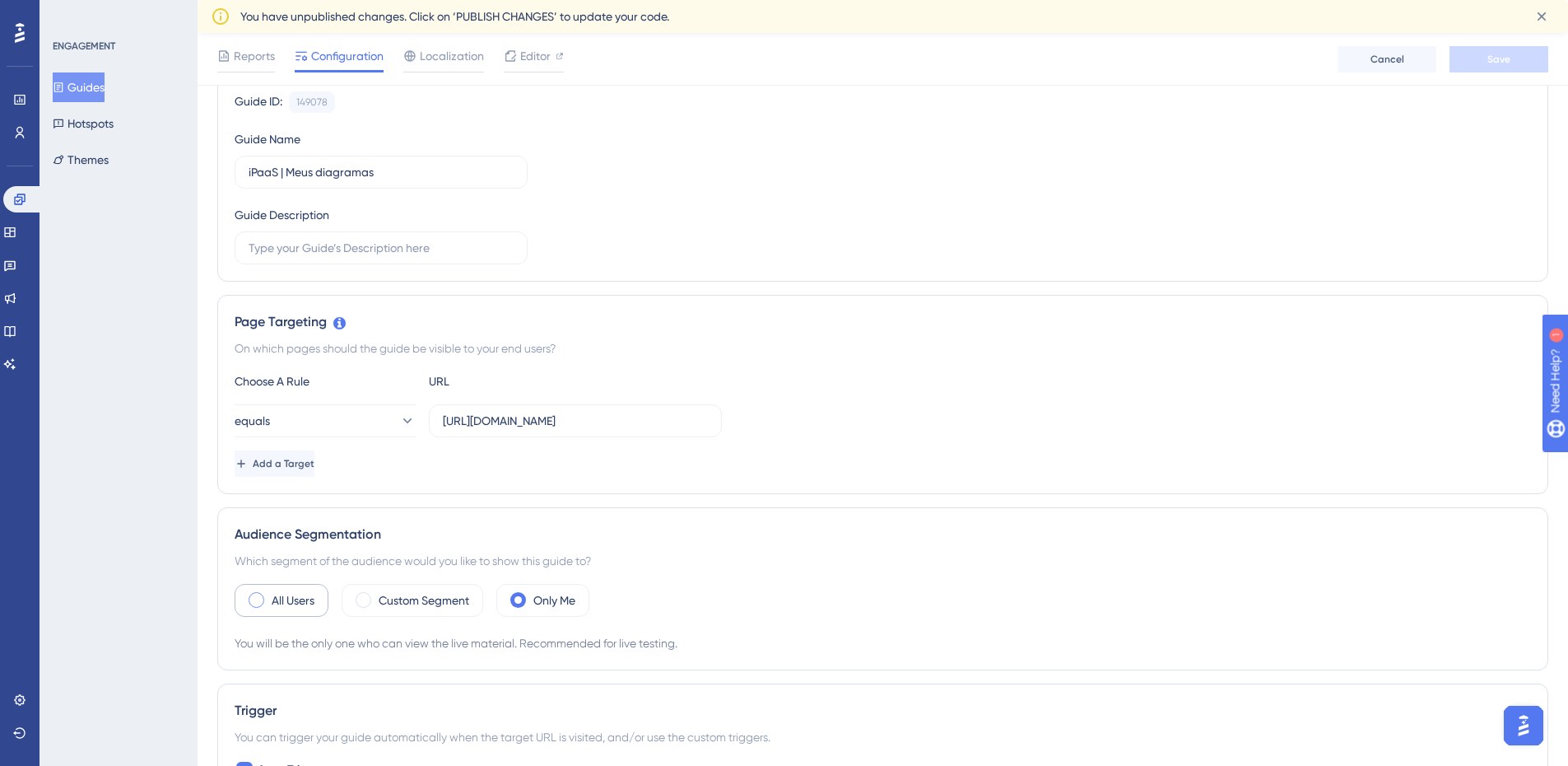
click at [302, 590] on div "All Users" at bounding box center [281, 600] width 94 height 33
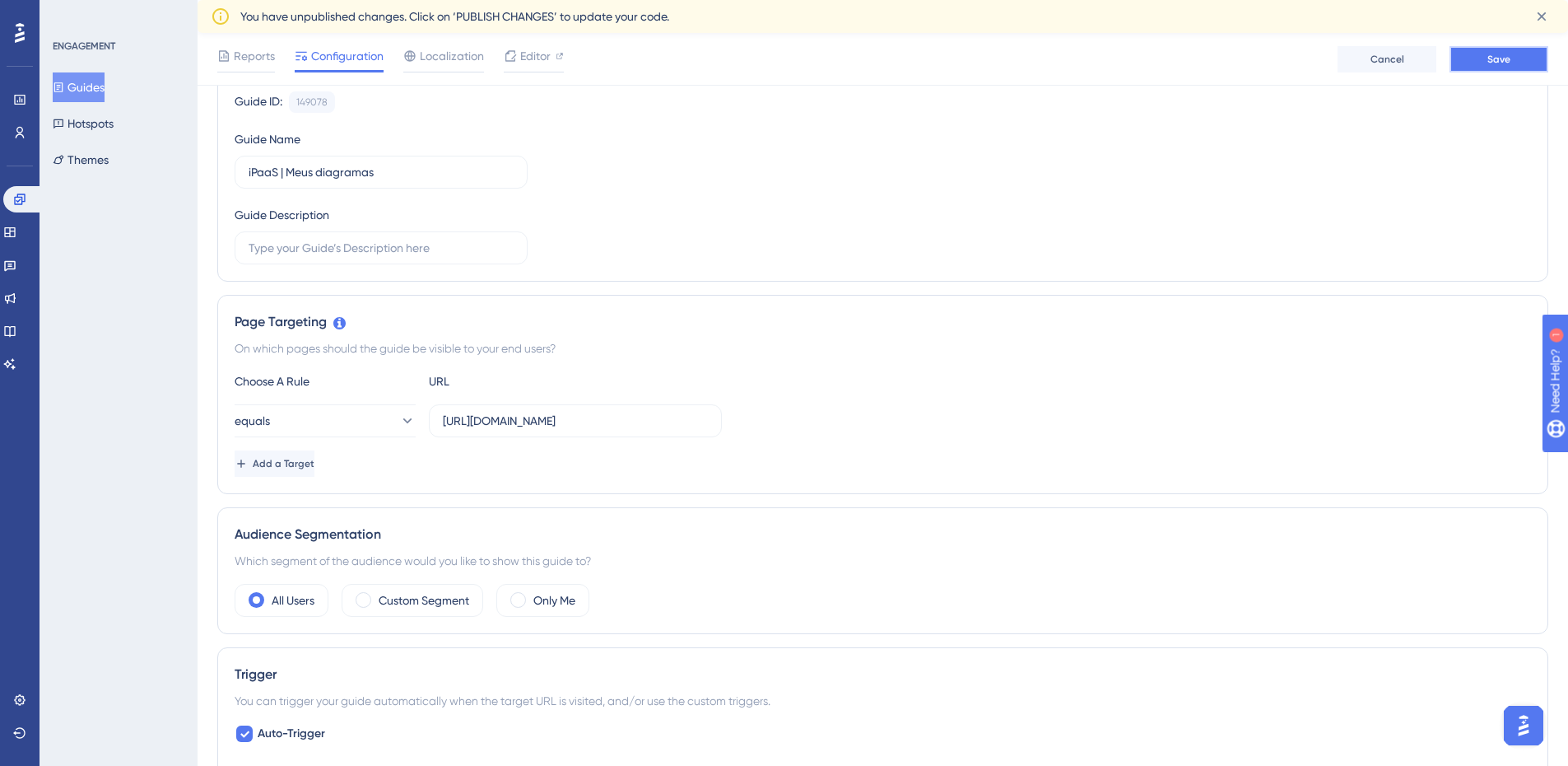
click at [1474, 52] on button "Save" at bounding box center [1498, 60] width 99 height 26
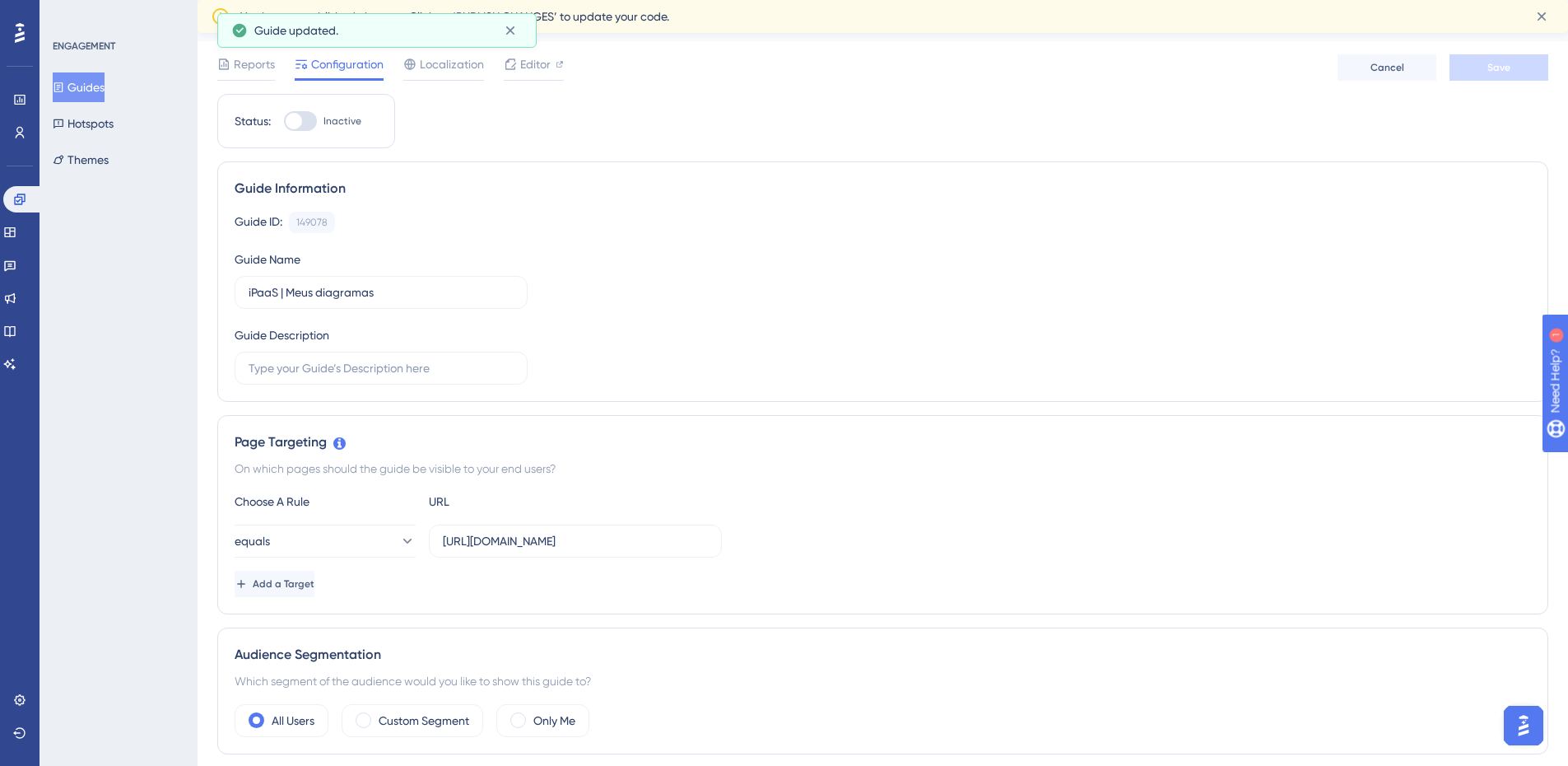
scroll to position [0, 0]
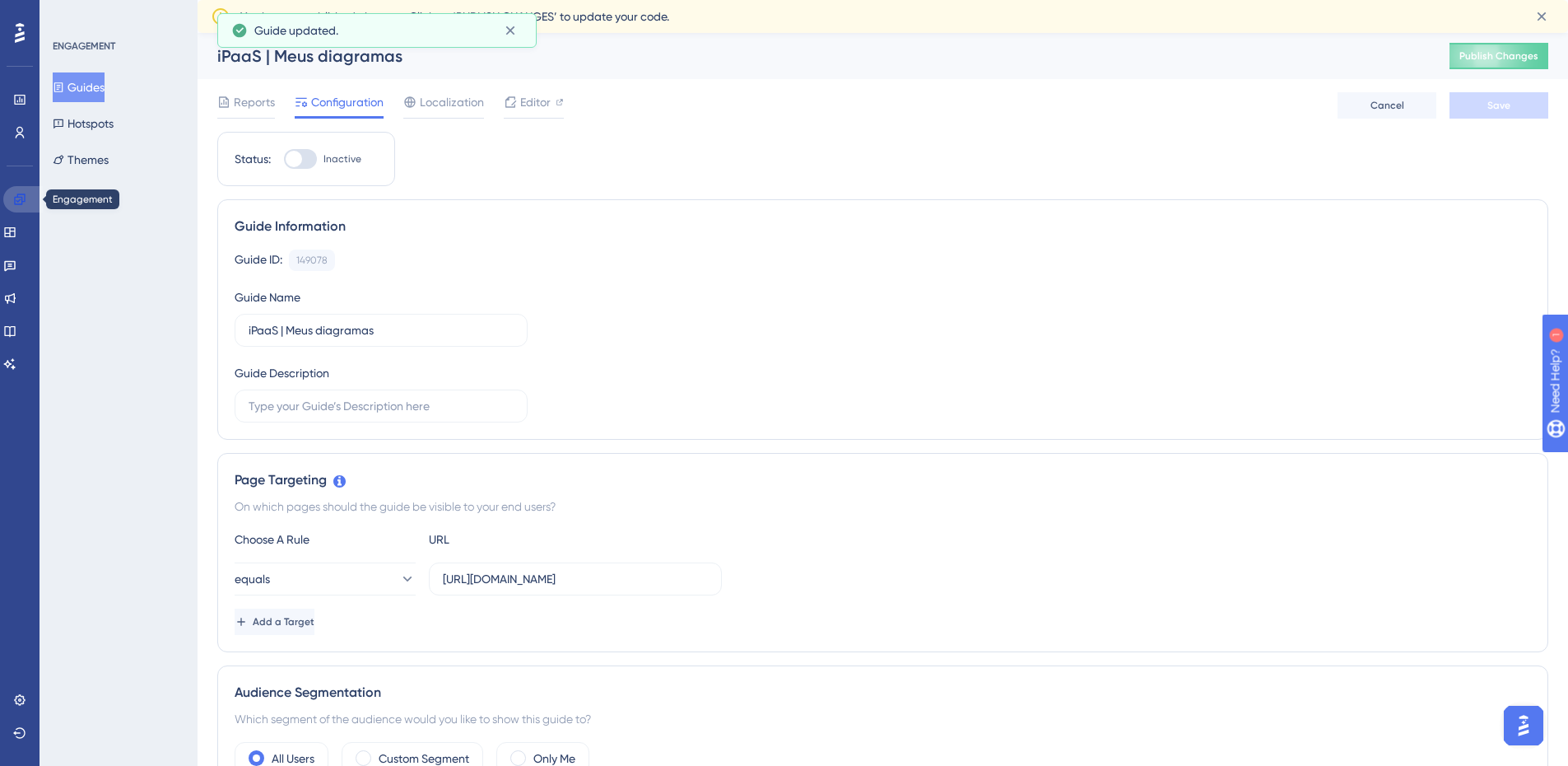
click at [32, 207] on link at bounding box center [23, 200] width 40 height 26
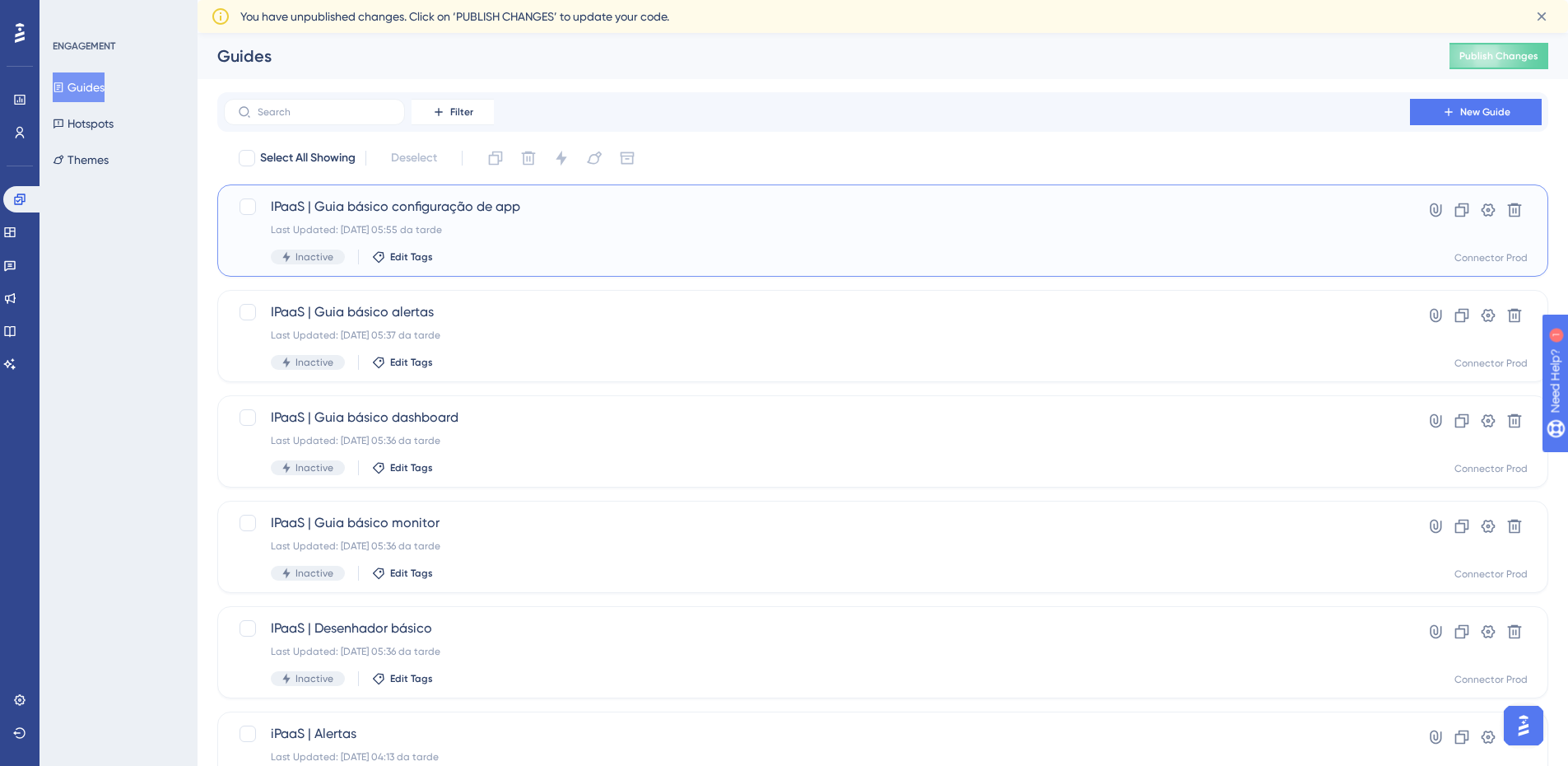
click at [561, 243] on div "IPaaS | Guia básico configuração de app Last Updated: [DATE] 05:55 da tarde Ina…" at bounding box center [817, 231] width 1093 height 68
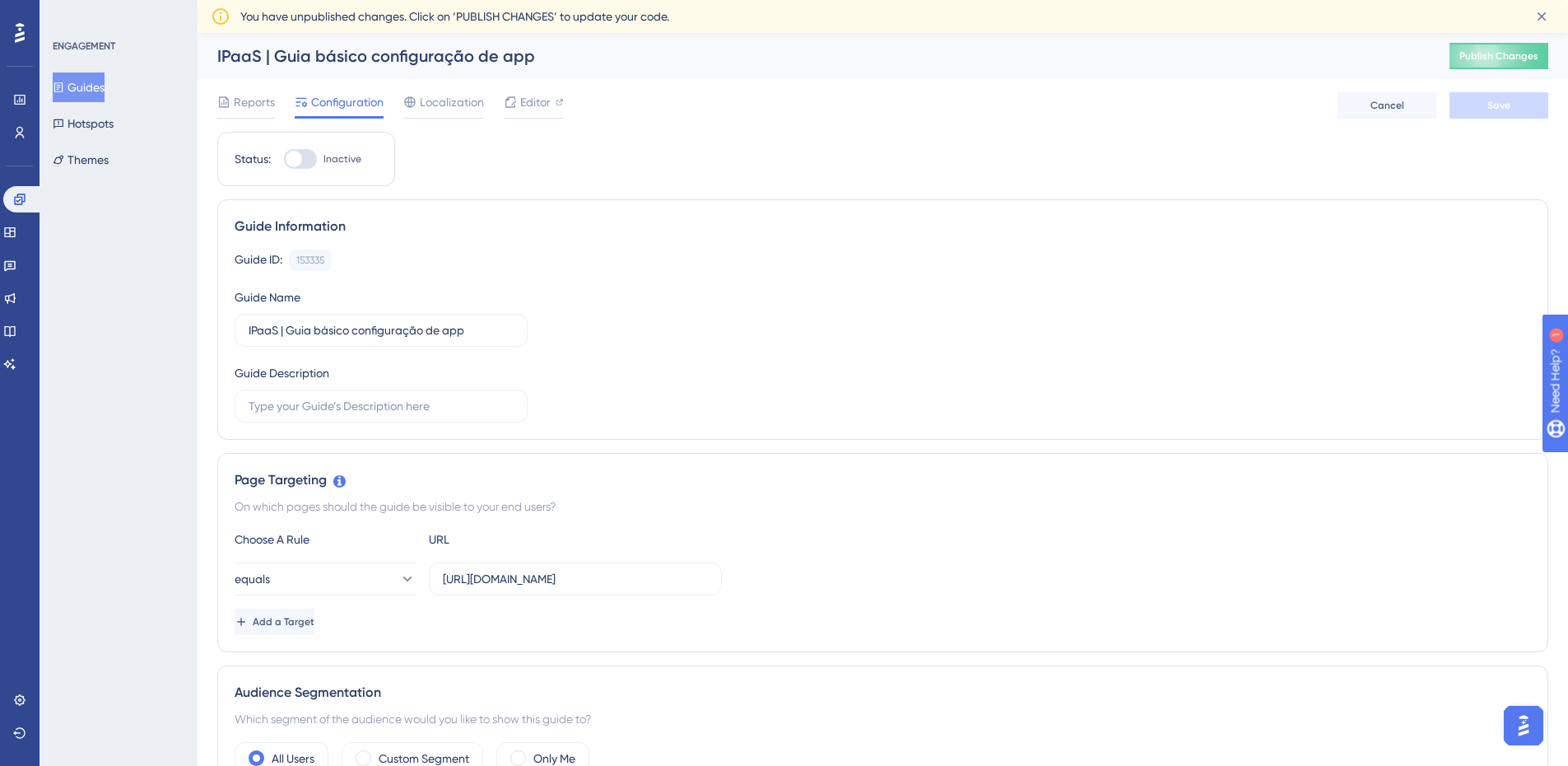
scroll to position [165, 0]
